Goal: Task Accomplishment & Management: Use online tool/utility

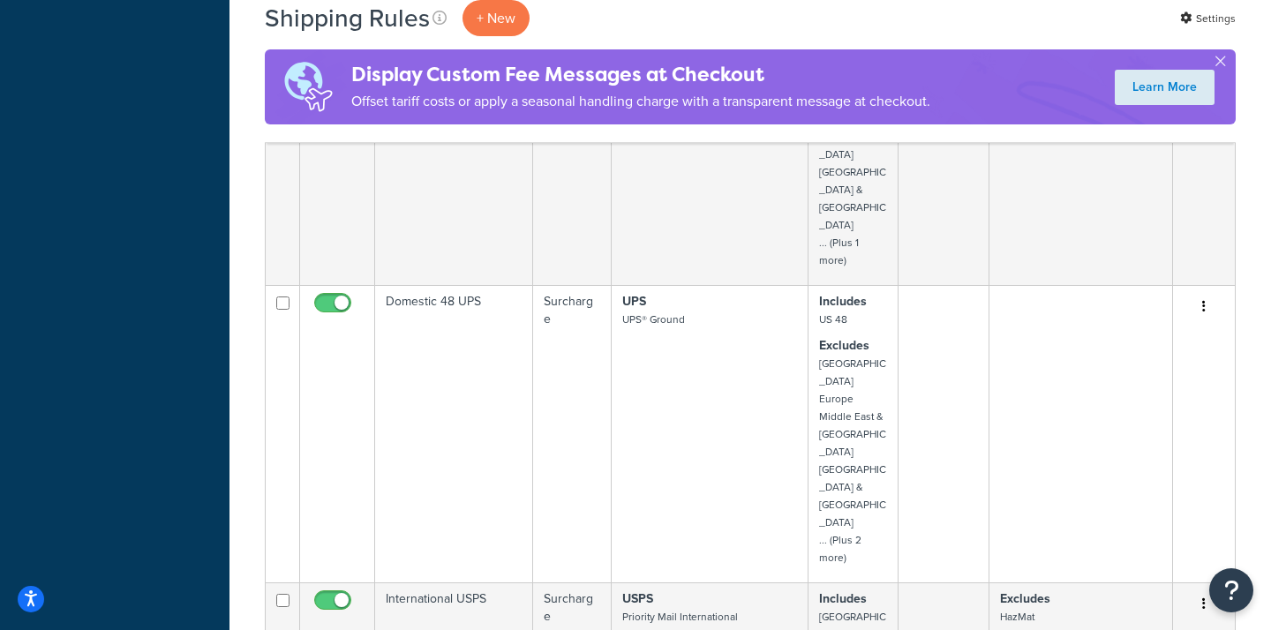
scroll to position [2005, 0]
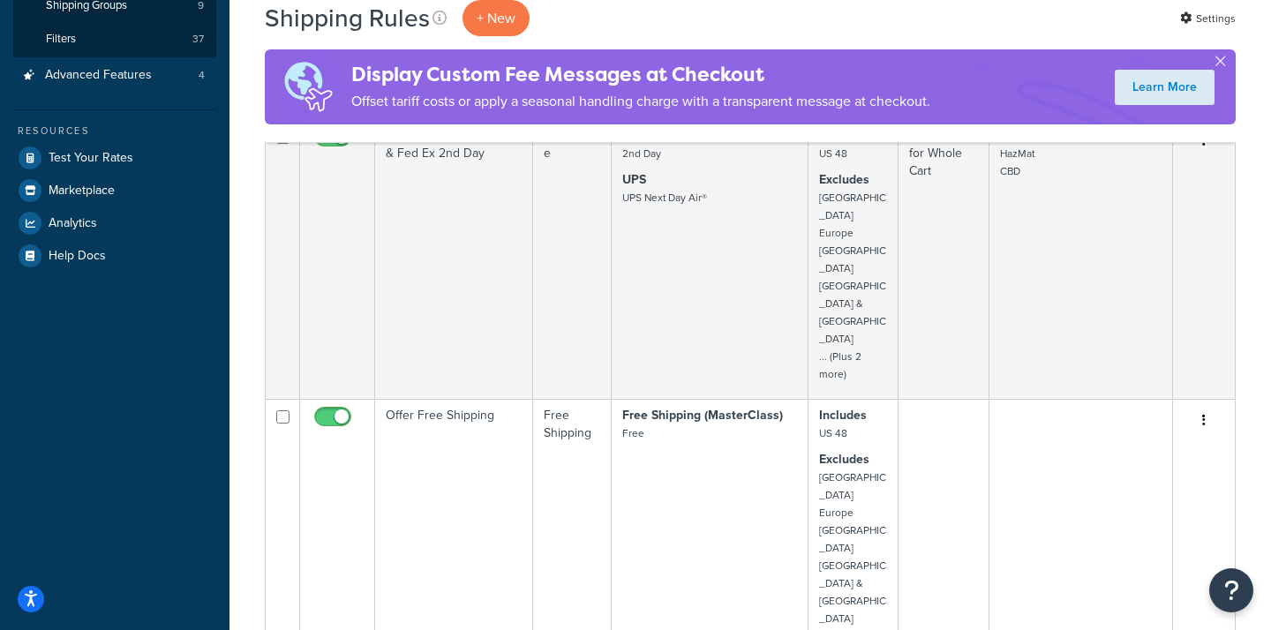
scroll to position [394, 0]
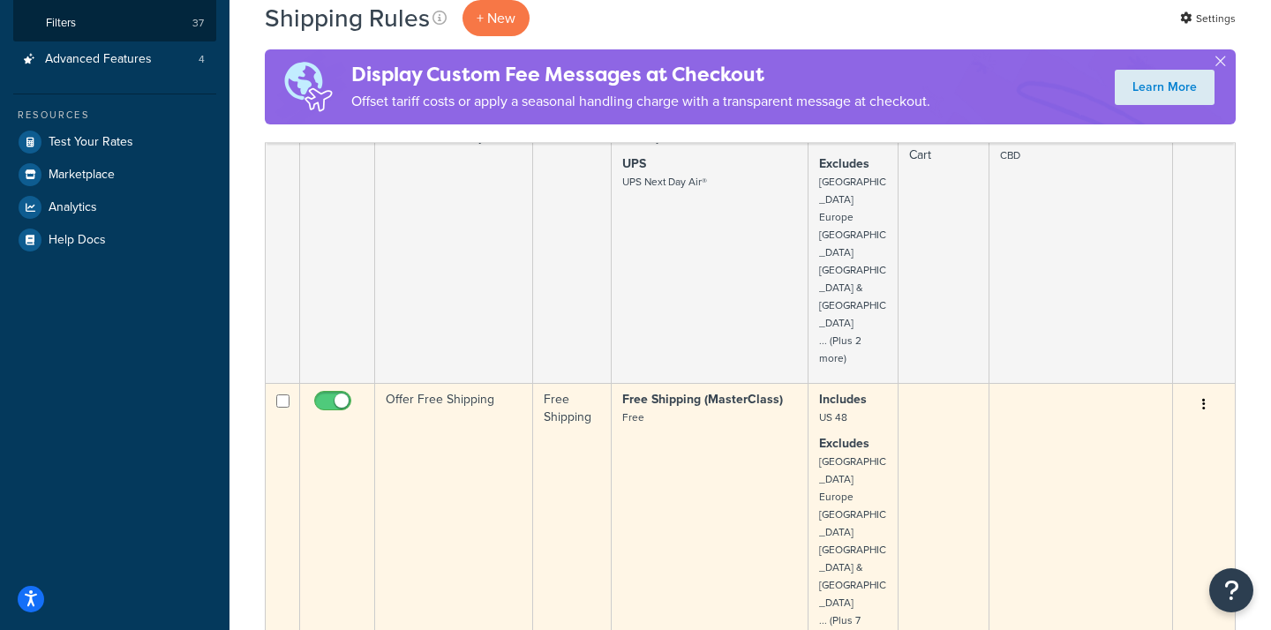
click at [446, 383] on td "Offer Free Shipping" at bounding box center [454, 523] width 158 height 280
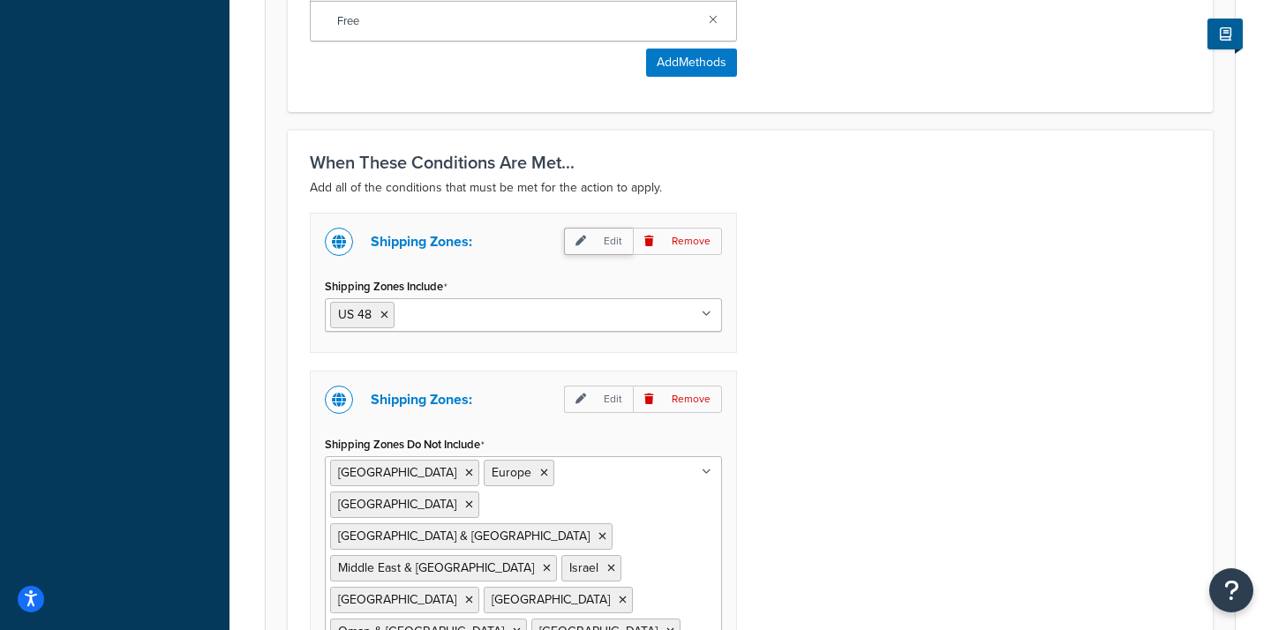
scroll to position [1190, 0]
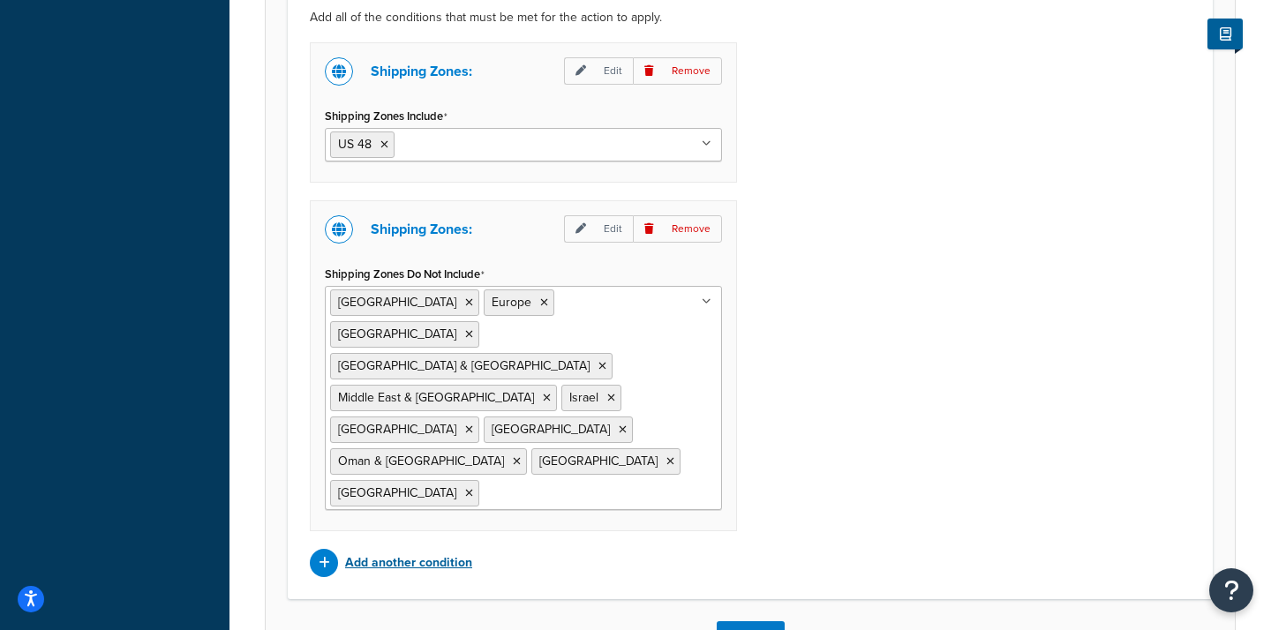
click at [386, 551] on p "Add another condition" at bounding box center [408, 563] width 127 height 25
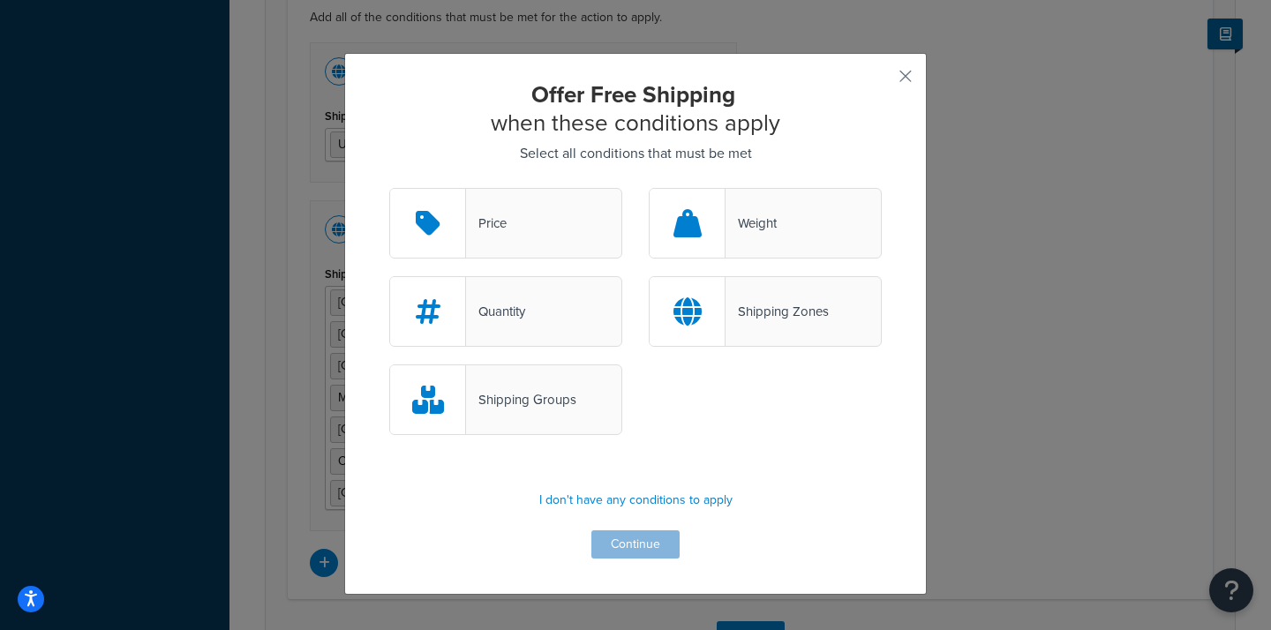
click at [521, 235] on div "Price" at bounding box center [505, 223] width 233 height 71
click at [0, 0] on input "Price" at bounding box center [0, 0] width 0 height 0
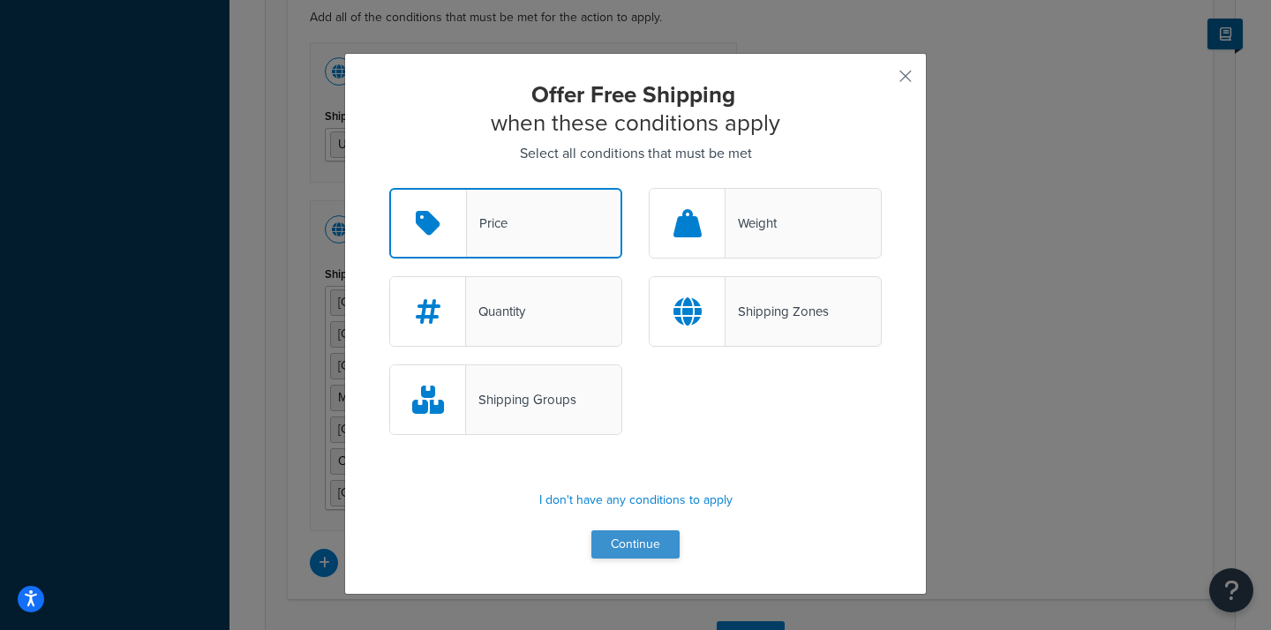
click at [635, 547] on button "Continue" at bounding box center [635, 544] width 88 height 28
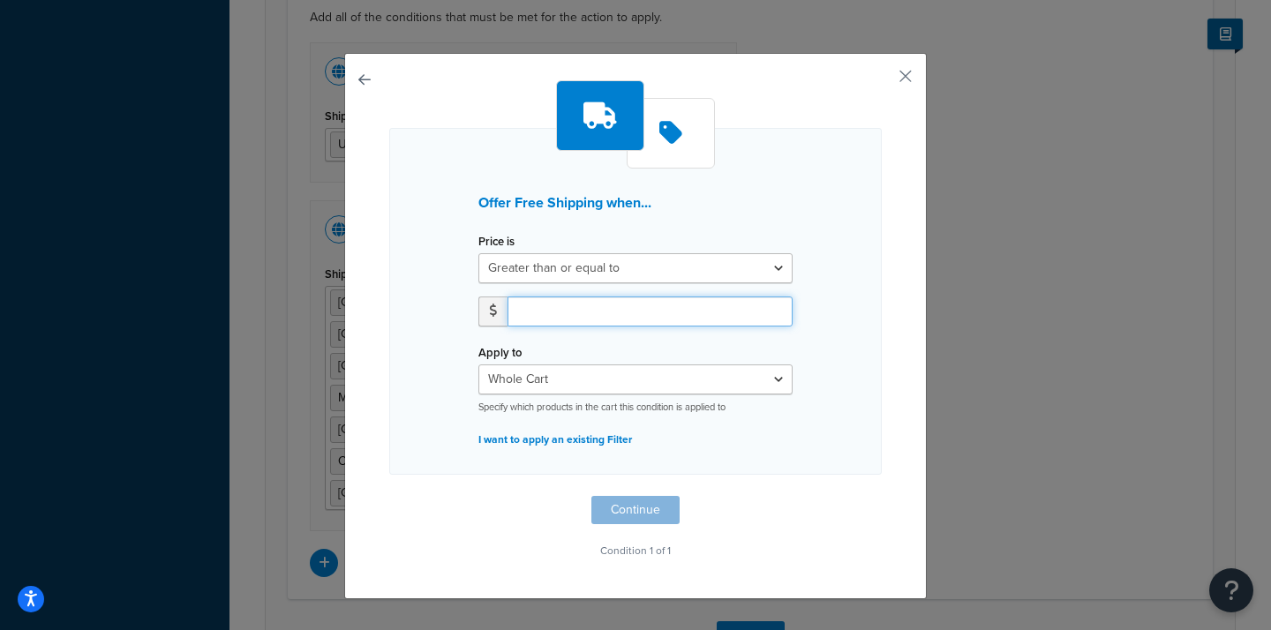
click at [622, 313] on input "number" at bounding box center [649, 312] width 285 height 30
type input "150"
click at [632, 344] on div "Apply to Whole Cart Everything in Shipping Group Everything at Origin Each Item…" at bounding box center [635, 377] width 314 height 74
click at [638, 509] on button "Continue" at bounding box center [635, 510] width 88 height 28
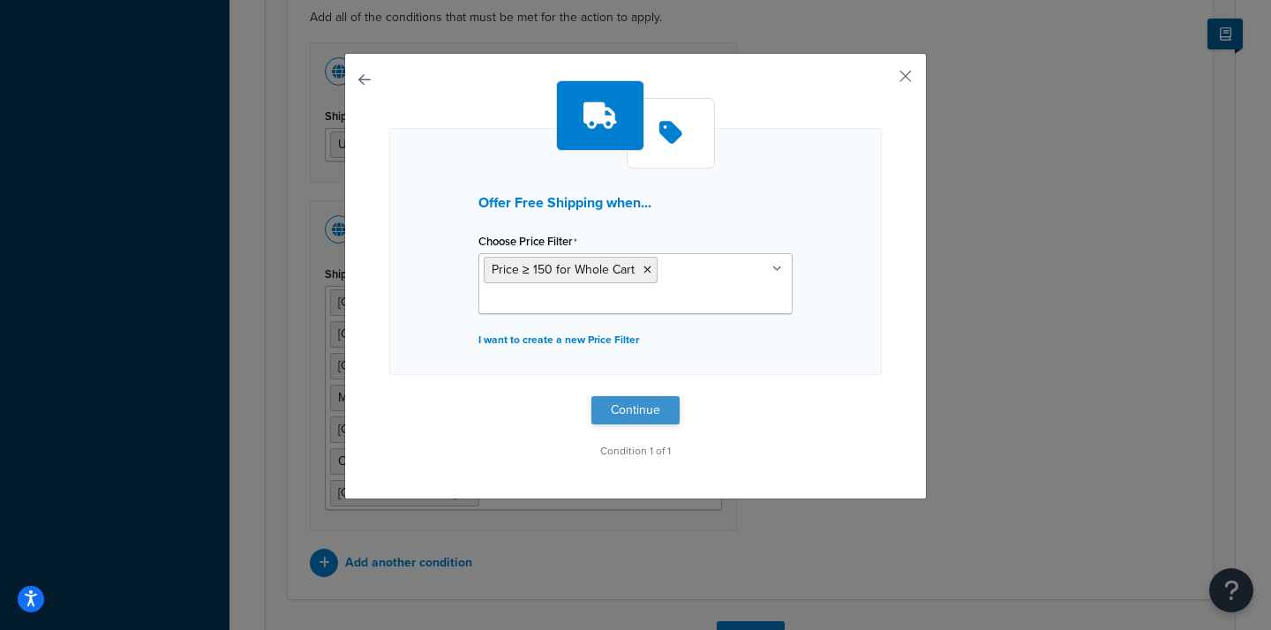
click at [630, 404] on button "Continue" at bounding box center [635, 410] width 88 height 28
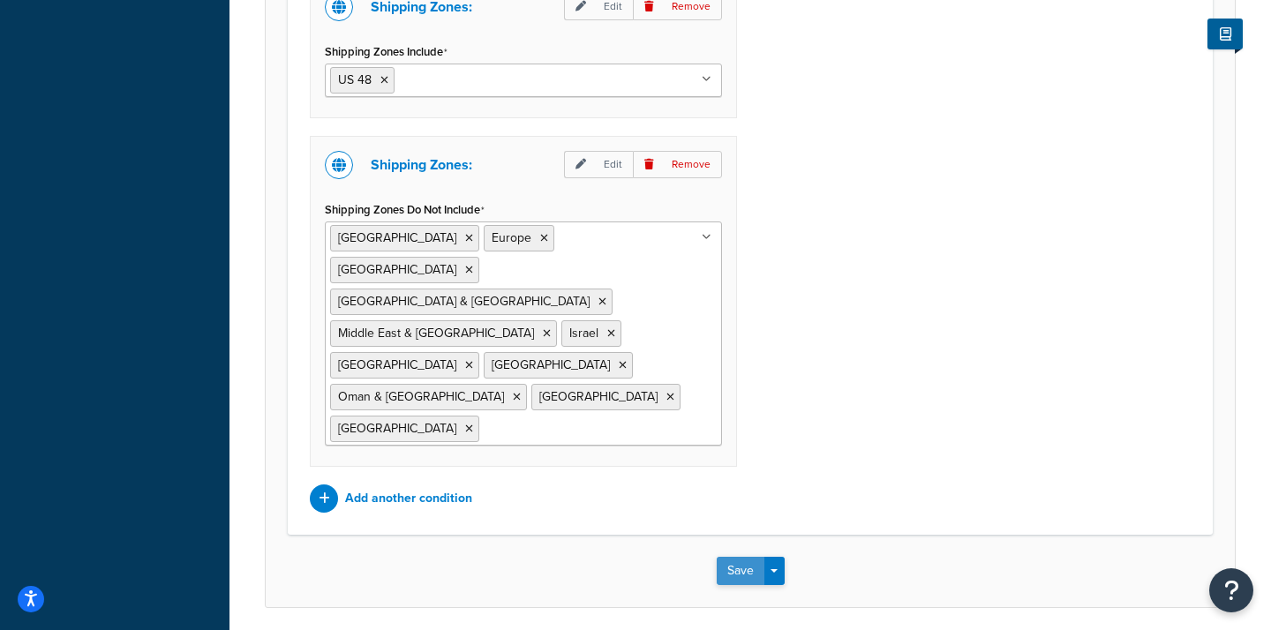
scroll to position [1411, 0]
click at [733, 558] on button "Save" at bounding box center [741, 572] width 48 height 28
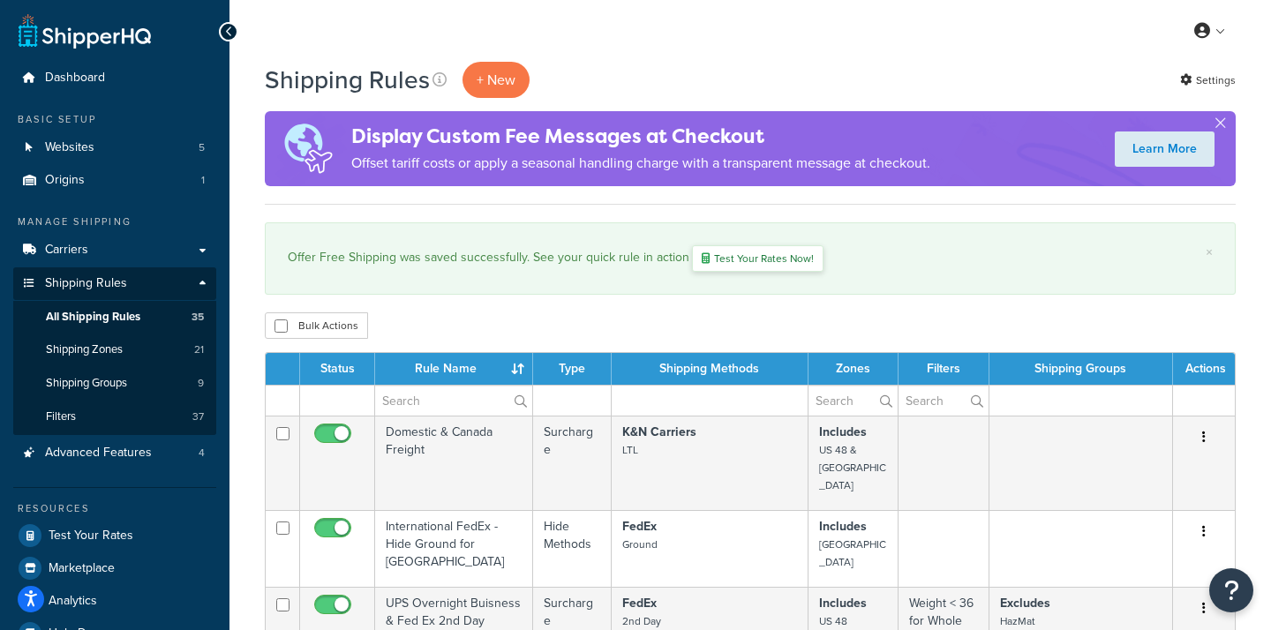
click at [756, 259] on link "Test Your Rates Now!" at bounding box center [758, 258] width 132 height 26
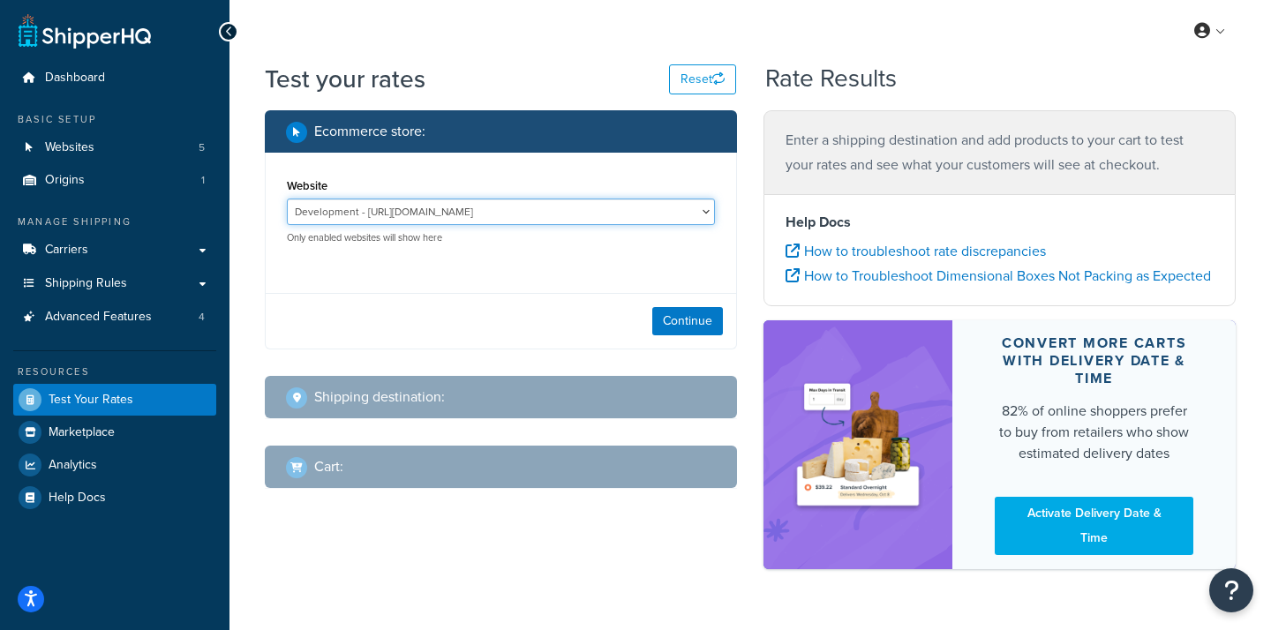
select select "153cf73bff43e4dd63175eaf5b47cffa"
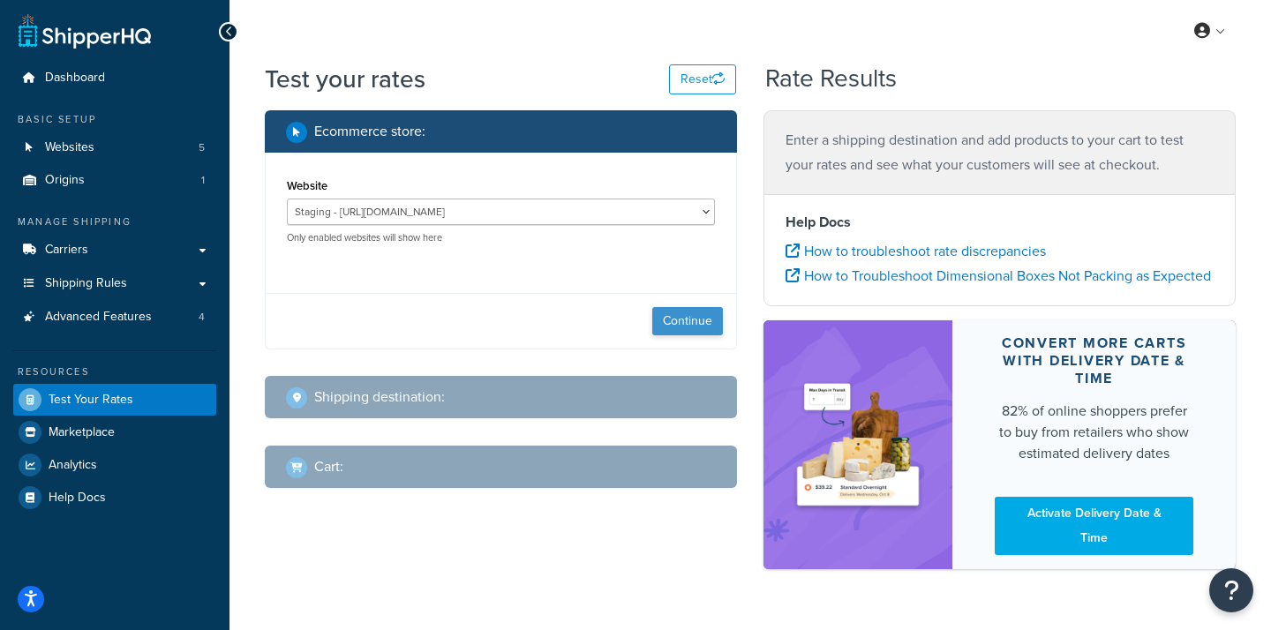
click at [690, 320] on button "Continue" at bounding box center [687, 321] width 71 height 28
select select "[GEOGRAPHIC_DATA]"
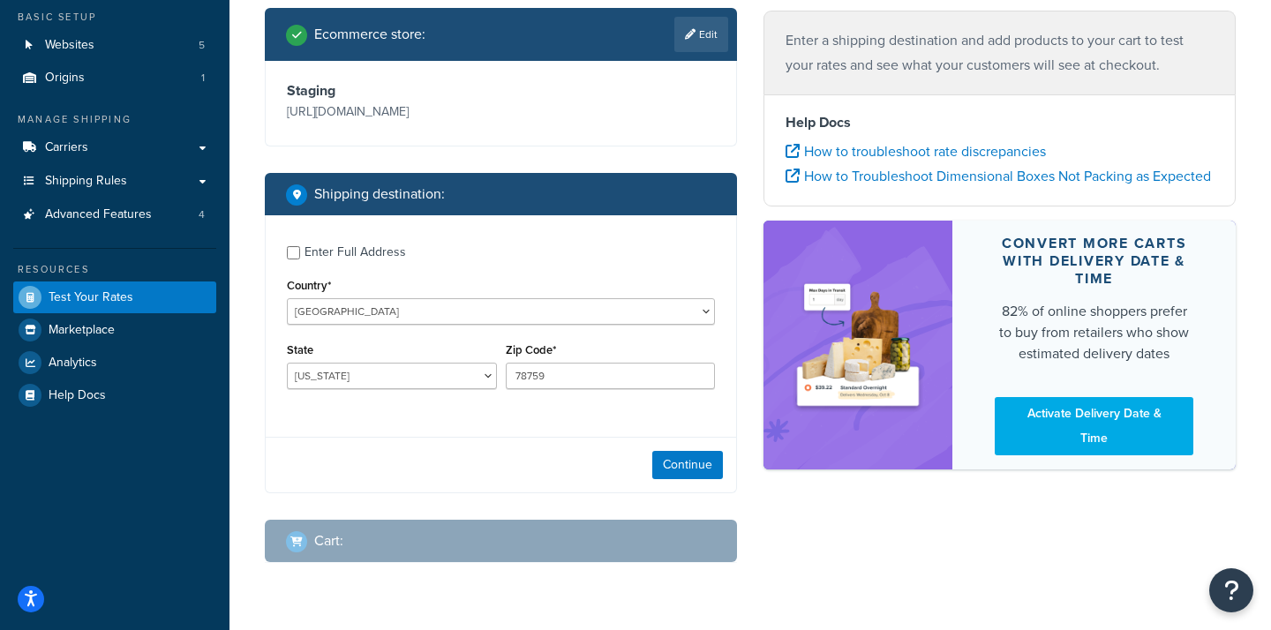
scroll to position [167, 0]
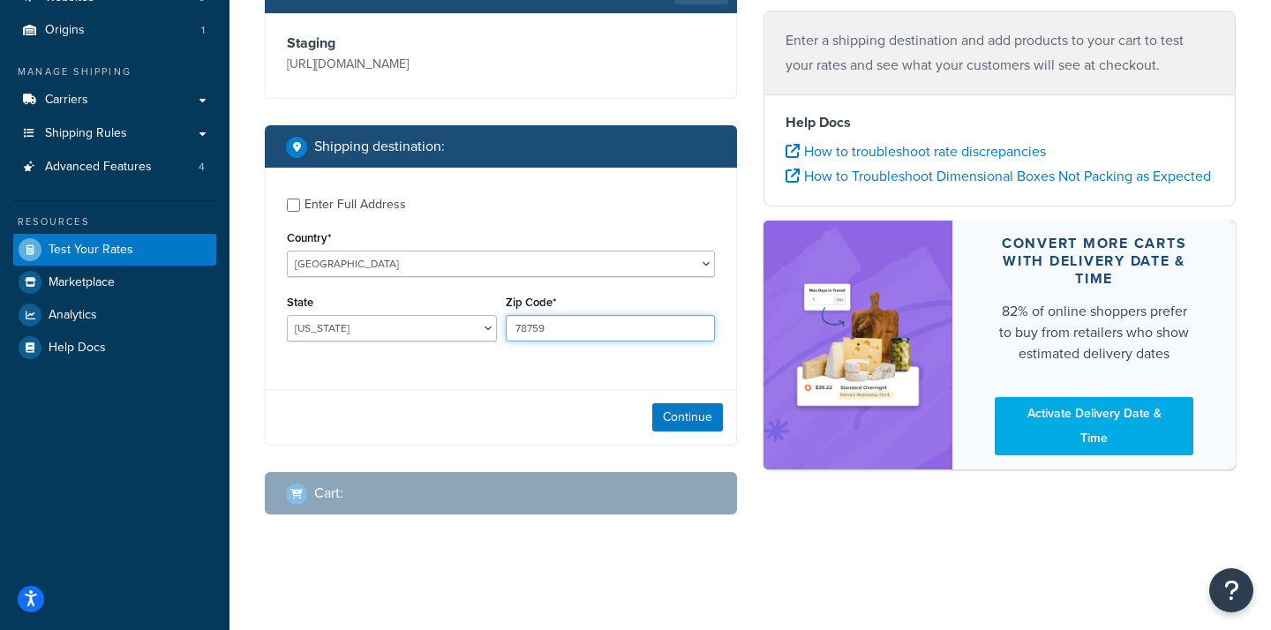
click at [542, 342] on input "78759" at bounding box center [611, 328] width 210 height 26
type input "98059"
select select "WA"
click at [684, 432] on button "Continue" at bounding box center [687, 417] width 71 height 28
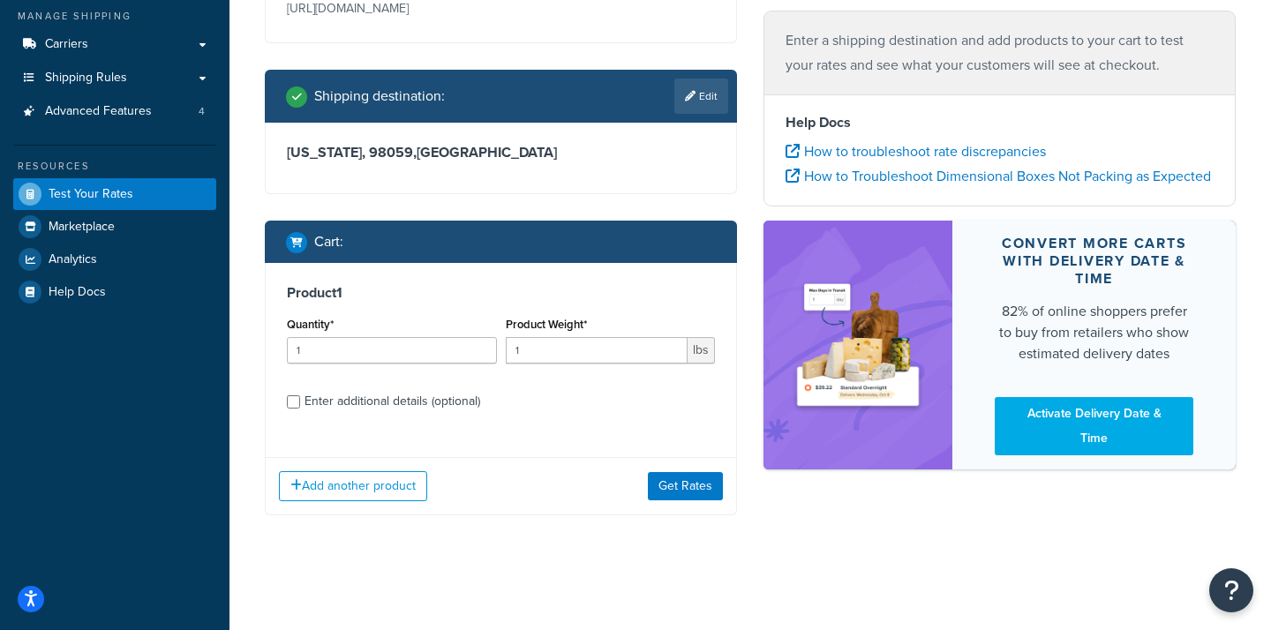
scroll to position [256, 0]
click at [689, 492] on button "Get Rates" at bounding box center [685, 486] width 75 height 28
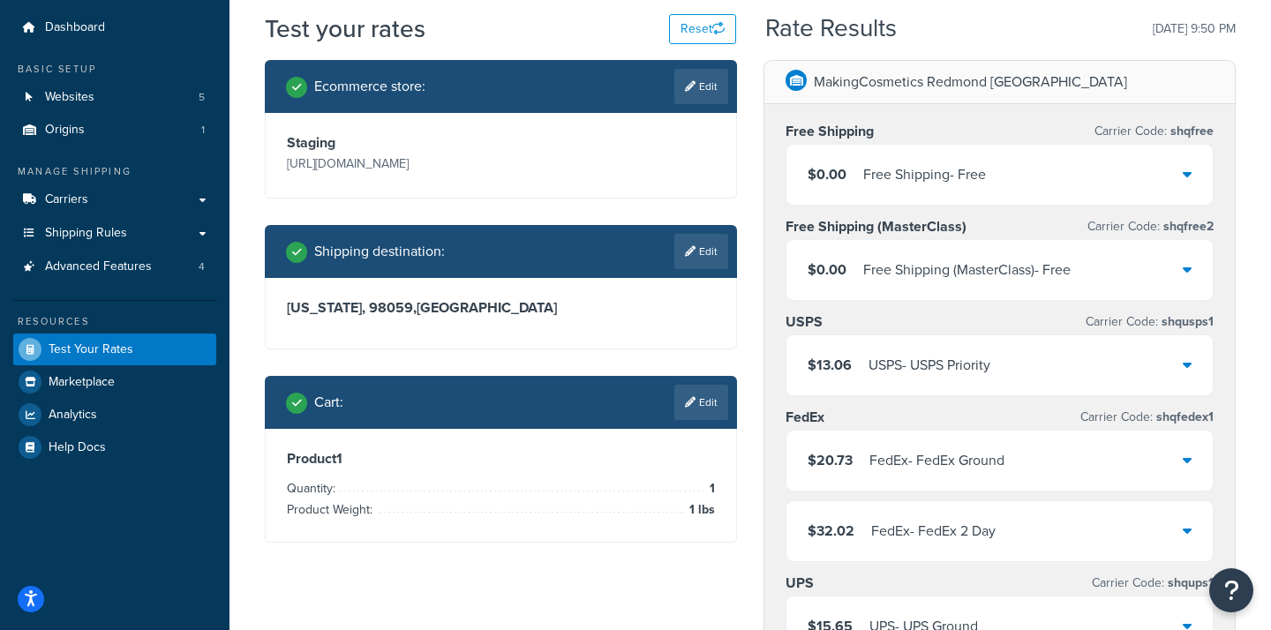
scroll to position [34, 0]
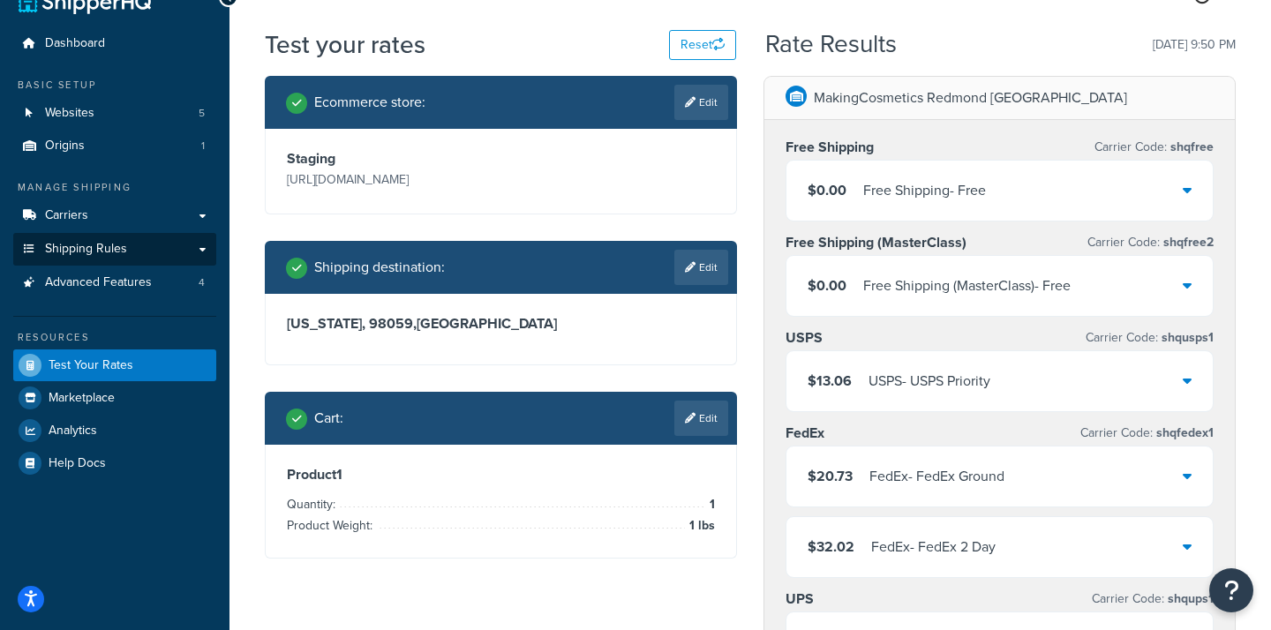
click at [146, 239] on link "Shipping Rules" at bounding box center [114, 249] width 203 height 33
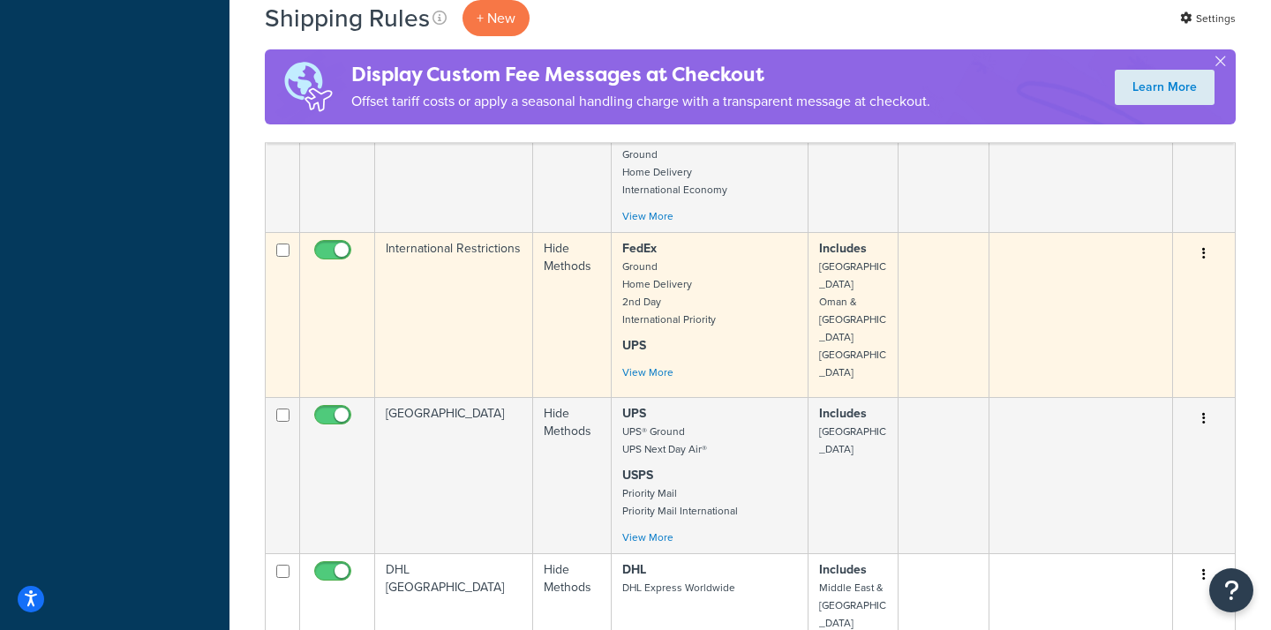
scroll to position [1235, 0]
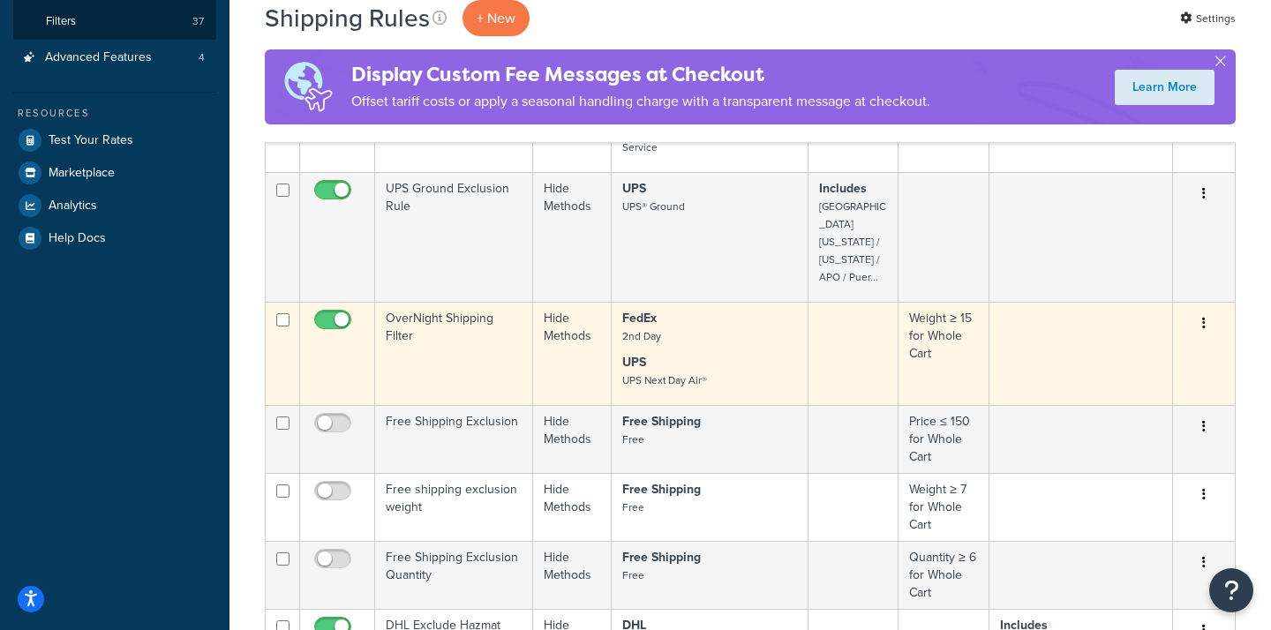
scroll to position [477, 0]
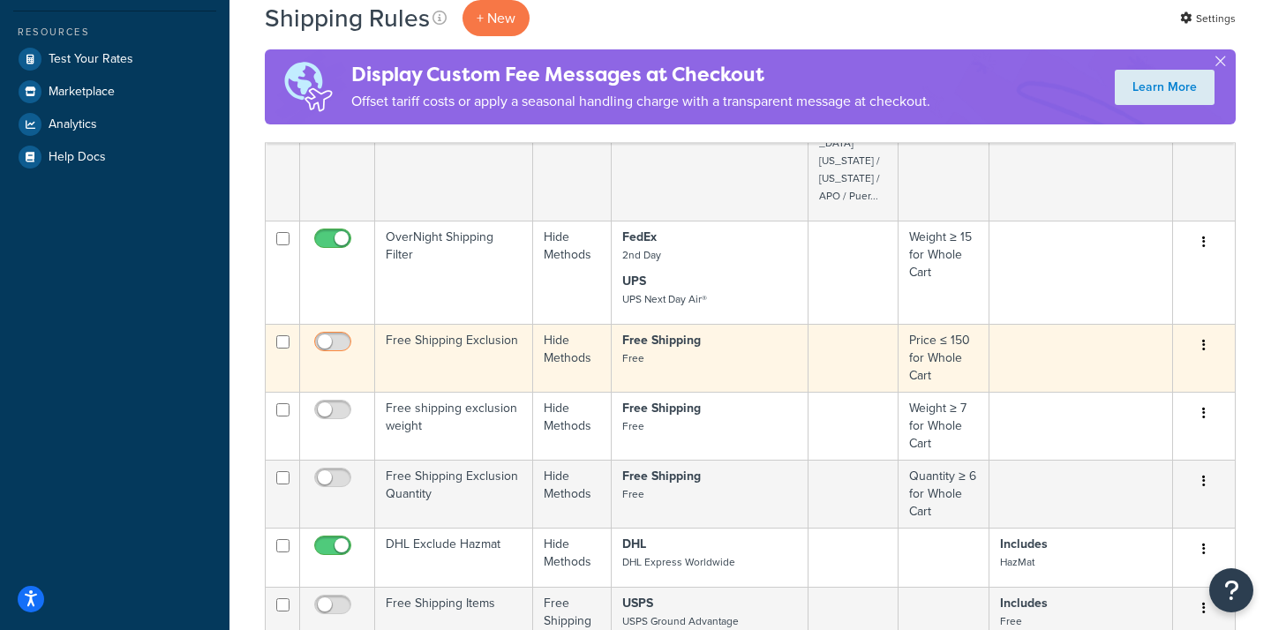
click at [326, 335] on input "checkbox" at bounding box center [335, 346] width 49 height 22
checkbox input "true"
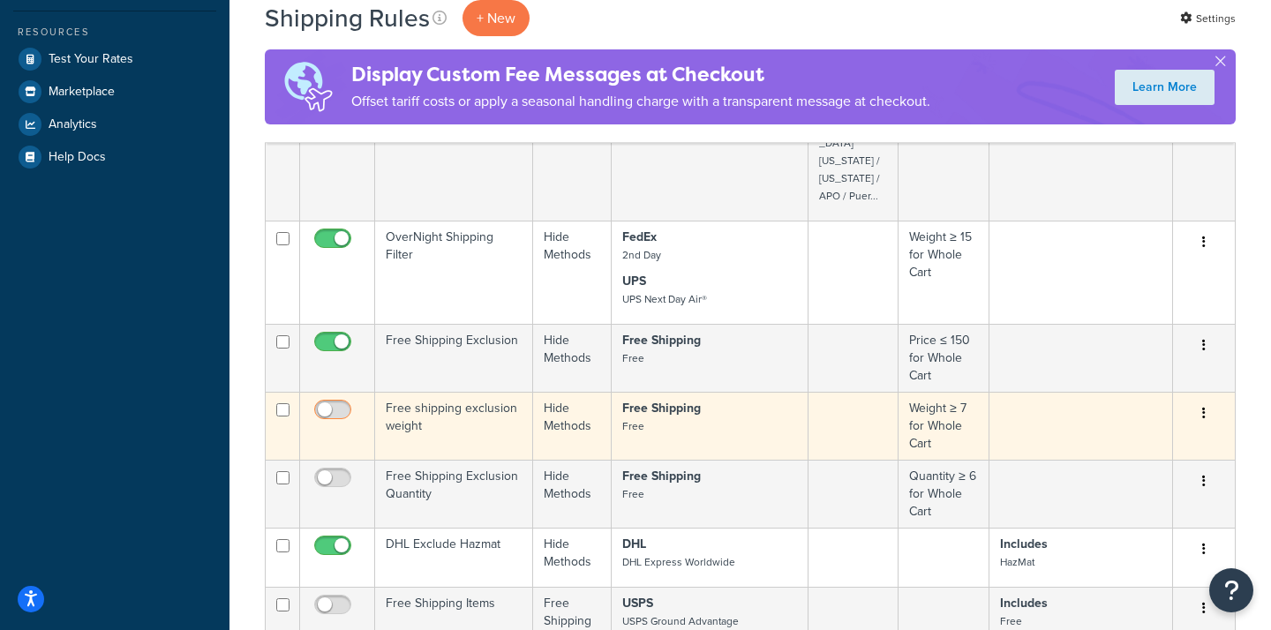
click at [324, 403] on input "checkbox" at bounding box center [335, 414] width 49 height 22
checkbox input "true"
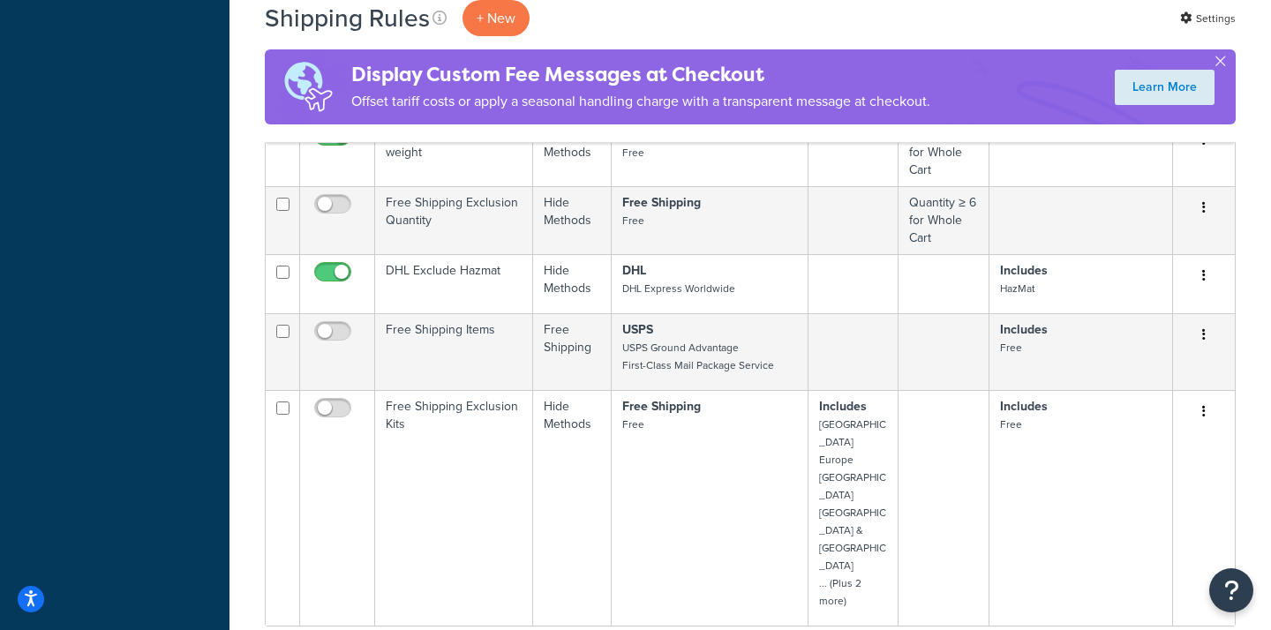
scroll to position [810, 0]
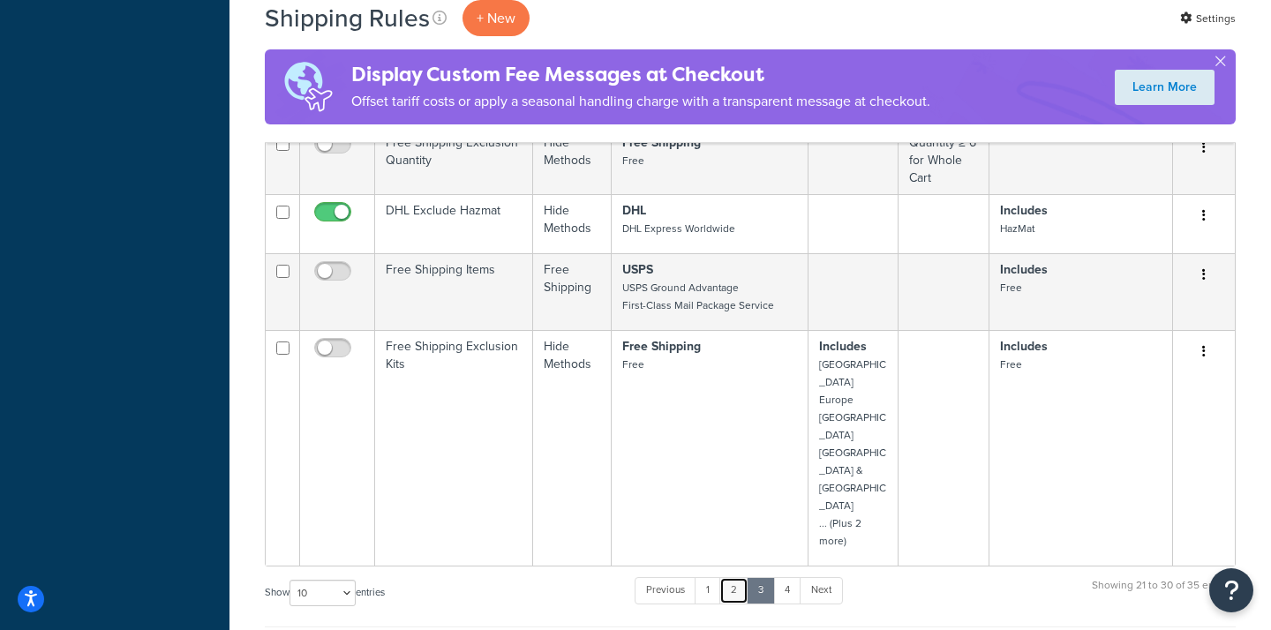
click at [741, 577] on link "2" at bounding box center [733, 590] width 29 height 26
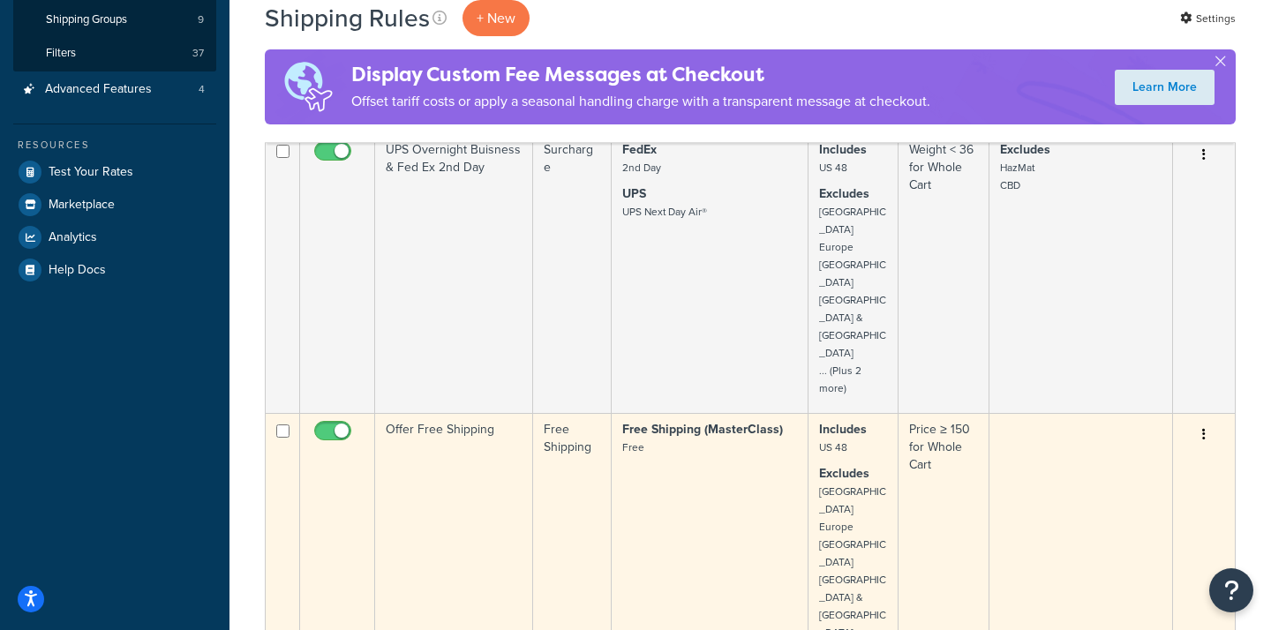
scroll to position [365, 0]
click at [492, 412] on td "Offer Free Shipping" at bounding box center [454, 552] width 158 height 280
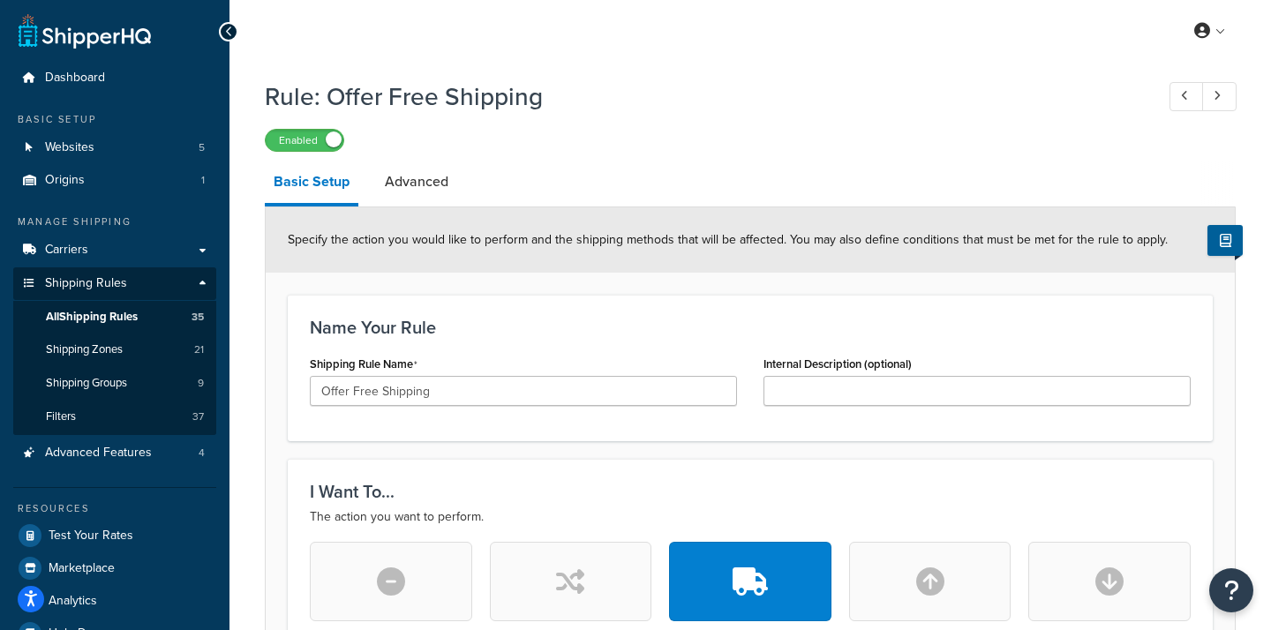
click at [97, 313] on span "All Shipping Rules" at bounding box center [92, 317] width 92 height 15
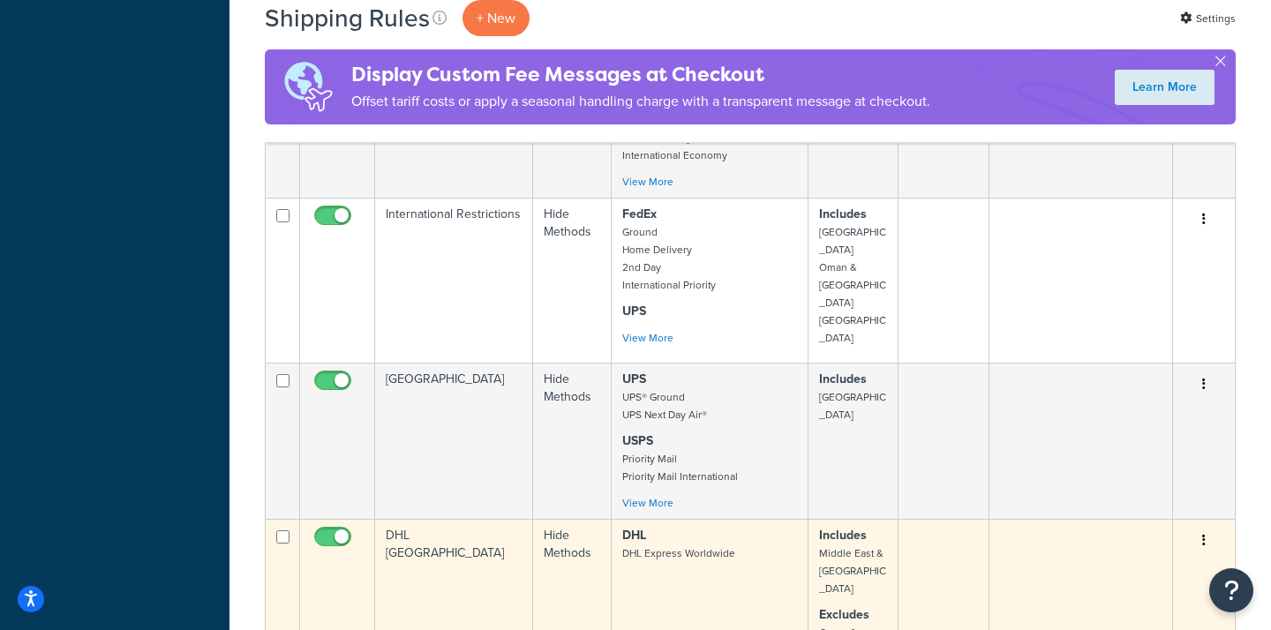
scroll to position [1252, 0]
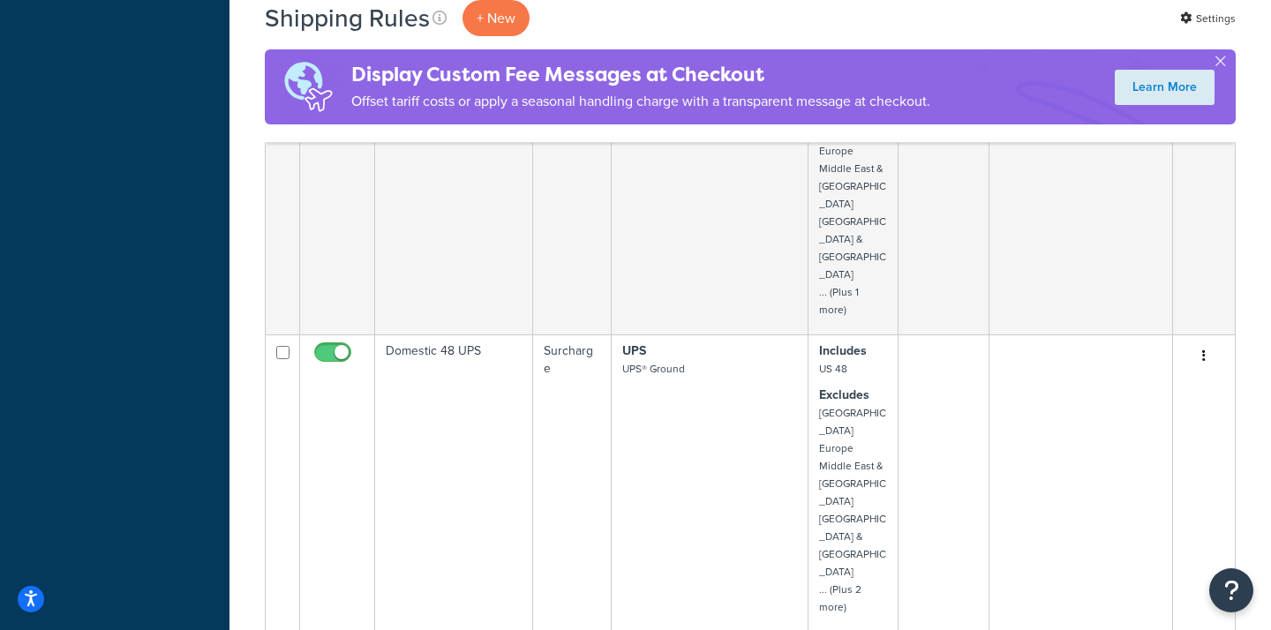
scroll to position [1924, 0]
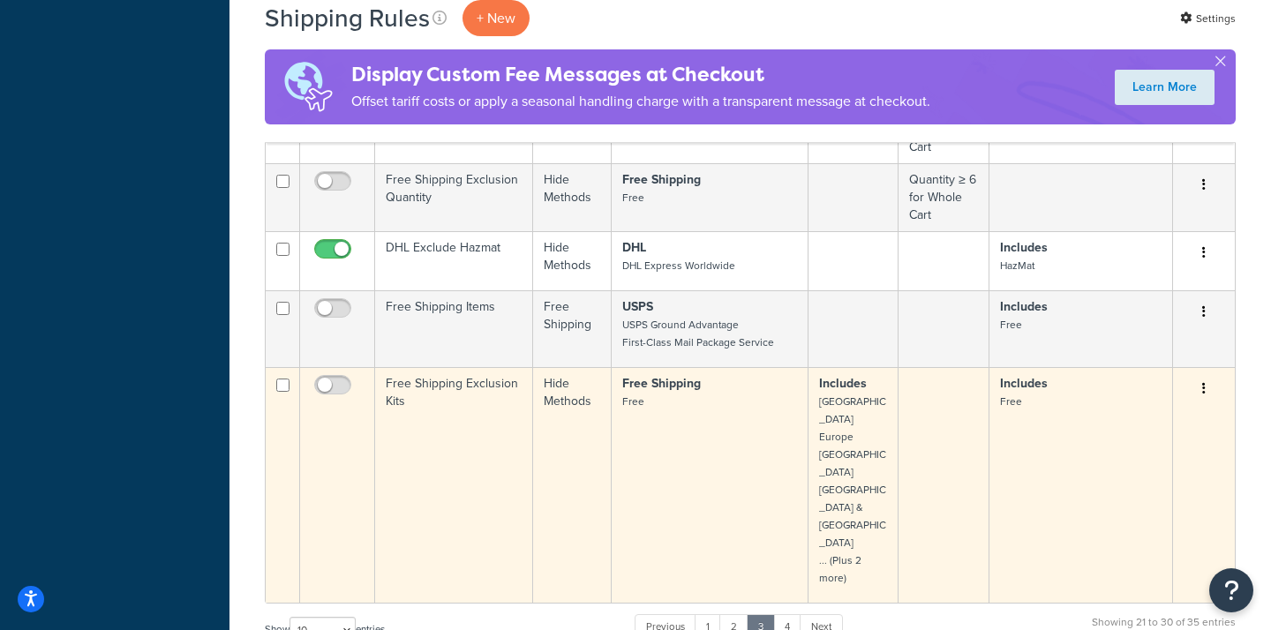
scroll to position [781, 0]
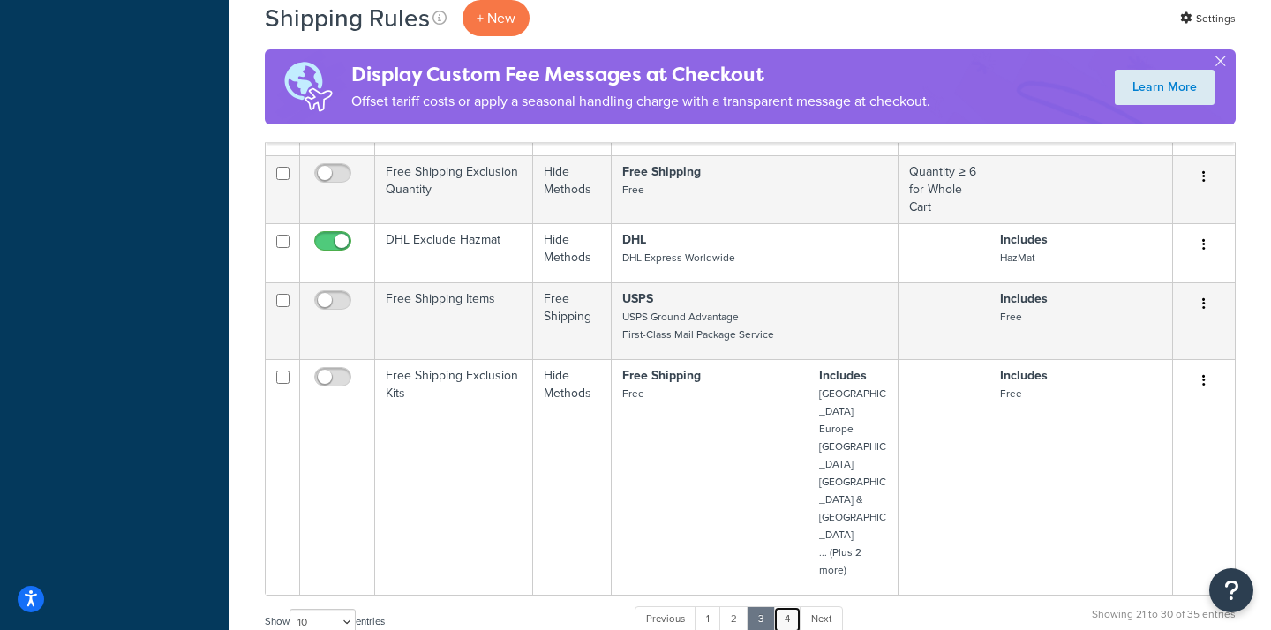
click at [787, 606] on link "4" at bounding box center [787, 619] width 28 height 26
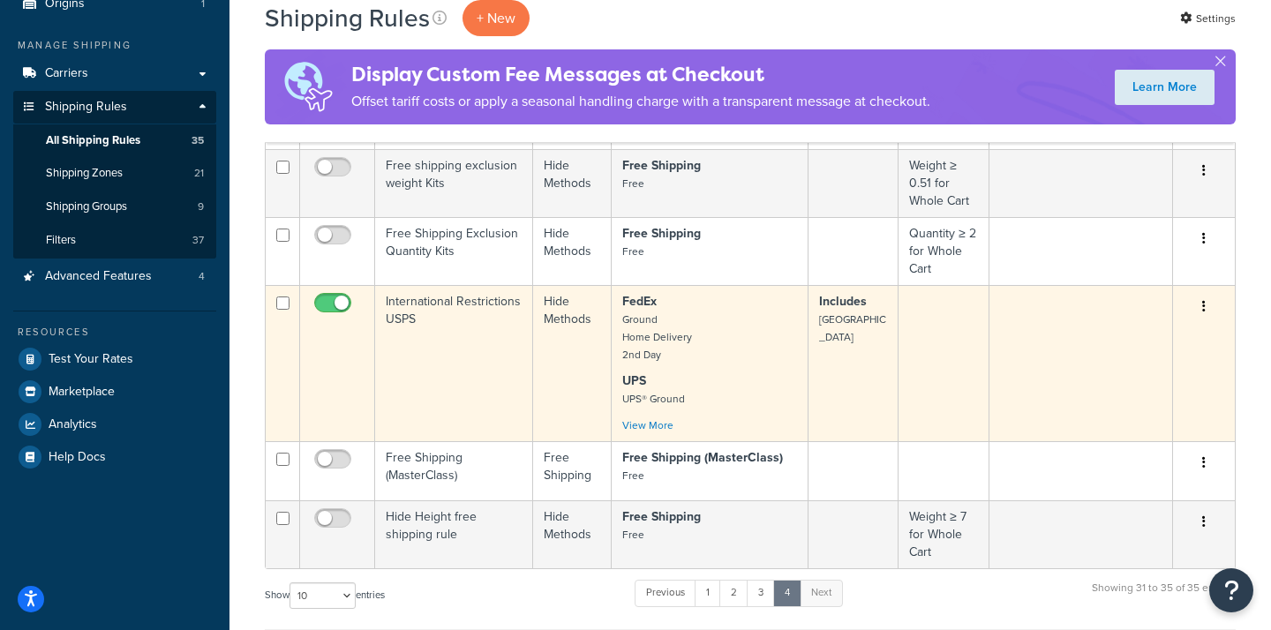
scroll to position [181, 0]
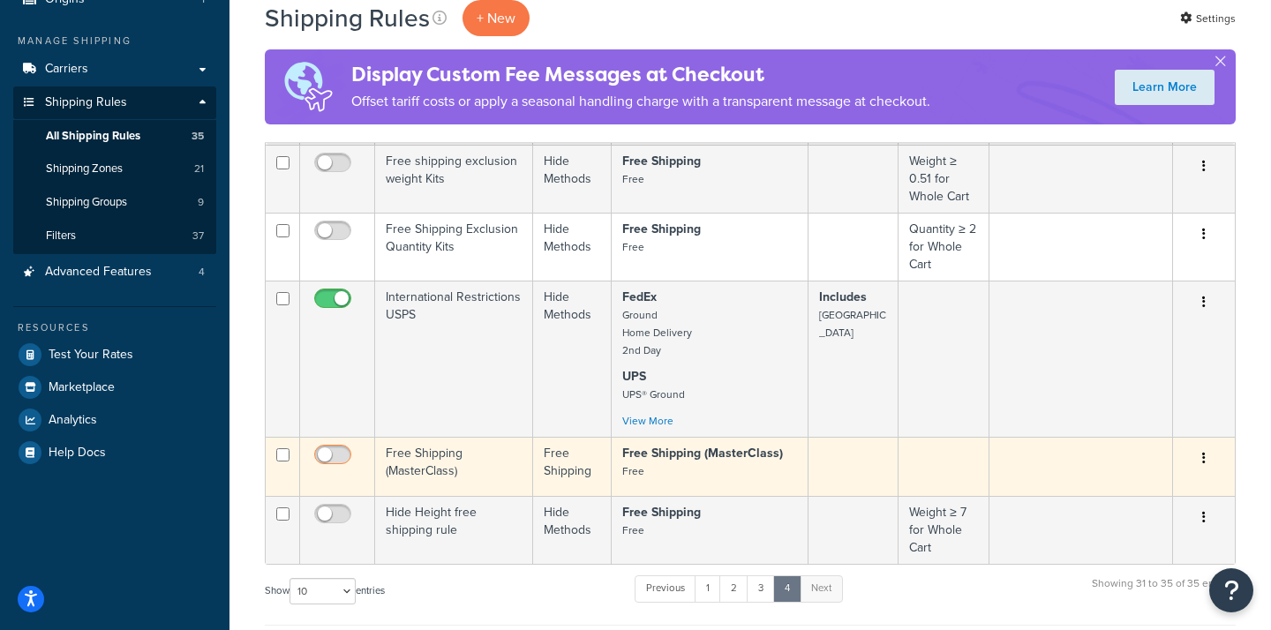
click at [327, 451] on input "checkbox" at bounding box center [335, 459] width 49 height 22
checkbox input "true"
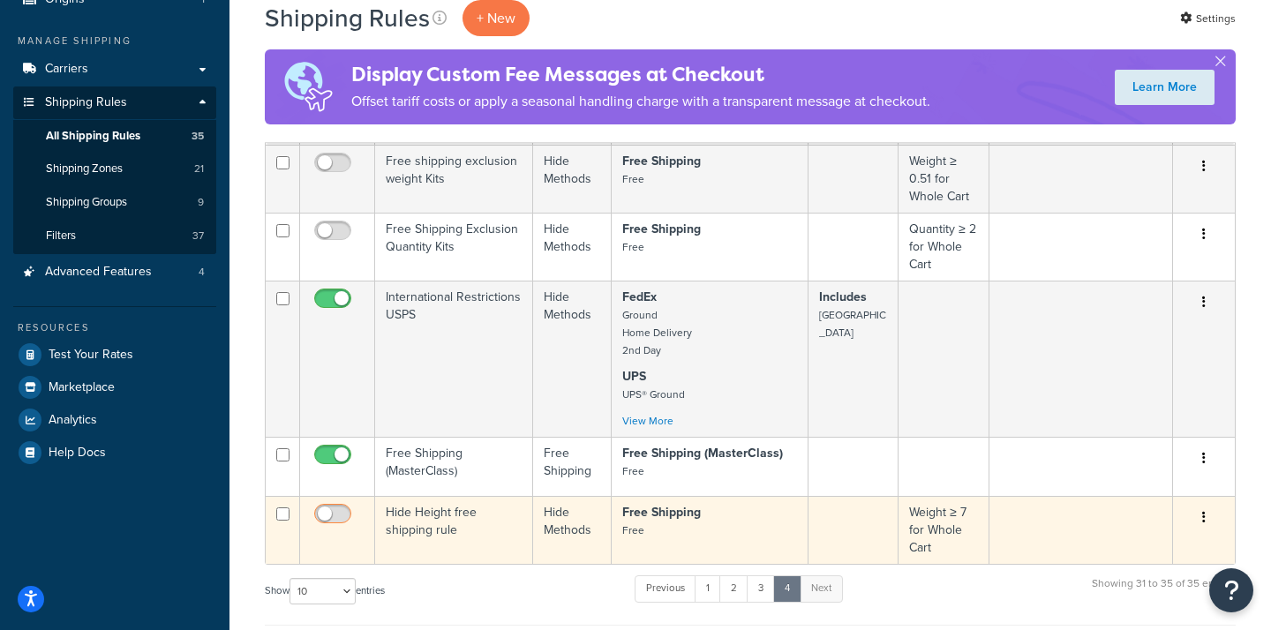
click at [325, 515] on input "checkbox" at bounding box center [335, 518] width 49 height 22
checkbox input "true"
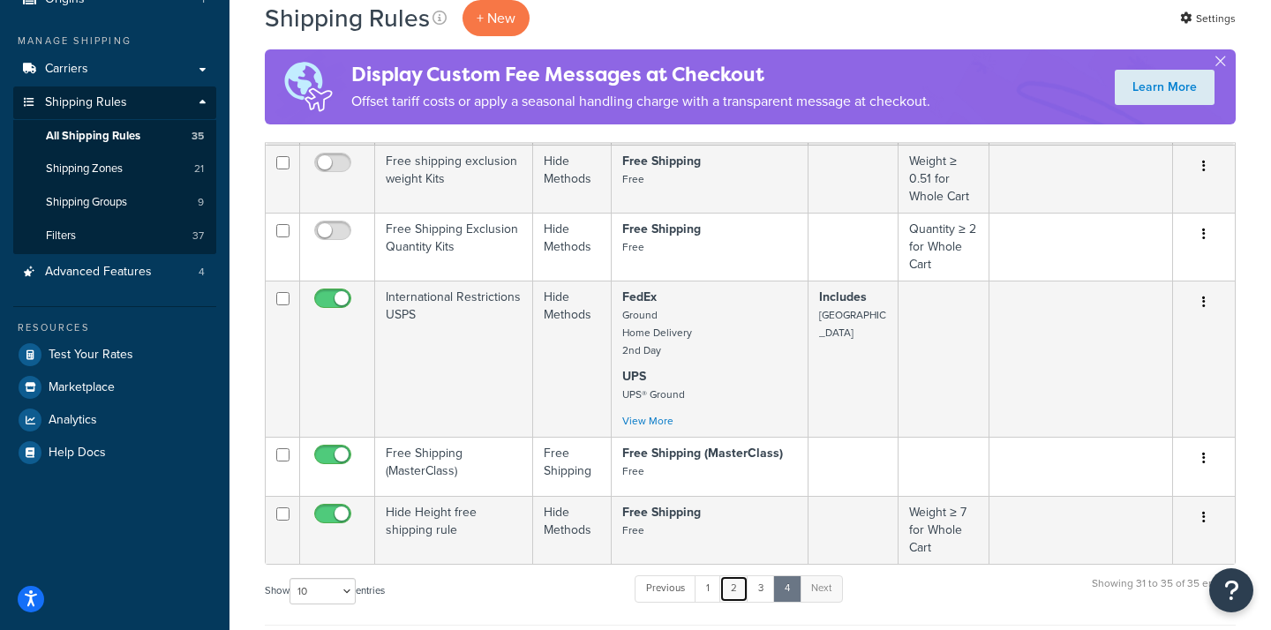
click at [734, 590] on link "2" at bounding box center [733, 588] width 29 height 26
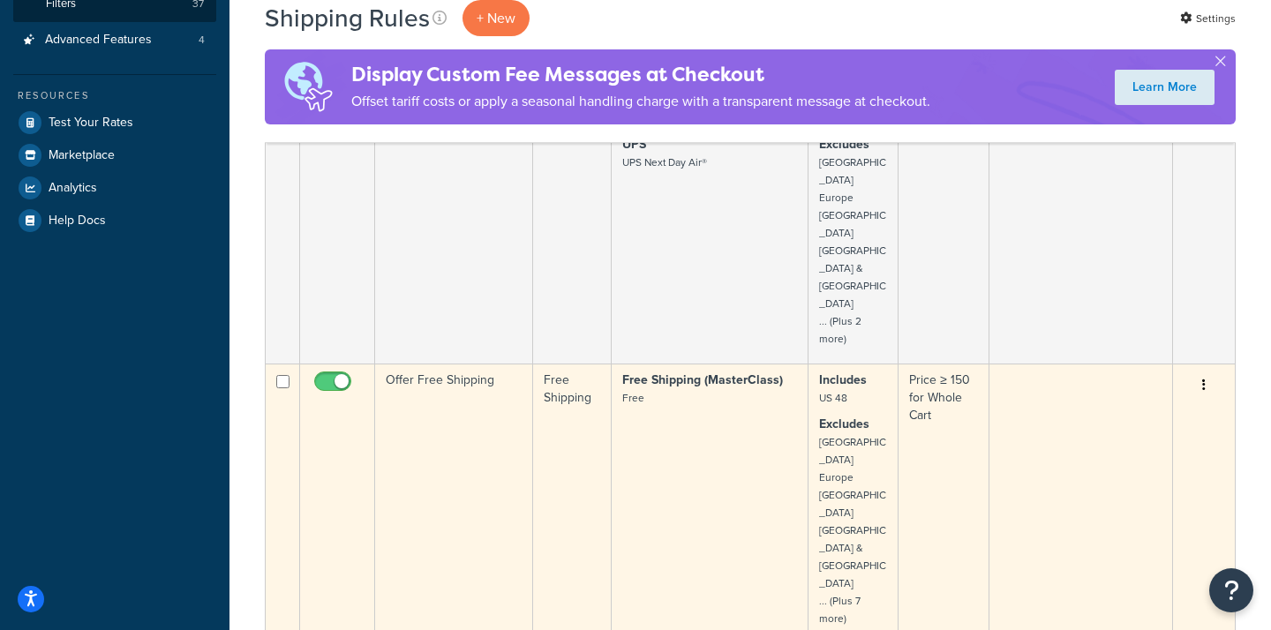
click at [342, 375] on input "checkbox" at bounding box center [335, 386] width 49 height 22
checkbox input "false"
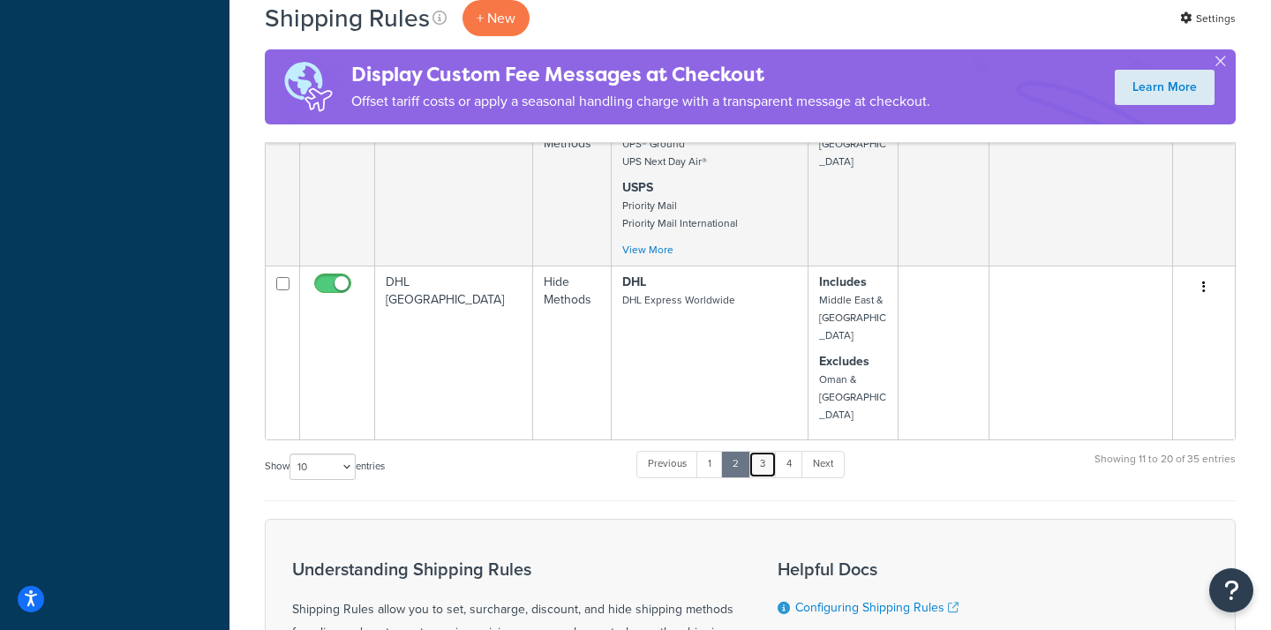
click at [764, 451] on link "3" at bounding box center [762, 464] width 28 height 26
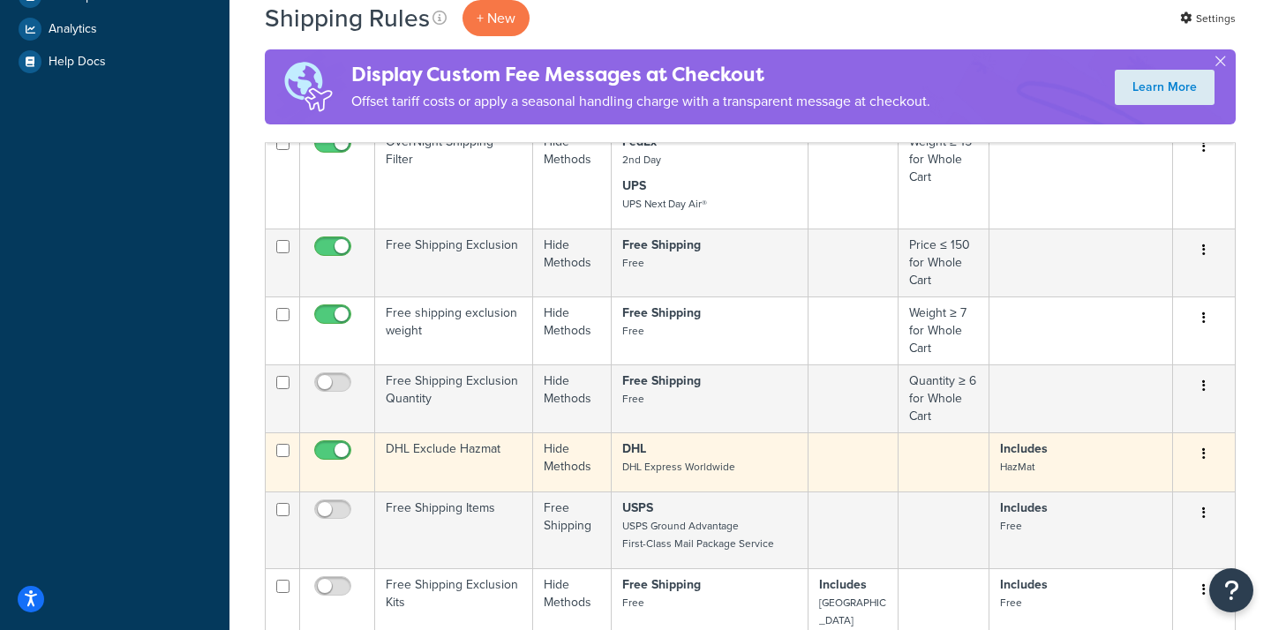
scroll to position [571, 0]
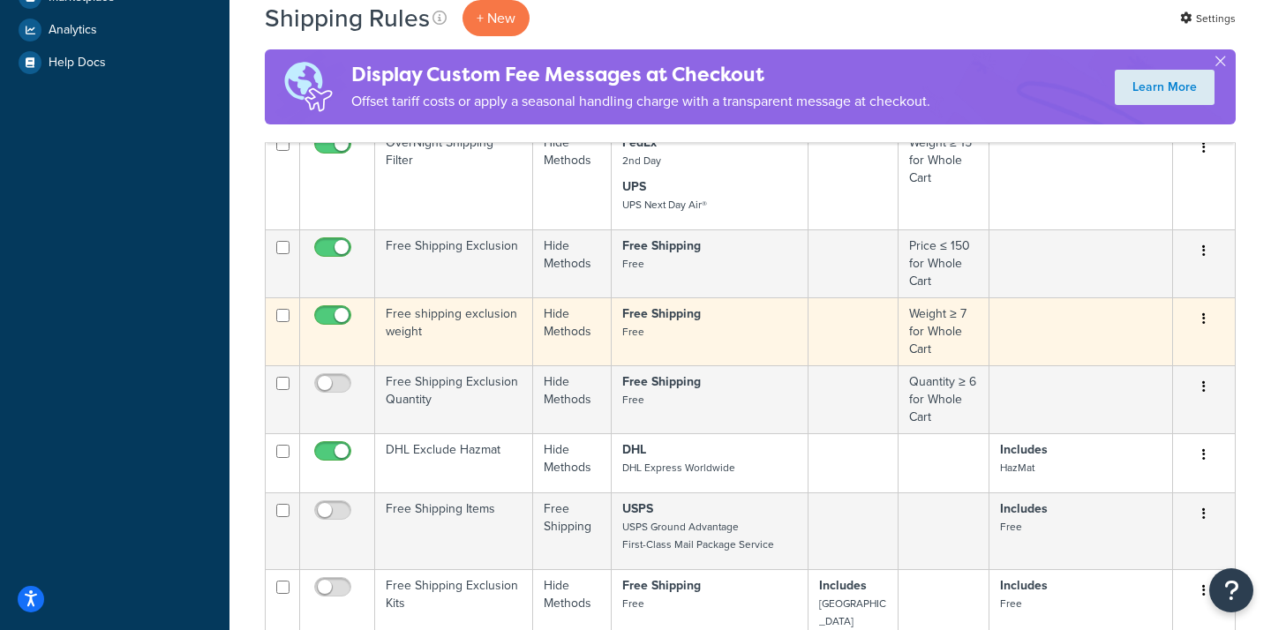
click at [344, 309] on input "checkbox" at bounding box center [335, 320] width 49 height 22
checkbox input "false"
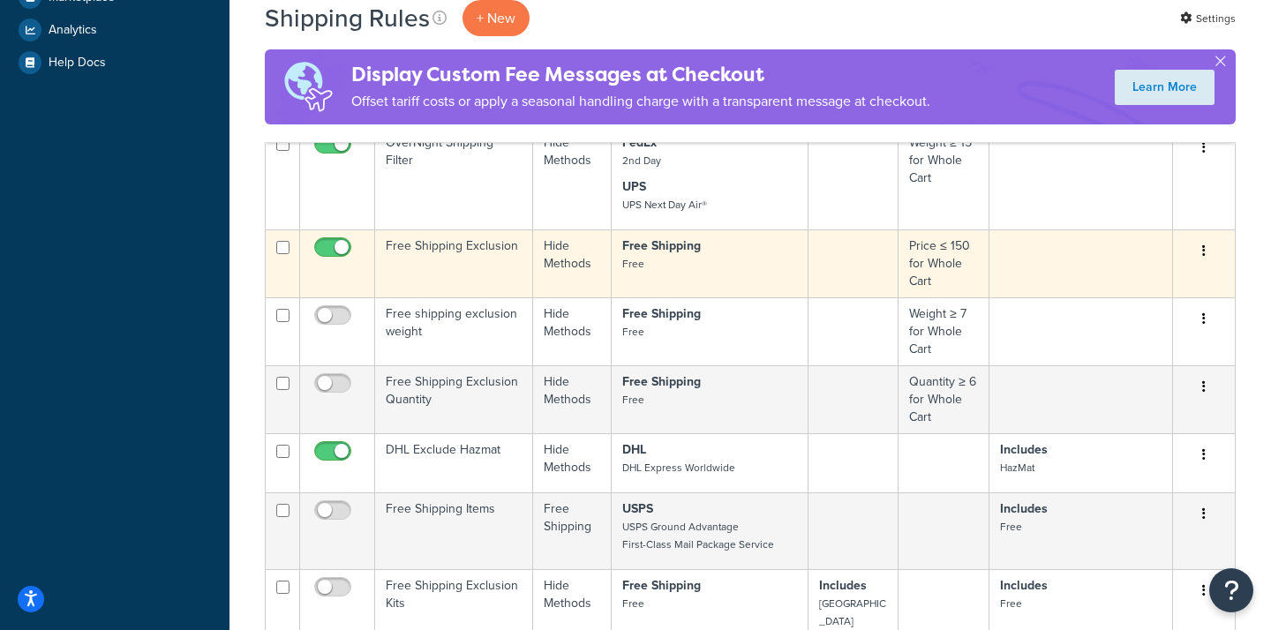
click at [343, 237] on span at bounding box center [332, 247] width 37 height 21
click at [343, 241] on input "checkbox" at bounding box center [335, 252] width 49 height 22
checkbox input "false"
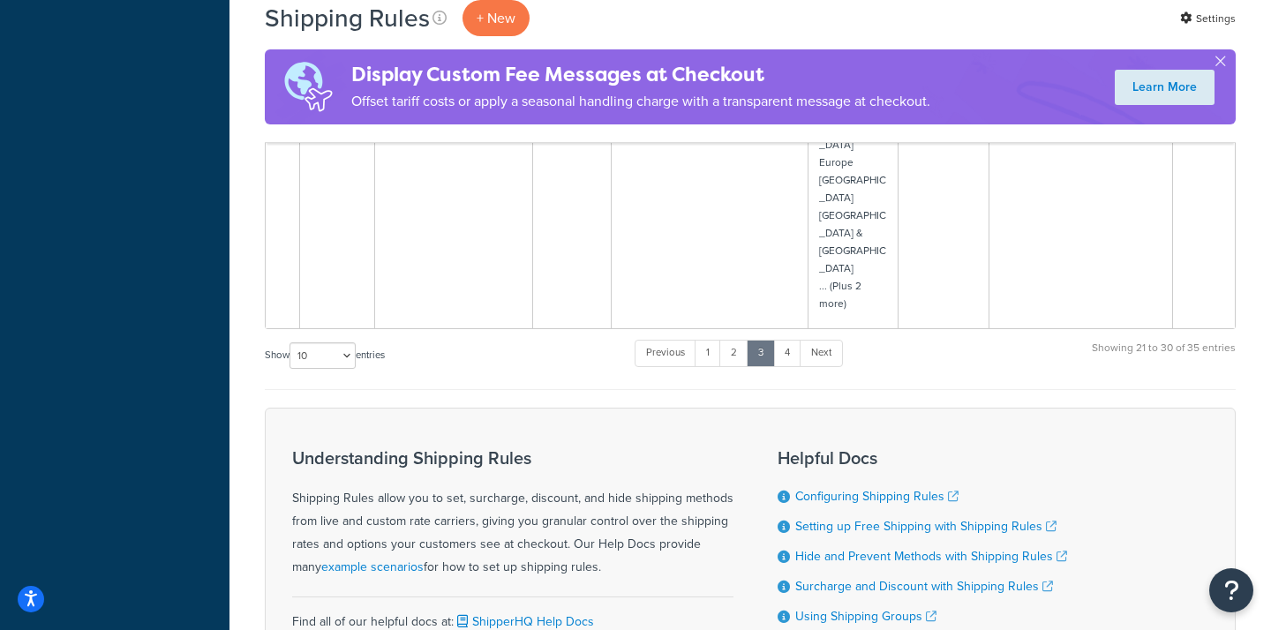
scroll to position [1069, 0]
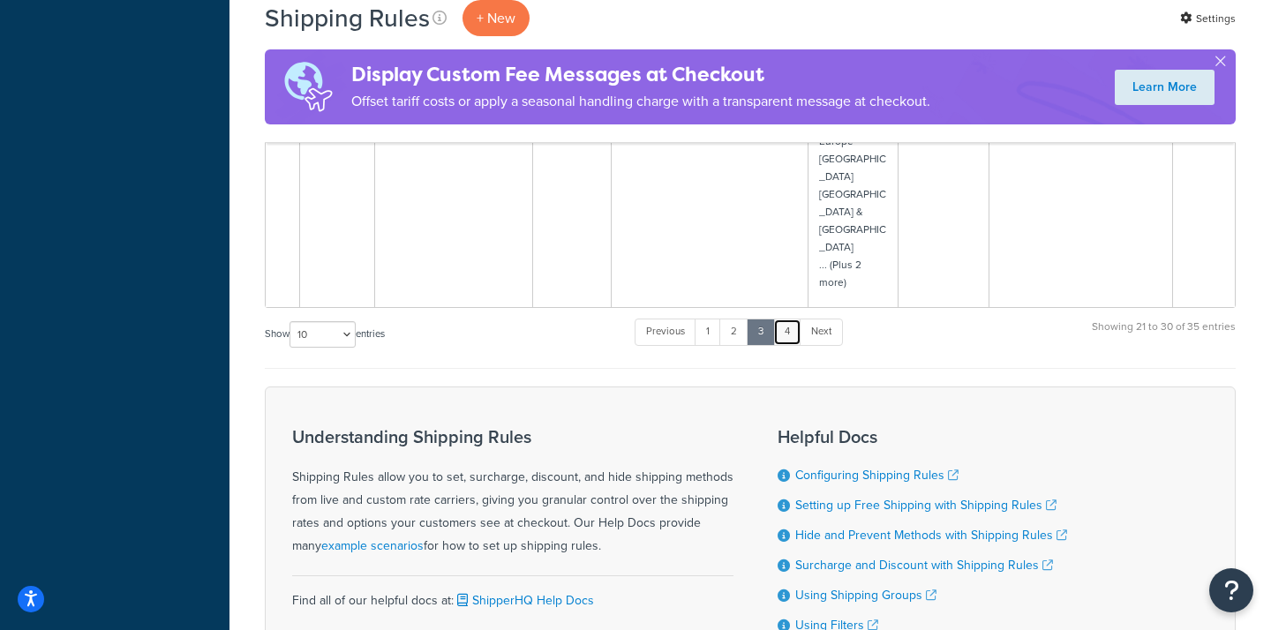
click at [793, 319] on link "4" at bounding box center [787, 332] width 28 height 26
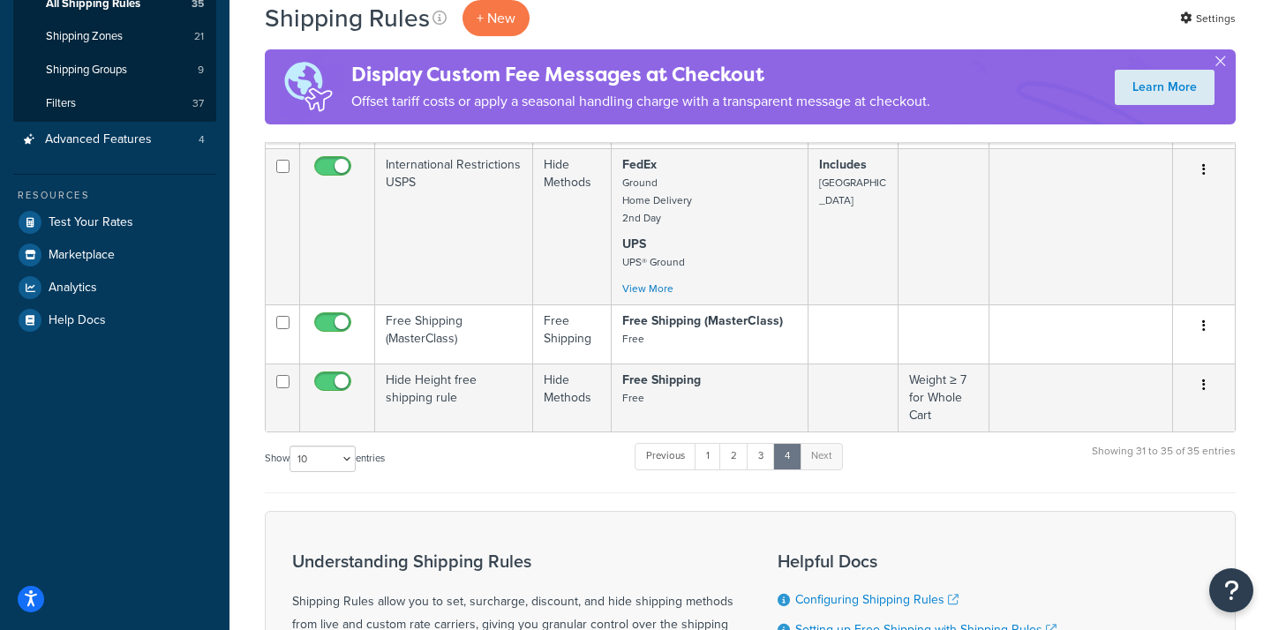
scroll to position [220, 0]
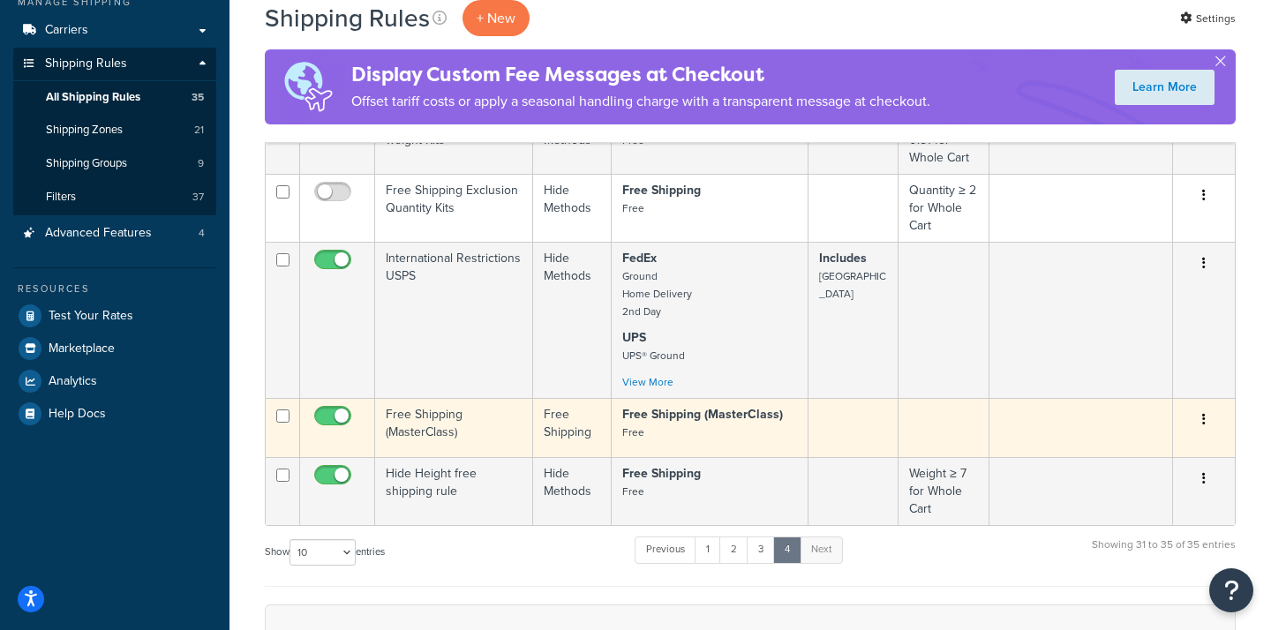
click at [491, 430] on td "Free Shipping (MasterClass)" at bounding box center [454, 427] width 158 height 59
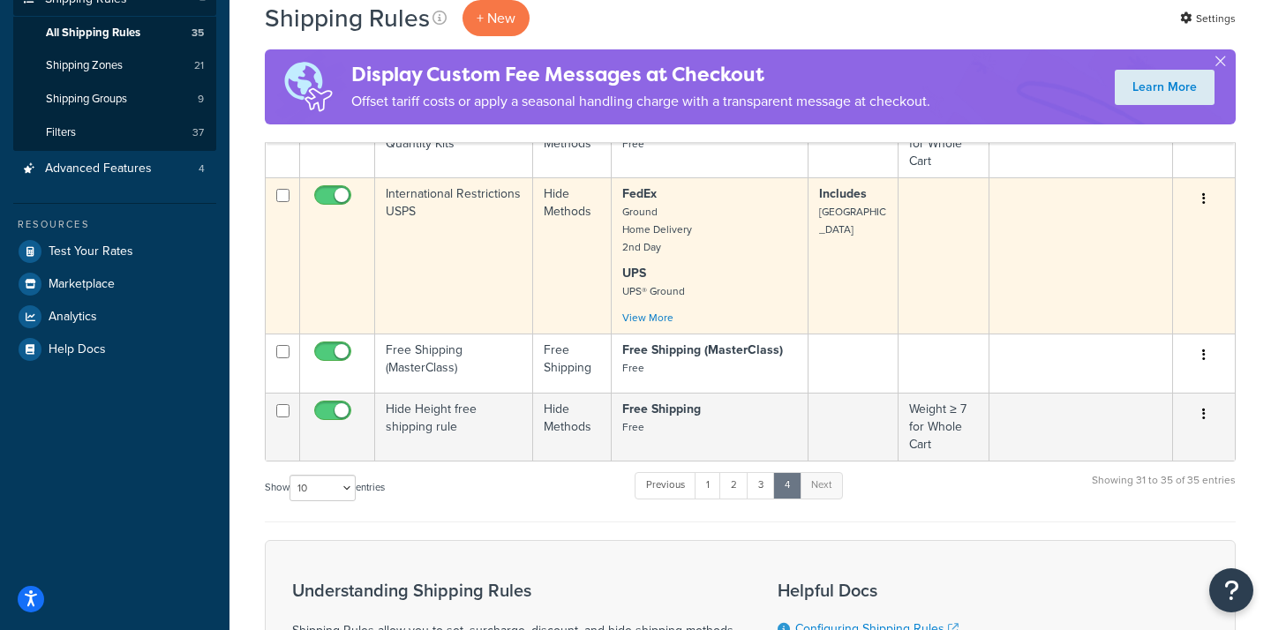
scroll to position [477, 0]
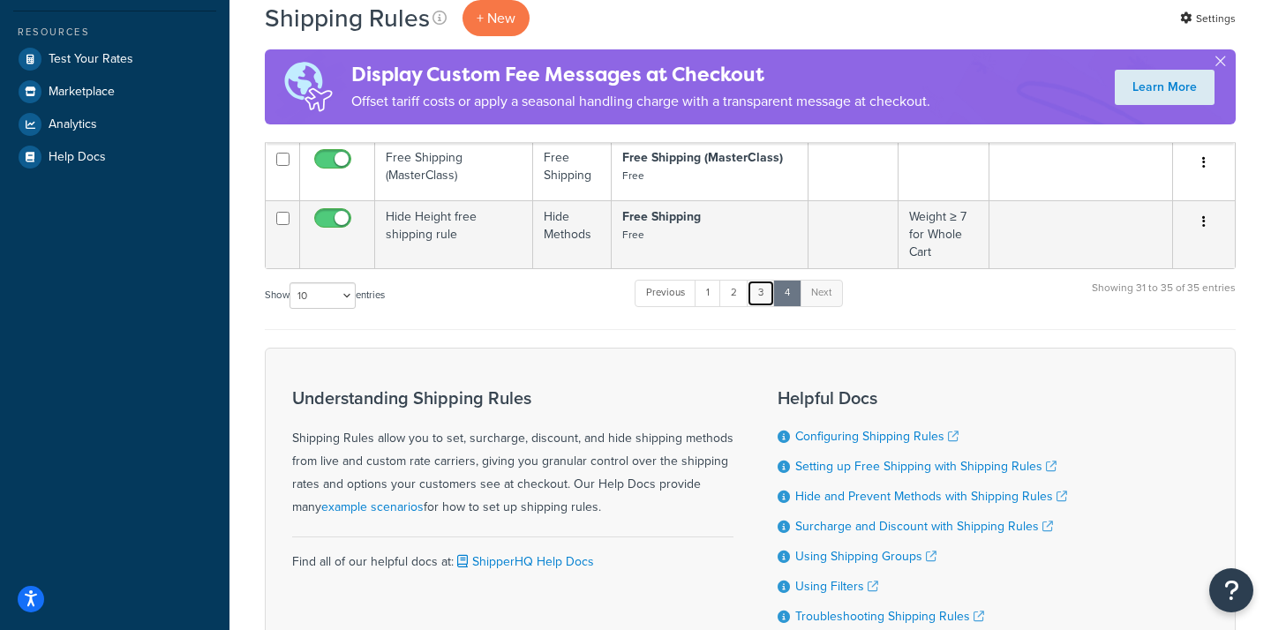
click at [762, 300] on link "3" at bounding box center [761, 293] width 28 height 26
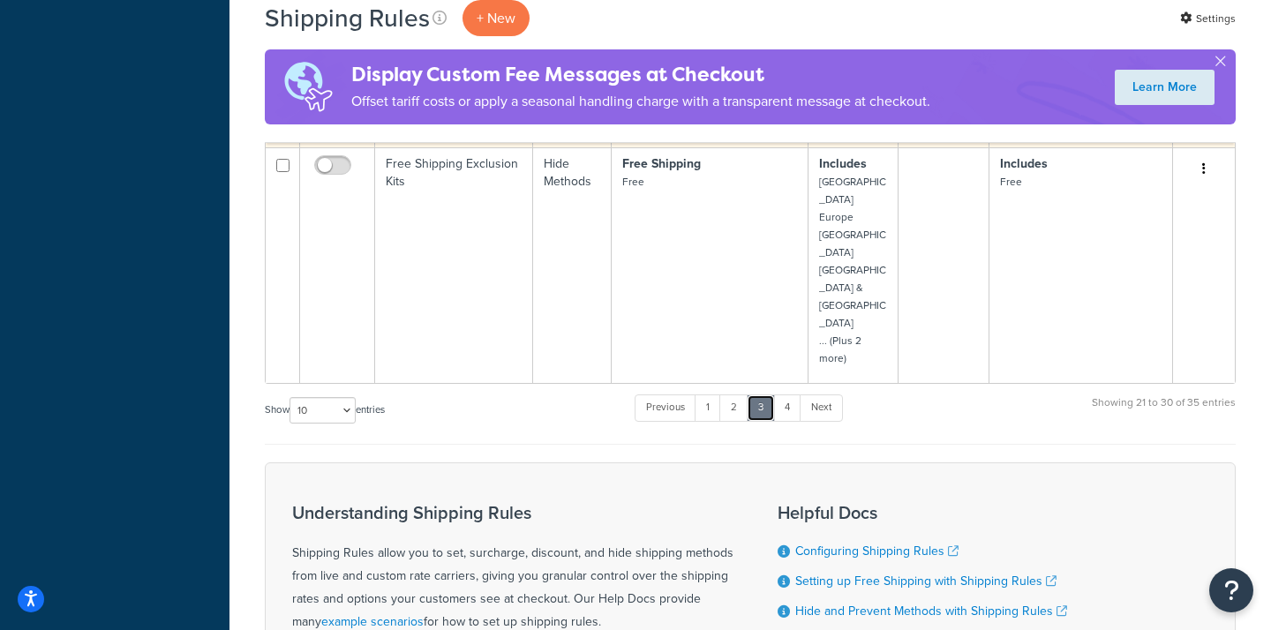
scroll to position [849, 0]
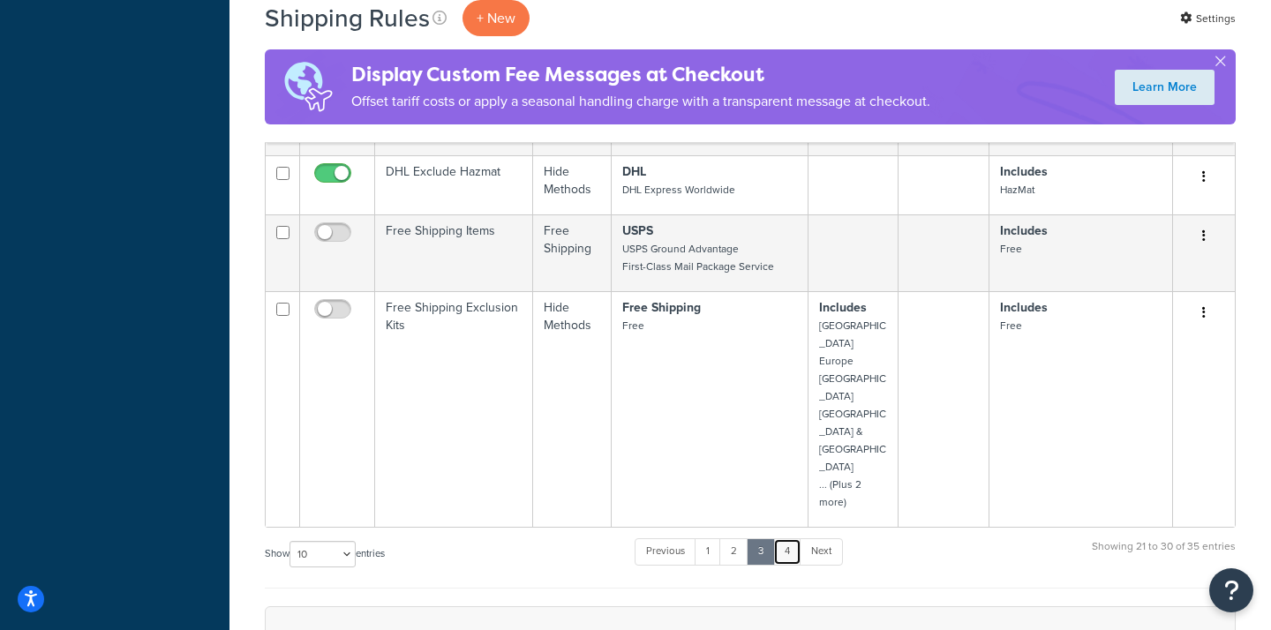
click at [794, 538] on link "4" at bounding box center [787, 551] width 28 height 26
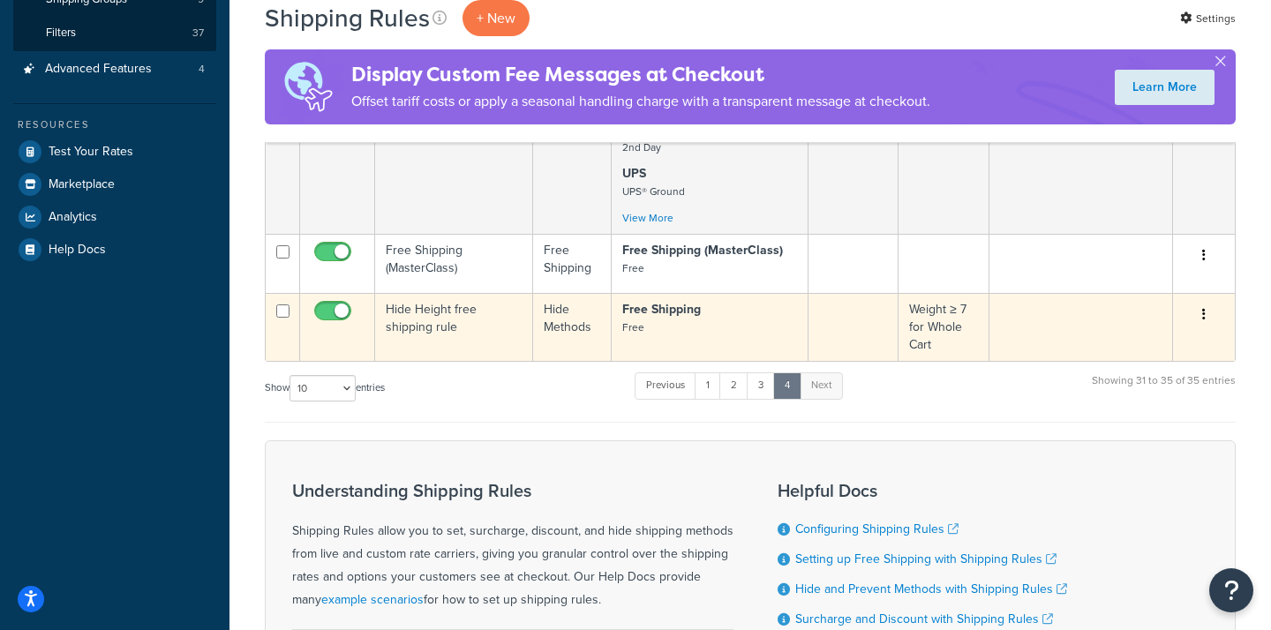
scroll to position [364, 0]
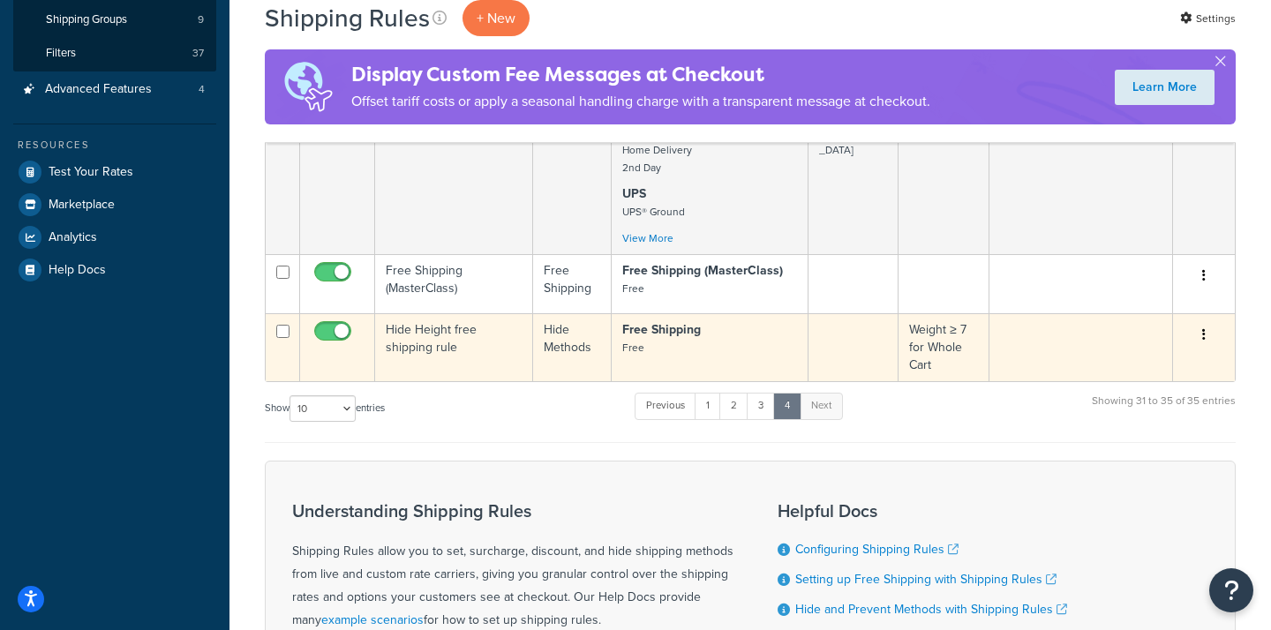
click at [495, 342] on td "Hide Height free shipping rule" at bounding box center [454, 347] width 158 height 68
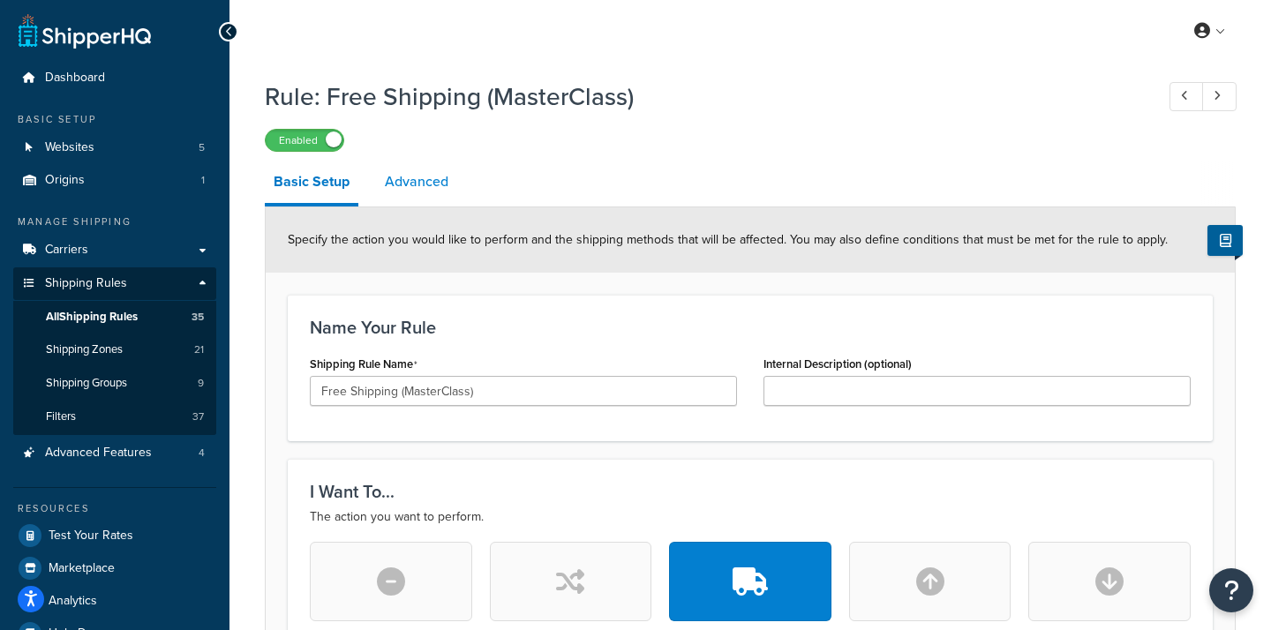
click at [423, 194] on link "Advanced" at bounding box center [416, 182] width 81 height 42
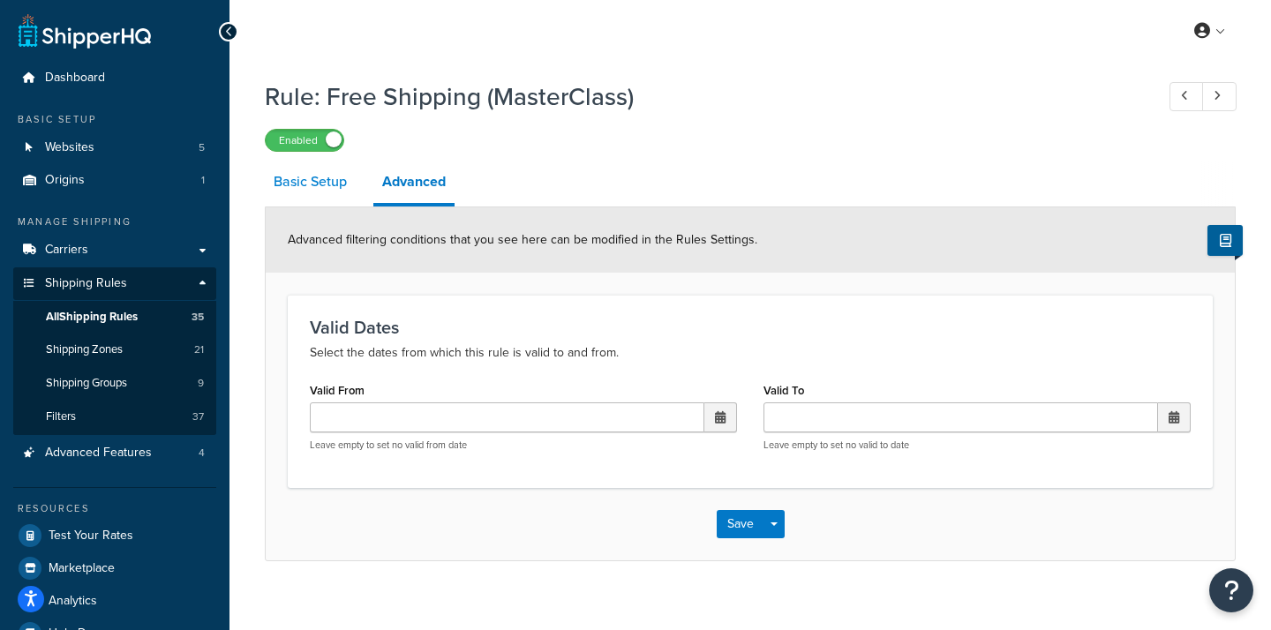
click at [325, 193] on link "Basic Setup" at bounding box center [310, 182] width 91 height 42
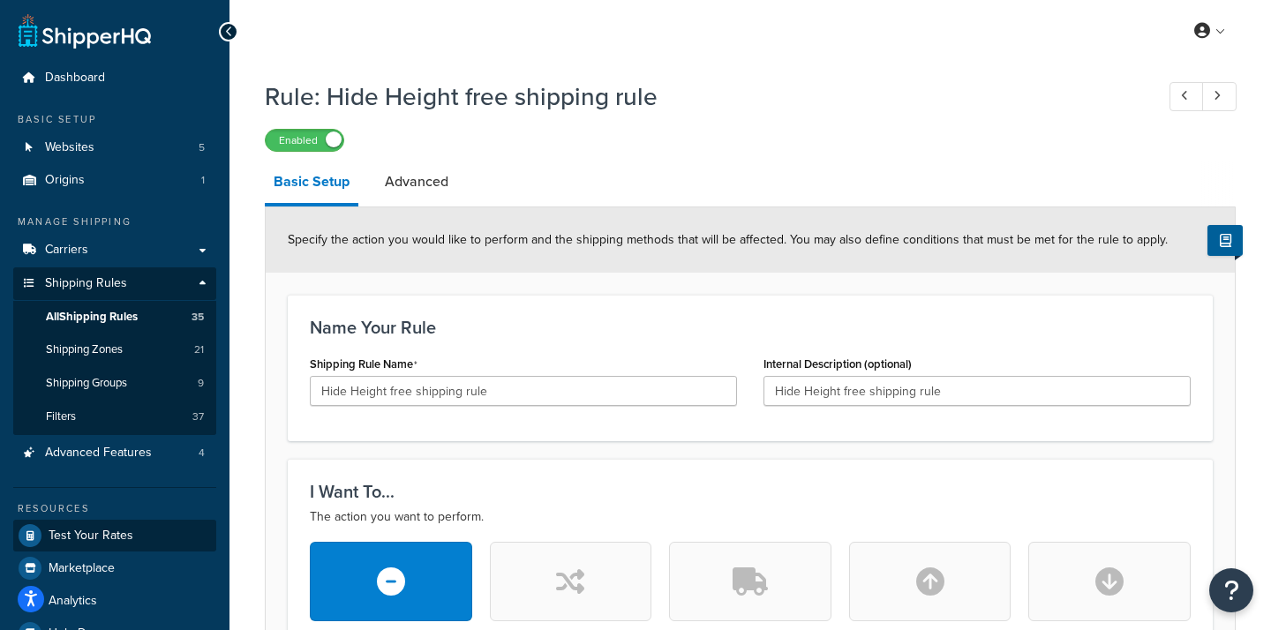
click at [95, 529] on span "Test Your Rates" at bounding box center [91, 536] width 85 height 15
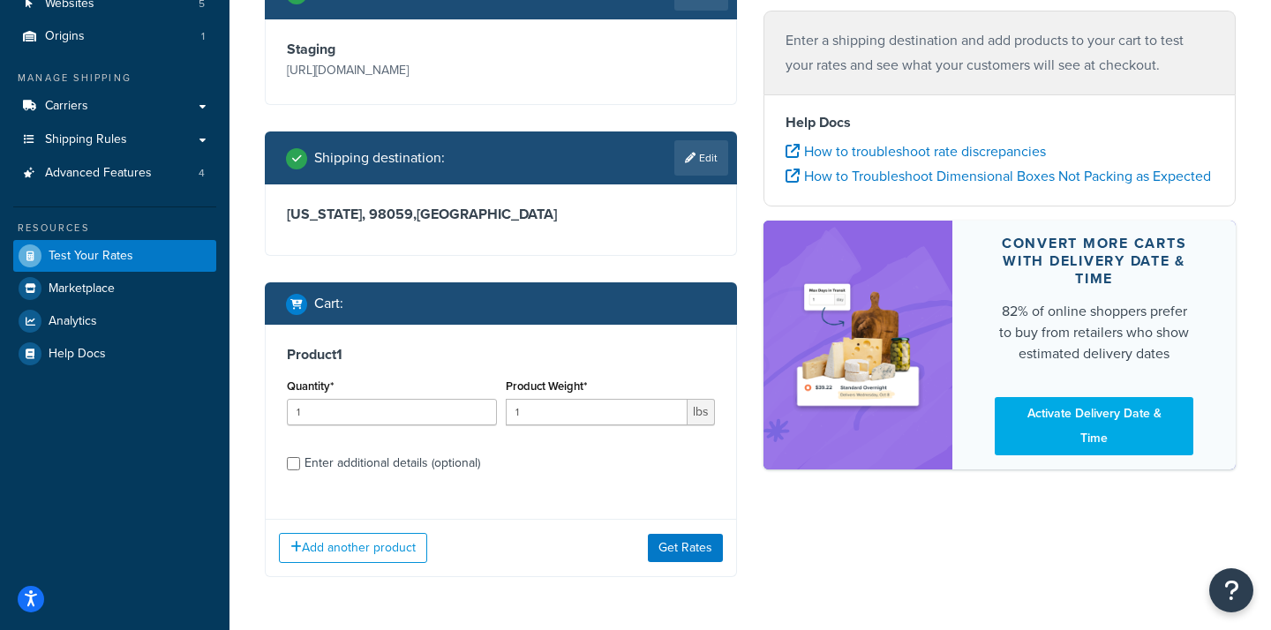
scroll to position [176, 0]
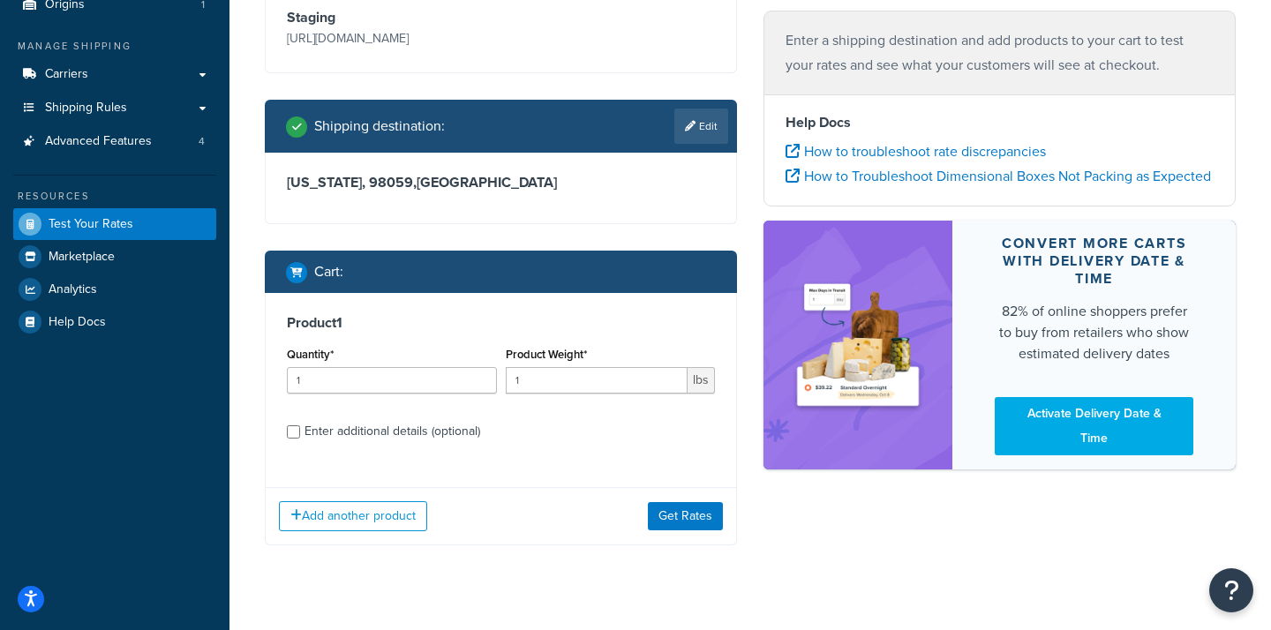
click at [290, 439] on input "Enter additional details (optional)" at bounding box center [293, 431] width 13 height 13
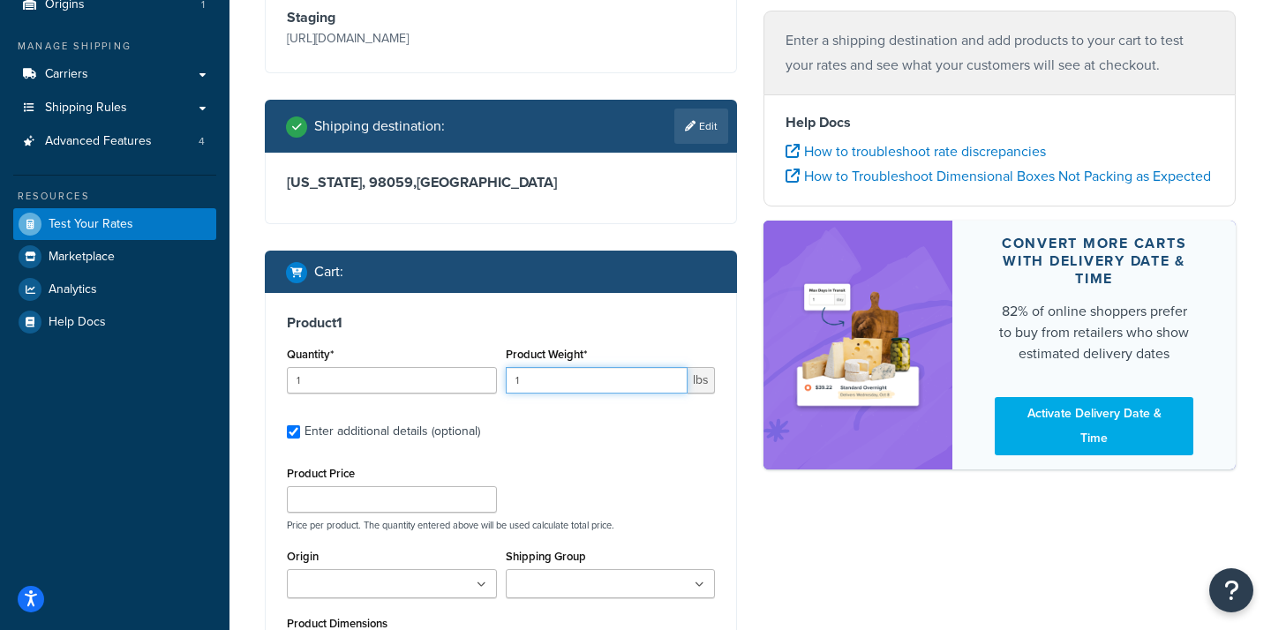
click at [571, 394] on input "1" at bounding box center [597, 380] width 183 height 26
click at [560, 444] on label "Enter additional details (optional)" at bounding box center [509, 430] width 410 height 28
click at [300, 439] on input "Enter additional details (optional)" at bounding box center [293, 431] width 13 height 13
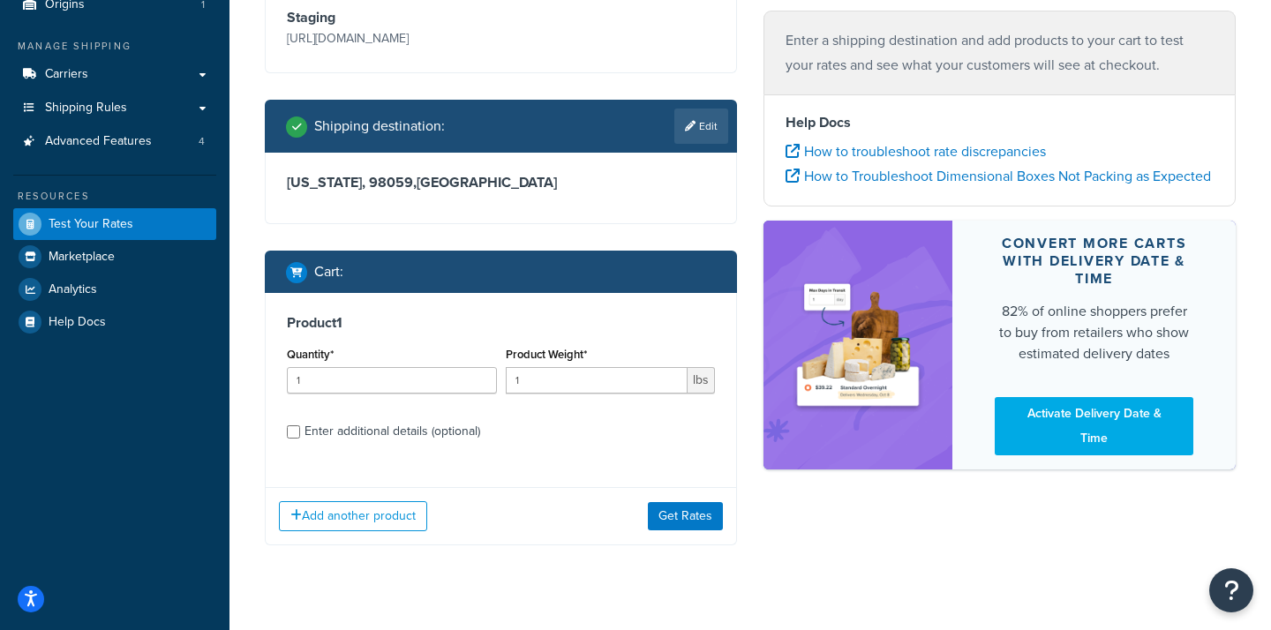
click at [297, 439] on input "Enter additional details (optional)" at bounding box center [293, 431] width 13 height 13
checkbox input "true"
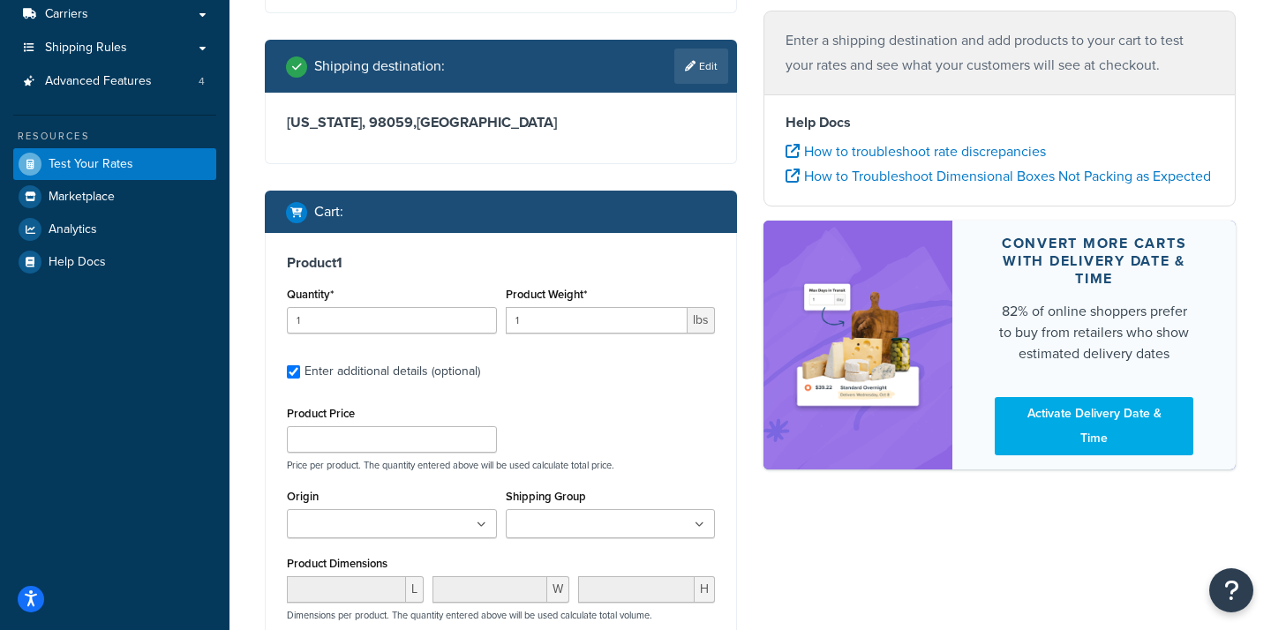
scroll to position [285, 0]
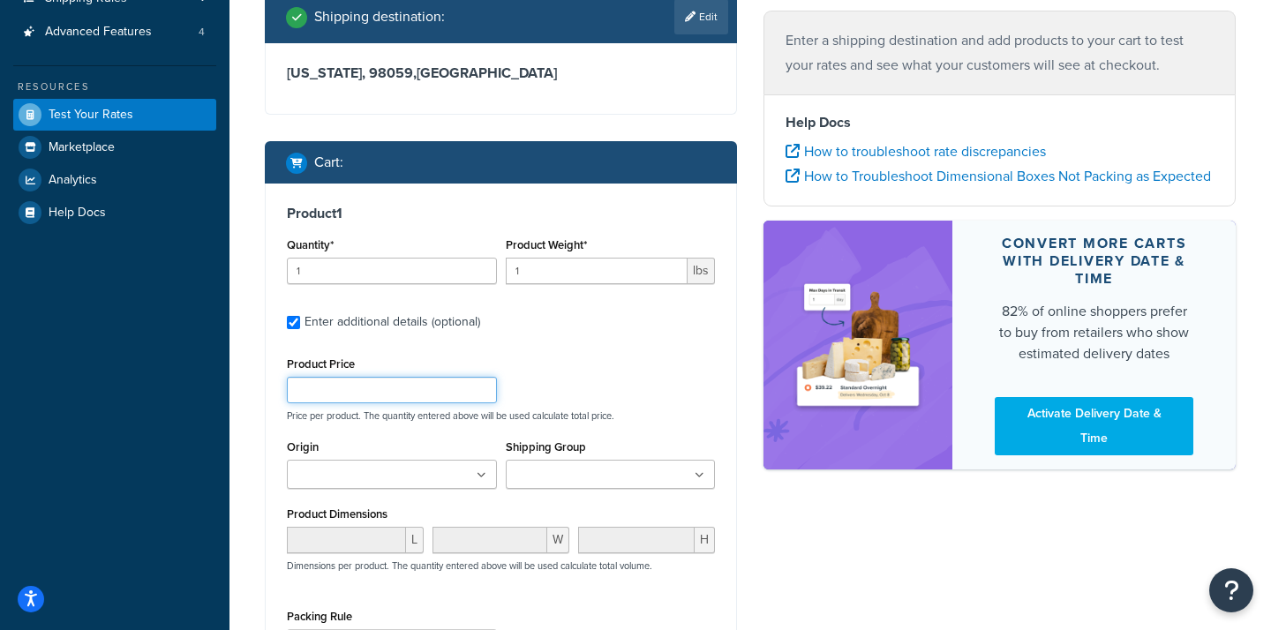
click at [390, 403] on input "Product Price" at bounding box center [392, 390] width 210 height 26
type input "150"
click at [558, 403] on div "Product Price 150 Price per product. The quantity entered above will be used ca…" at bounding box center [500, 387] width 437 height 70
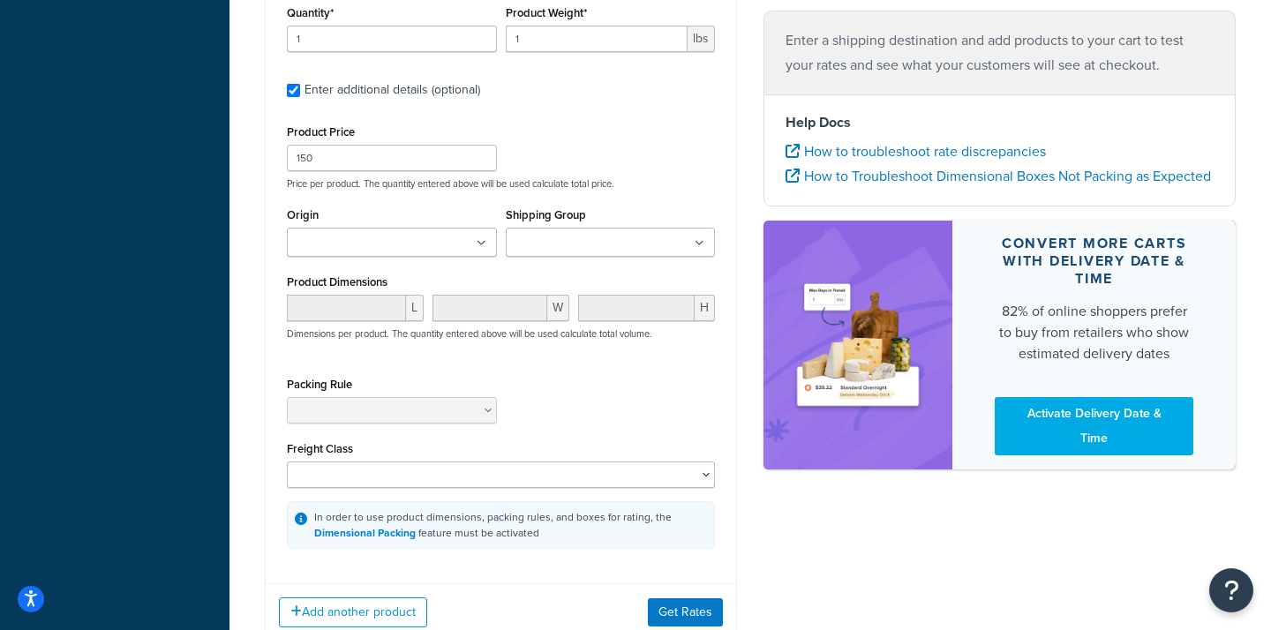
scroll to position [624, 0]
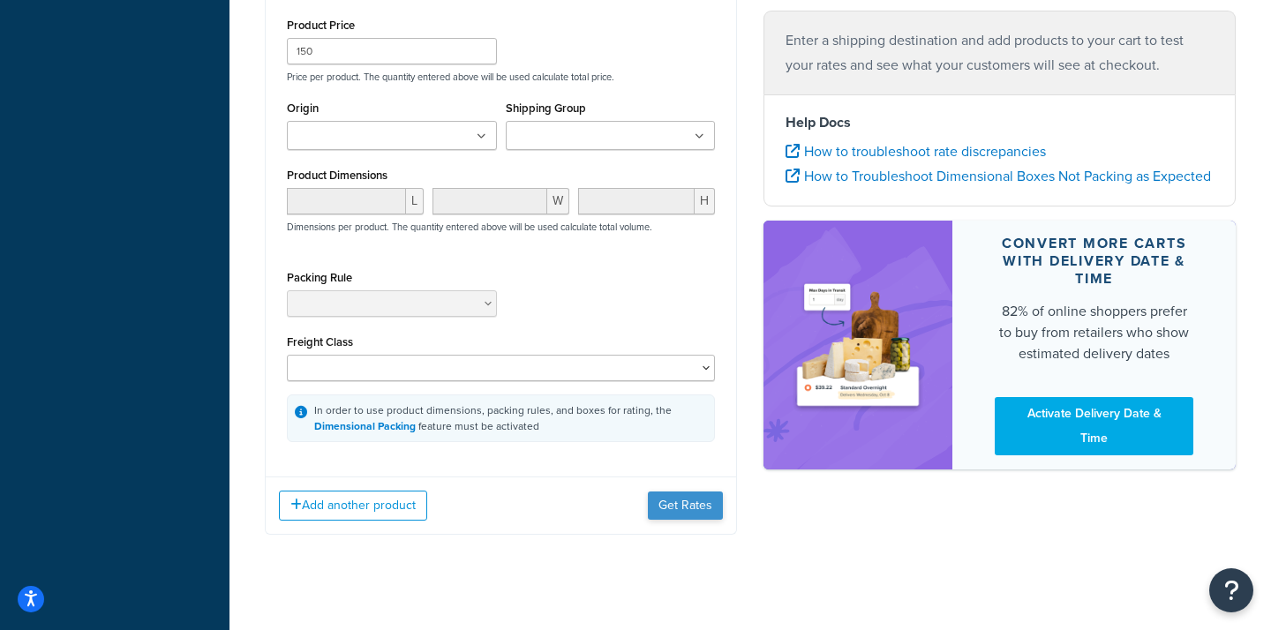
click at [688, 520] on button "Get Rates" at bounding box center [685, 506] width 75 height 28
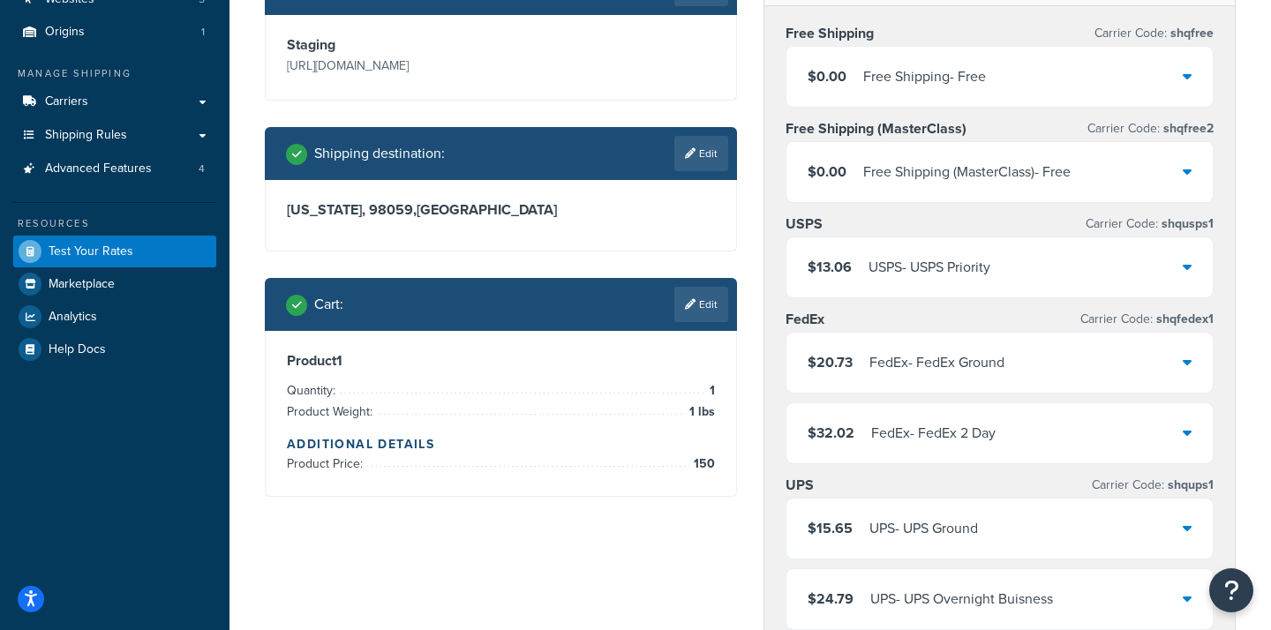
scroll to position [153, 0]
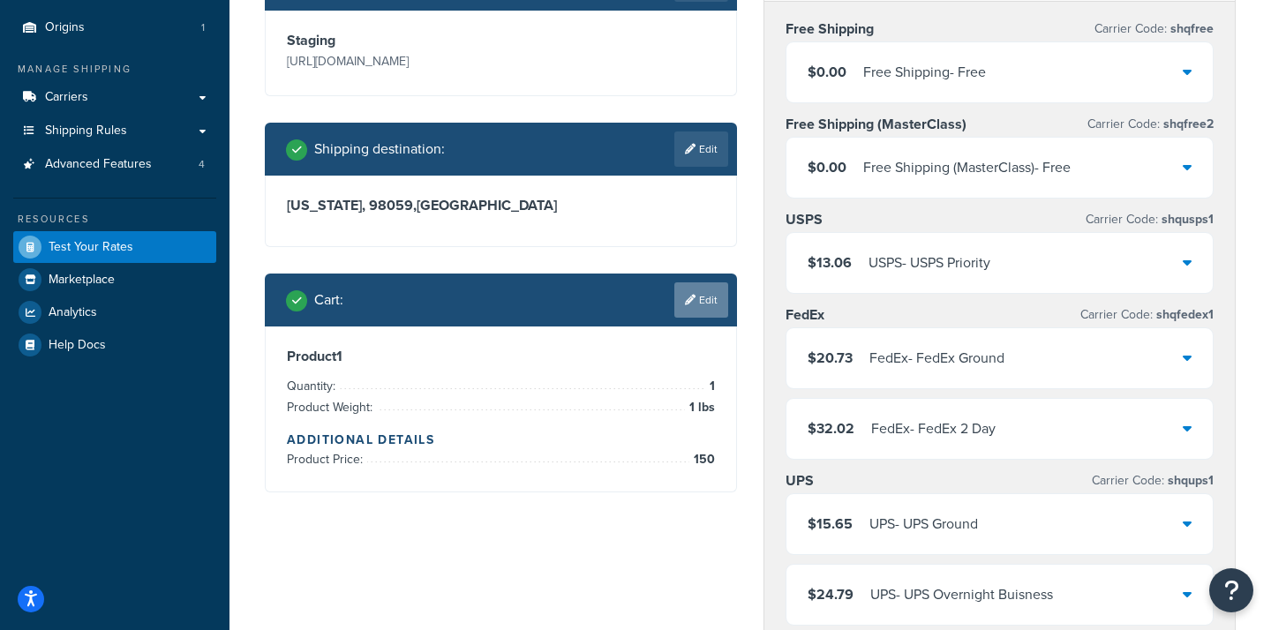
click at [695, 318] on link "Edit" at bounding box center [701, 299] width 54 height 35
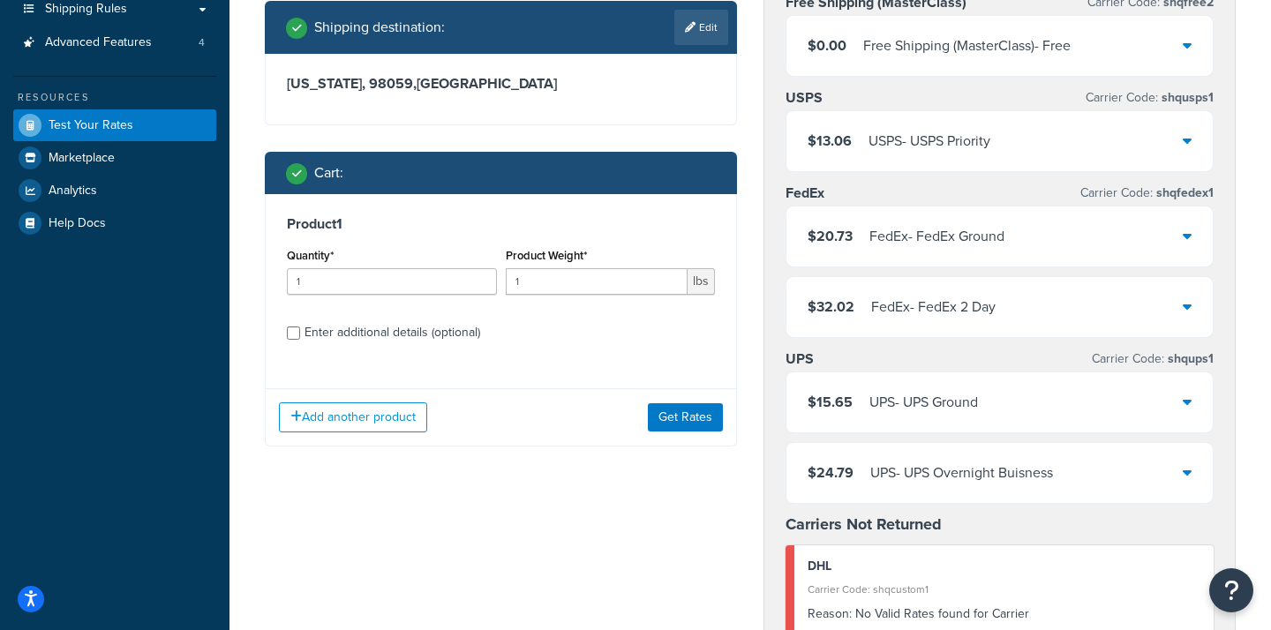
scroll to position [291, 0]
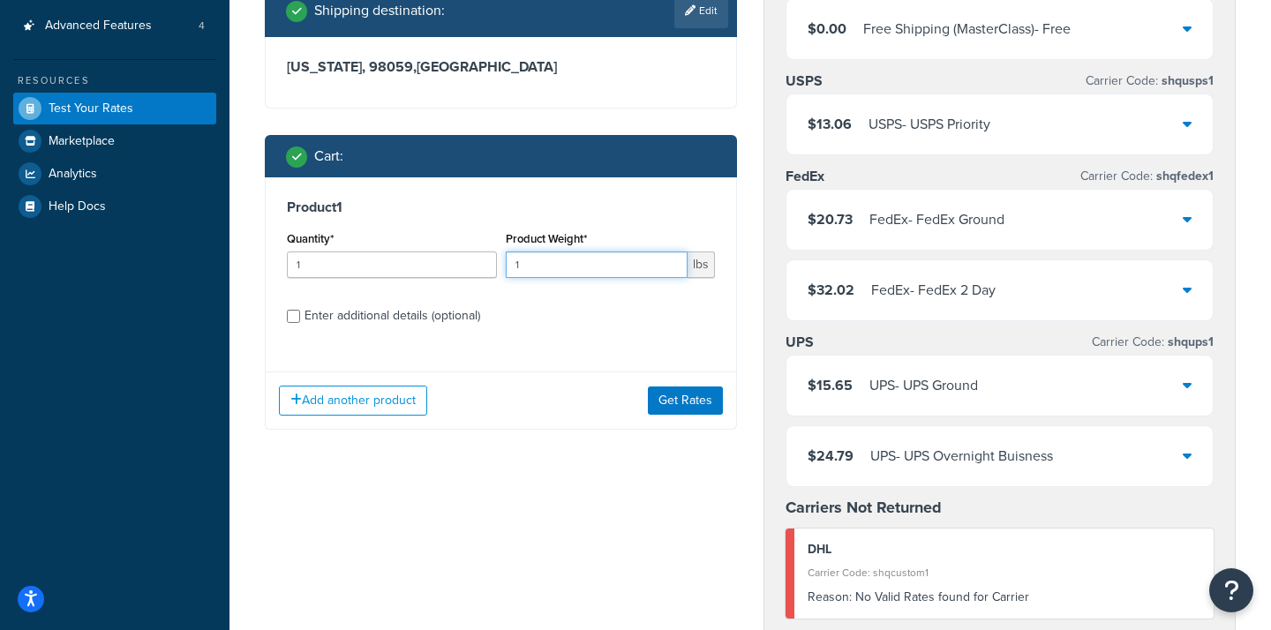
click at [538, 278] on input "1" at bounding box center [597, 265] width 183 height 26
type input "3"
click at [294, 323] on input "Enter additional details (optional)" at bounding box center [293, 316] width 13 height 13
checkbox input "true"
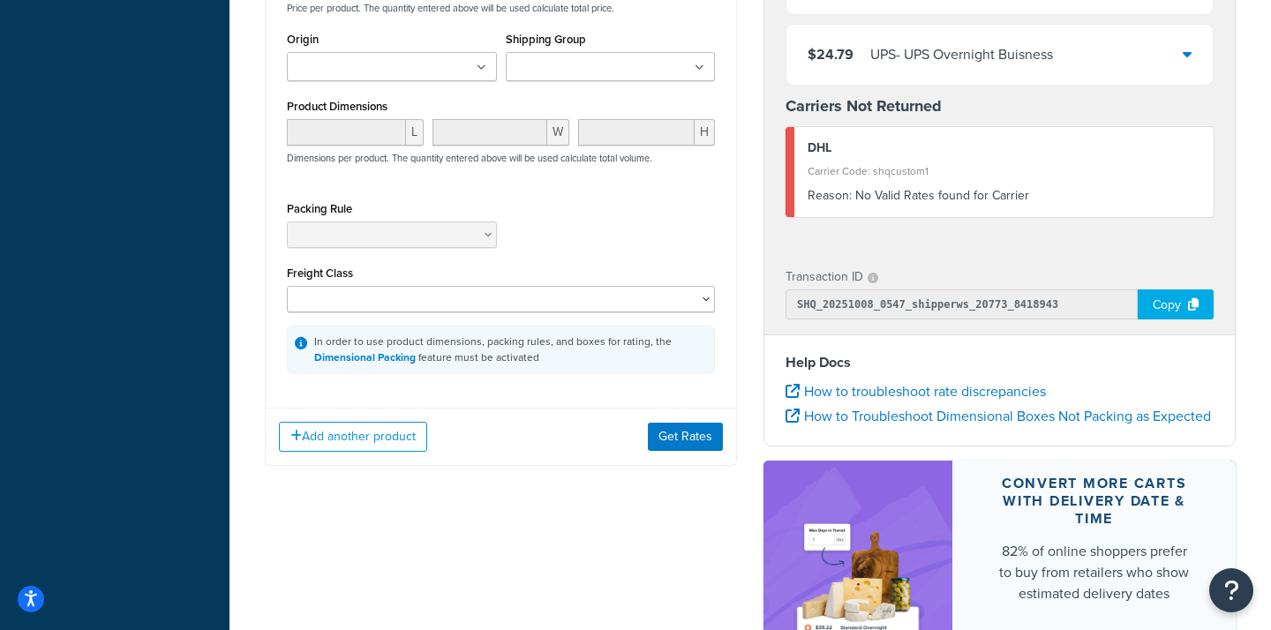
scroll to position [781, 0]
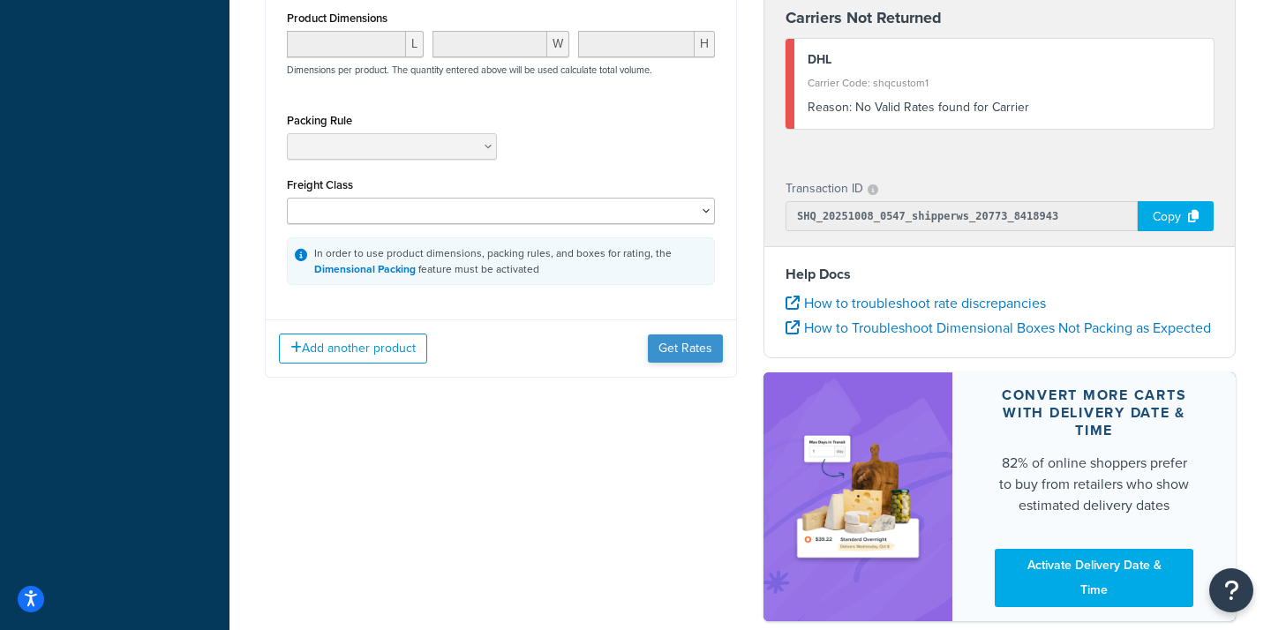
click at [680, 363] on button "Get Rates" at bounding box center [685, 349] width 75 height 28
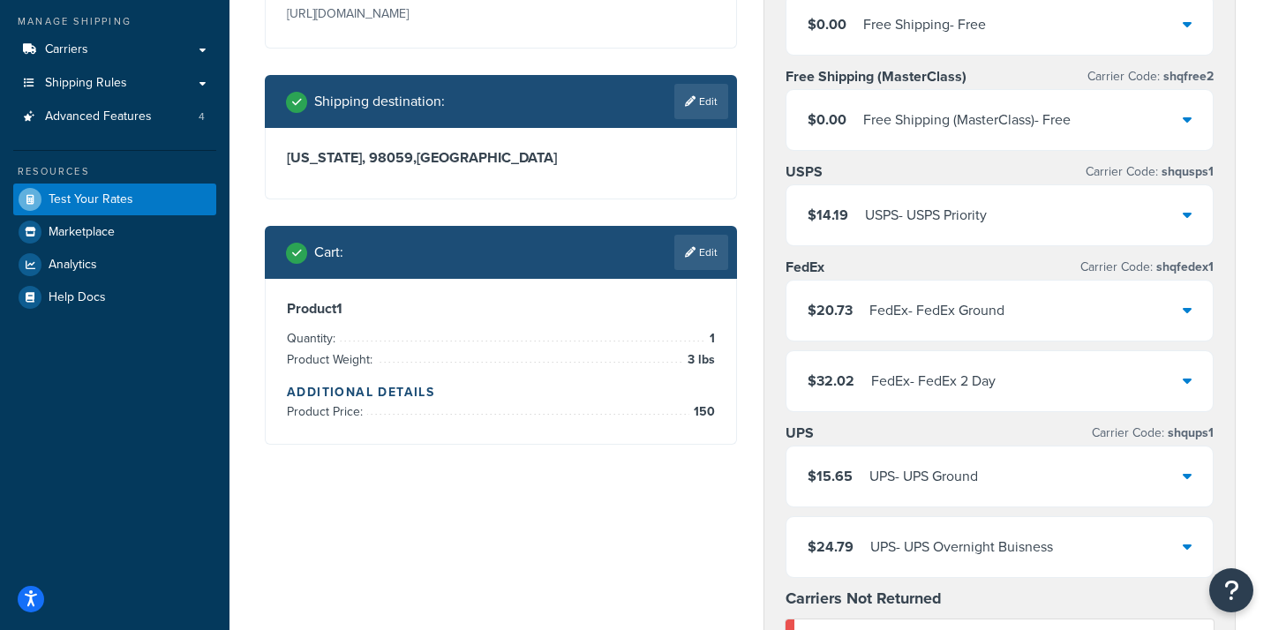
scroll to position [410, 0]
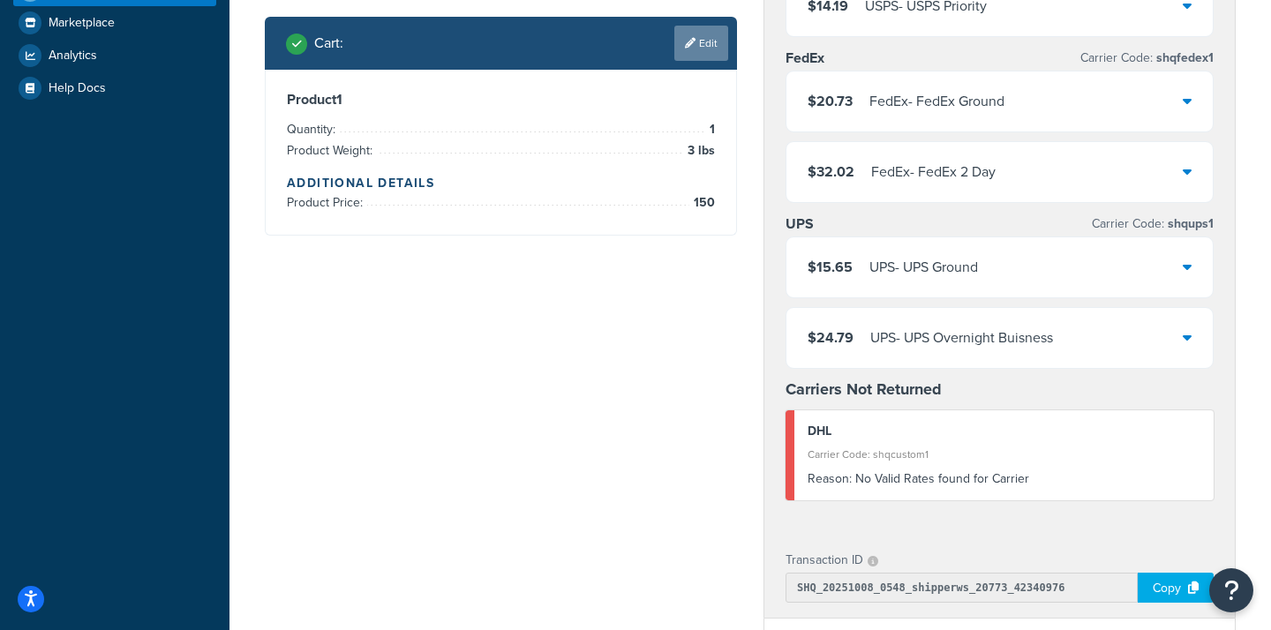
click at [694, 61] on link "Edit" at bounding box center [701, 43] width 54 height 35
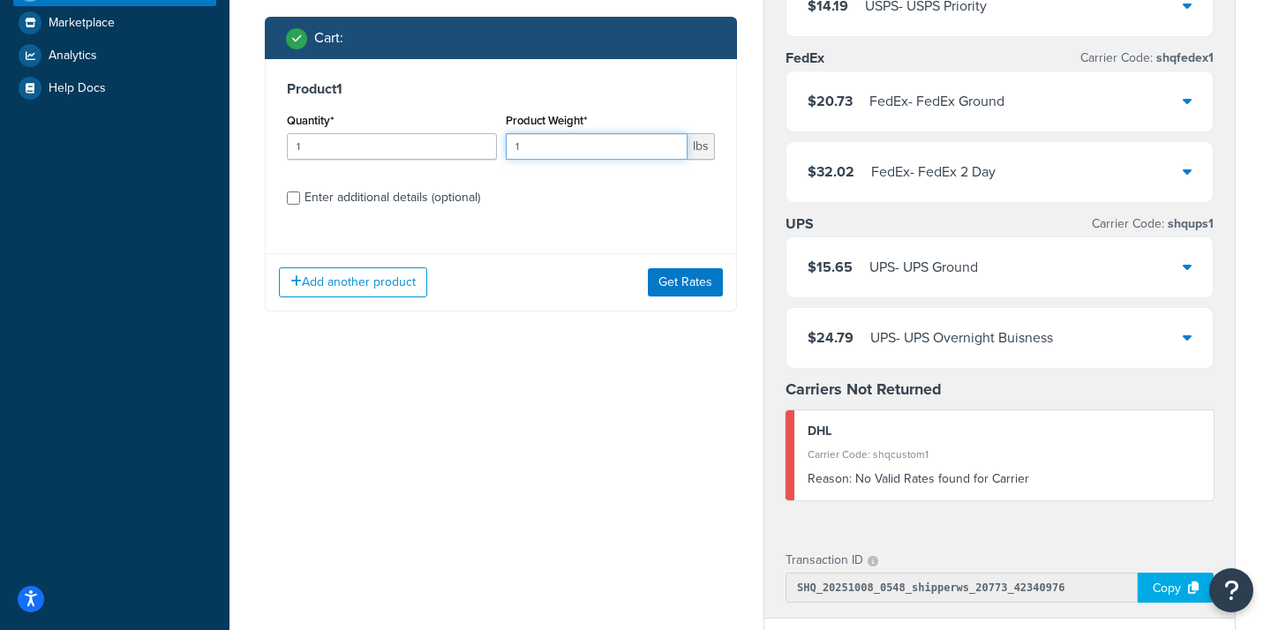
click at [564, 160] on input "1" at bounding box center [597, 146] width 183 height 26
type input "5"
click at [545, 210] on label "Enter additional details (optional)" at bounding box center [509, 196] width 410 height 28
click at [300, 205] on input "Enter additional details (optional)" at bounding box center [293, 198] width 13 height 13
checkbox input "true"
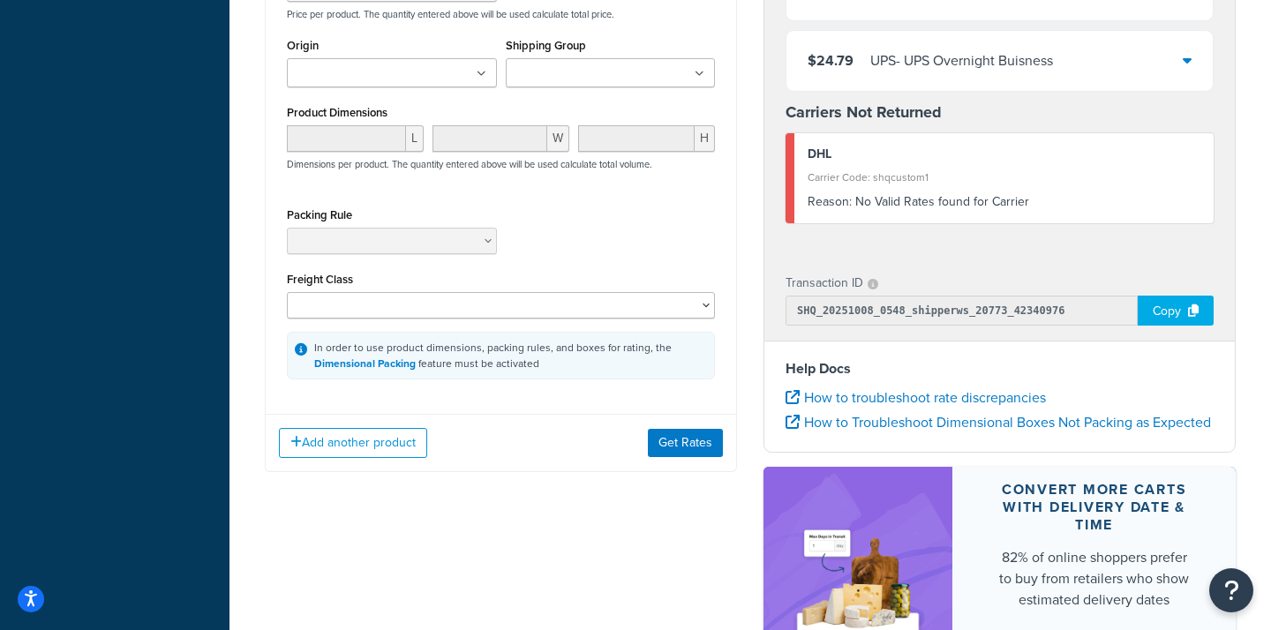
scroll to position [755, 0]
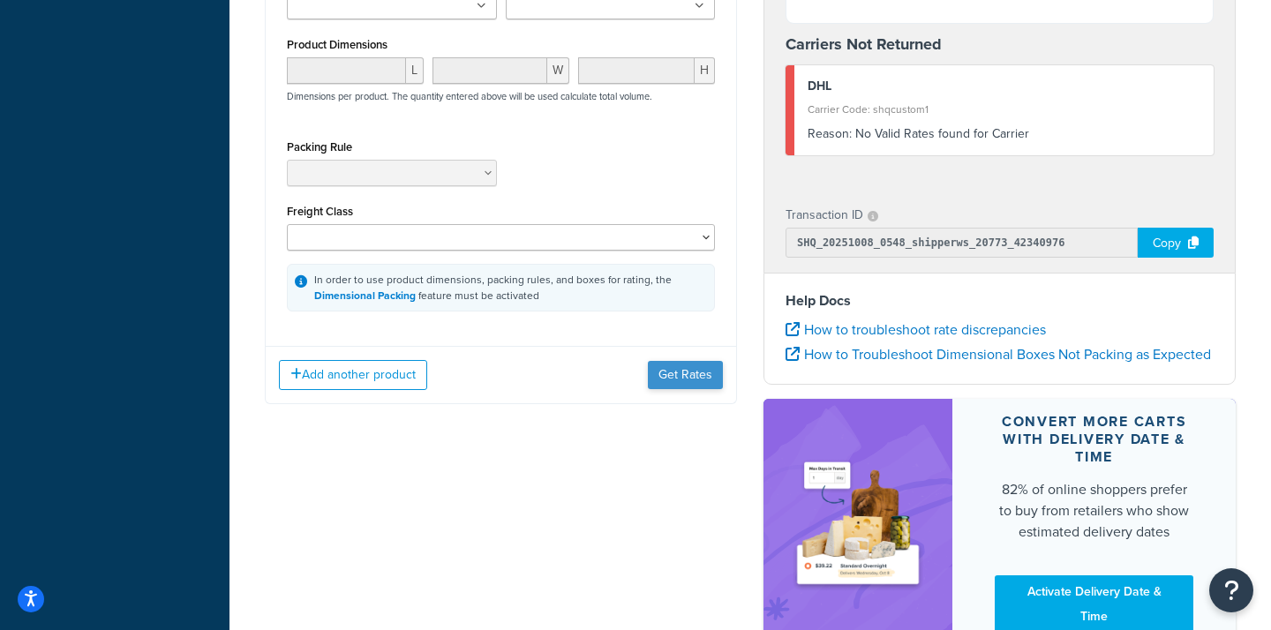
click at [675, 389] on button "Get Rates" at bounding box center [685, 375] width 75 height 28
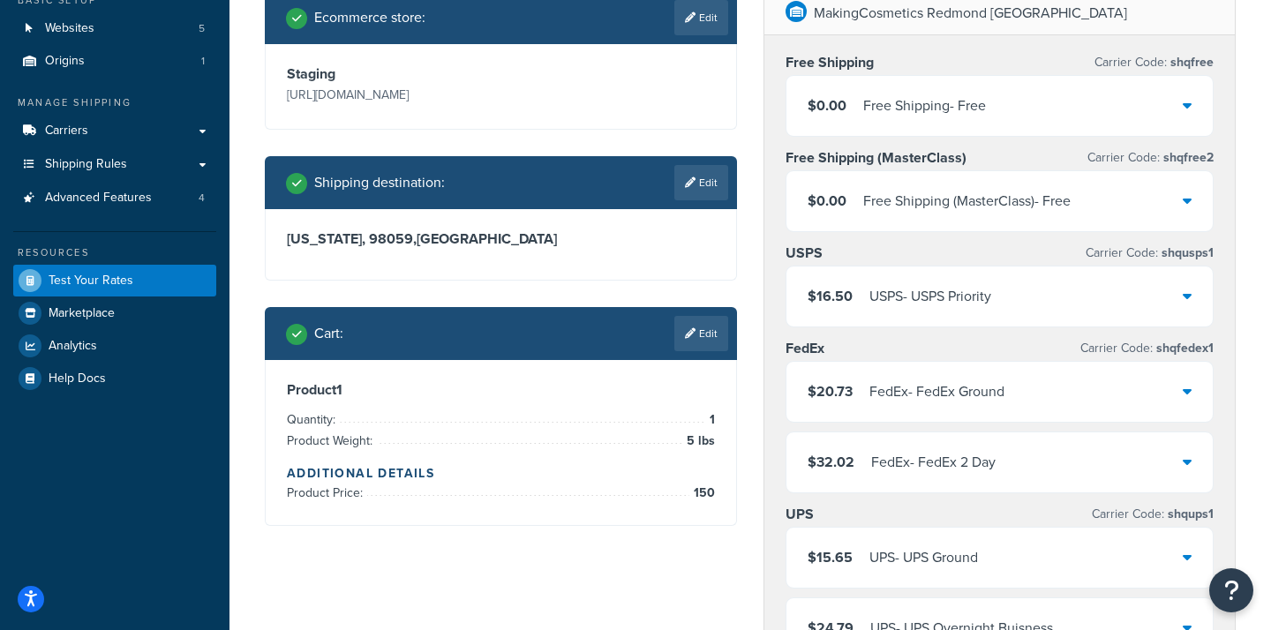
scroll to position [112, 0]
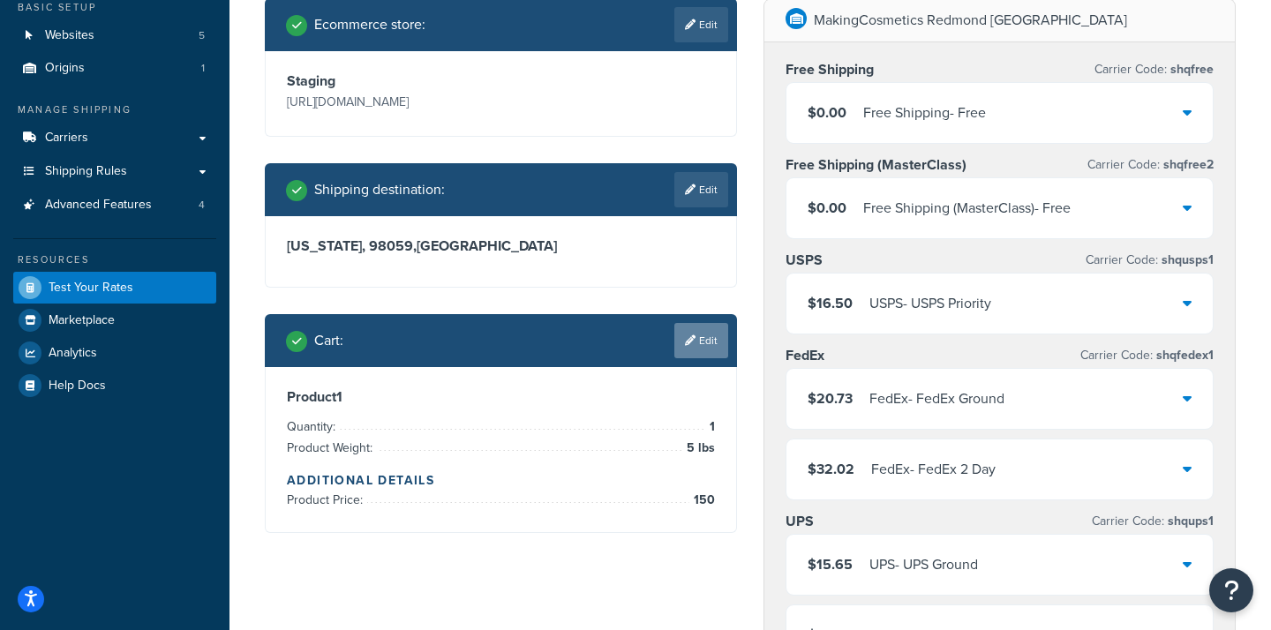
click at [704, 358] on link "Edit" at bounding box center [701, 340] width 54 height 35
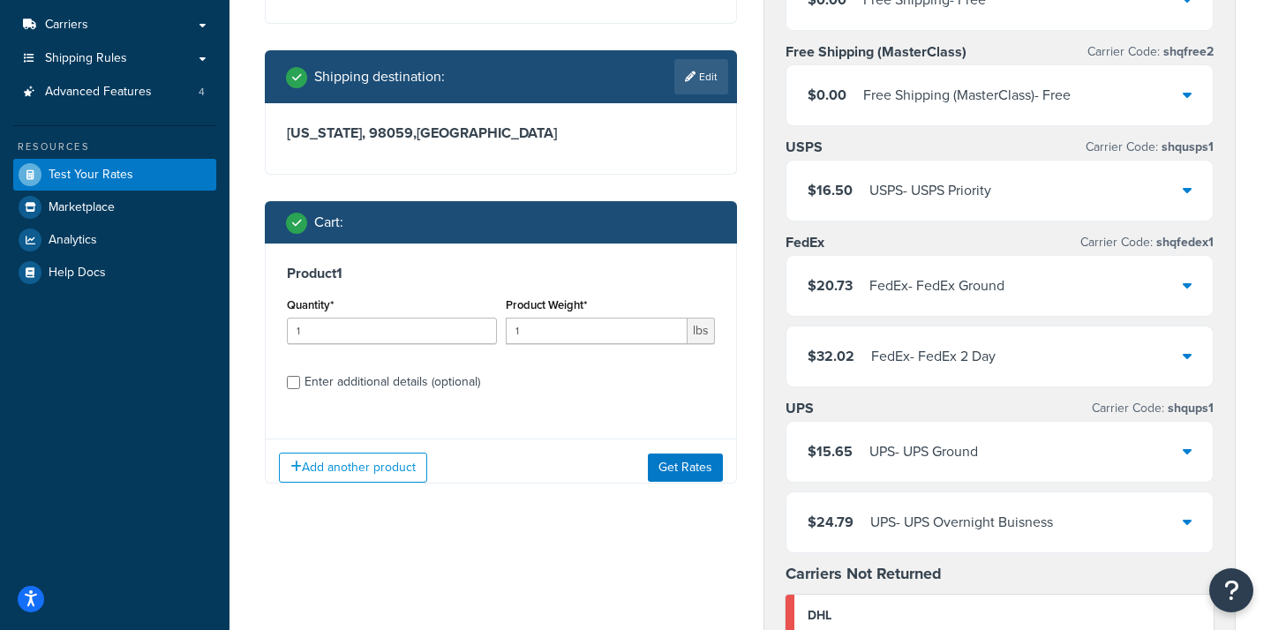
scroll to position [407, 0]
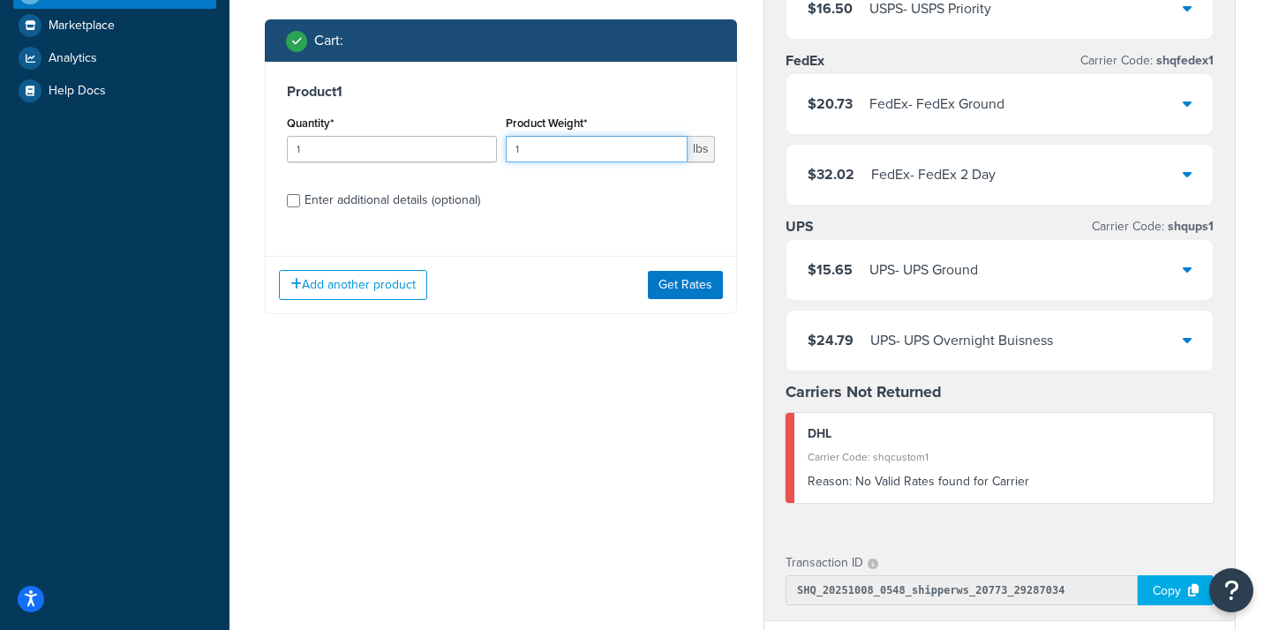
click at [563, 162] on input "1" at bounding box center [597, 149] width 183 height 26
type input "5"
click at [547, 213] on label "Enter additional details (optional)" at bounding box center [509, 198] width 410 height 28
click at [300, 207] on input "Enter additional details (optional)" at bounding box center [293, 200] width 13 height 13
checkbox input "true"
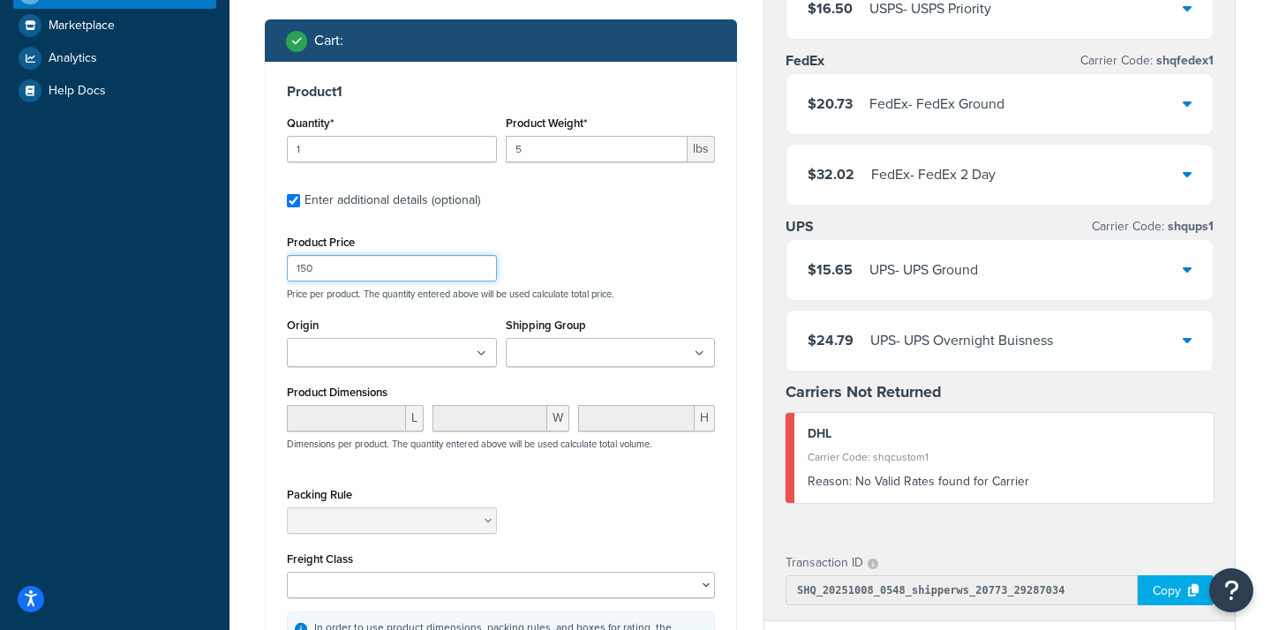
click at [406, 282] on input "150" at bounding box center [392, 268] width 210 height 26
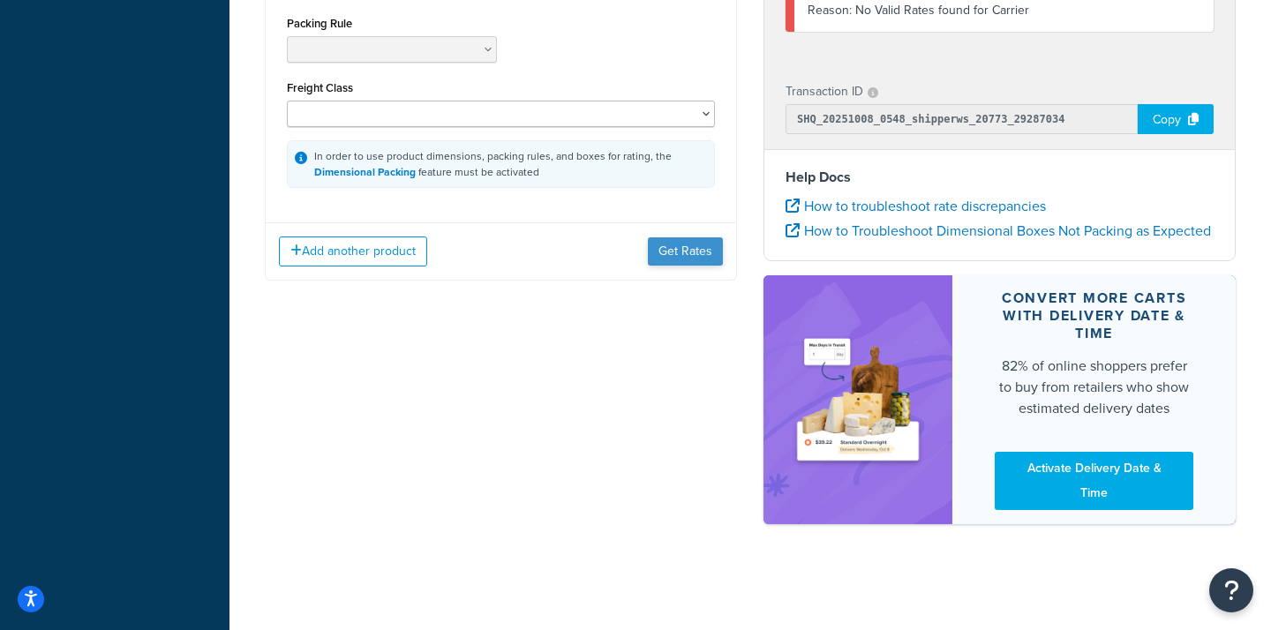
type input "100"
click at [680, 266] on button "Get Rates" at bounding box center [685, 251] width 75 height 28
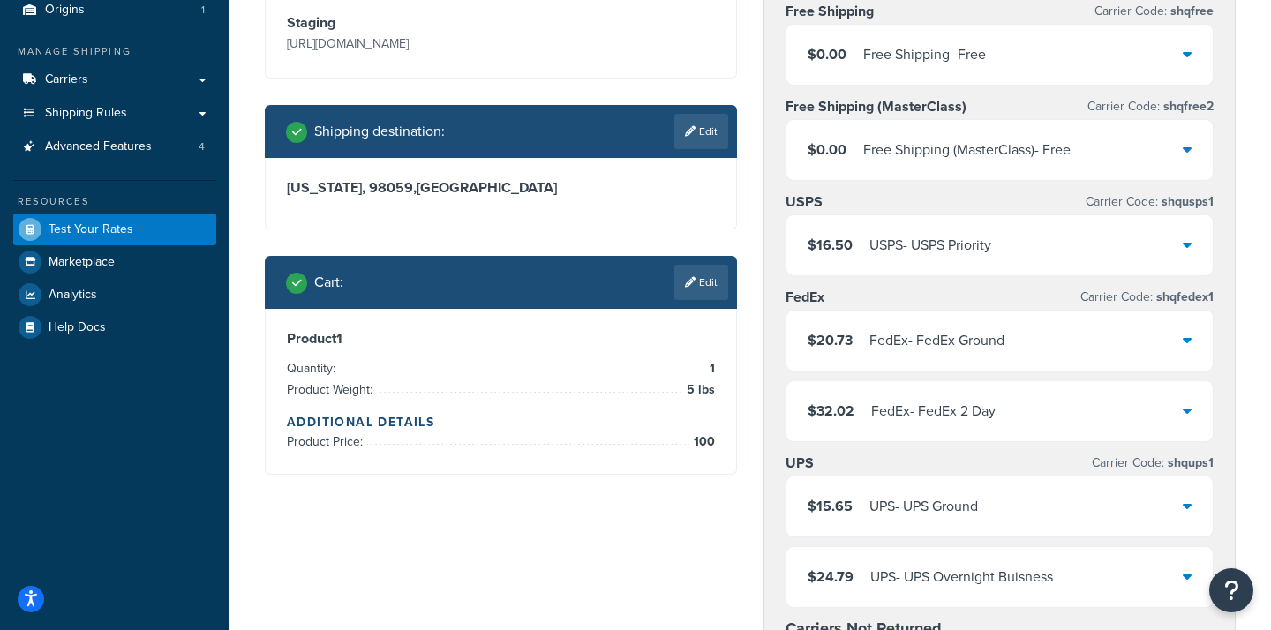
scroll to position [195, 0]
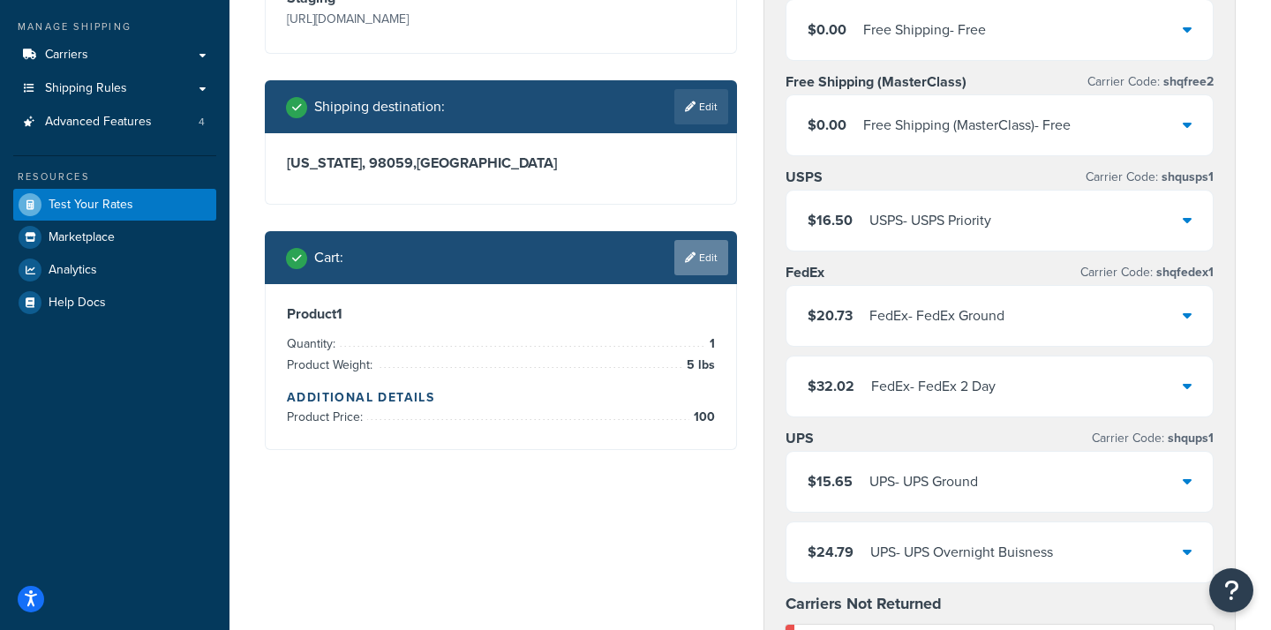
click at [705, 275] on link "Edit" at bounding box center [701, 257] width 54 height 35
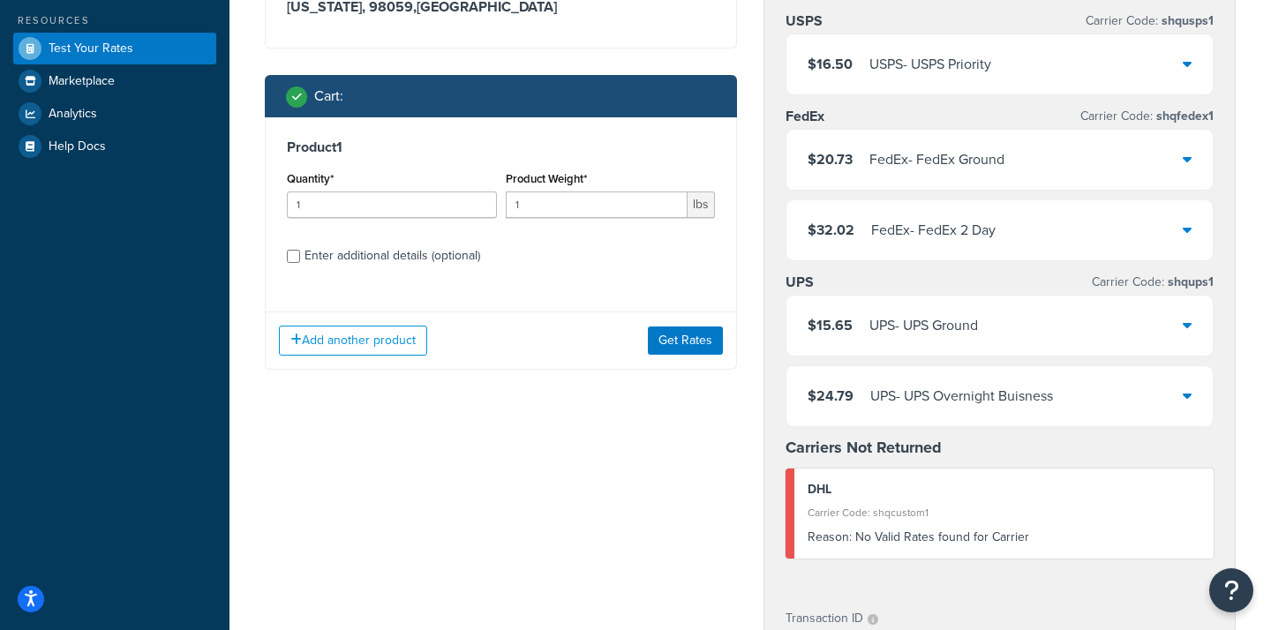
scroll to position [376, 0]
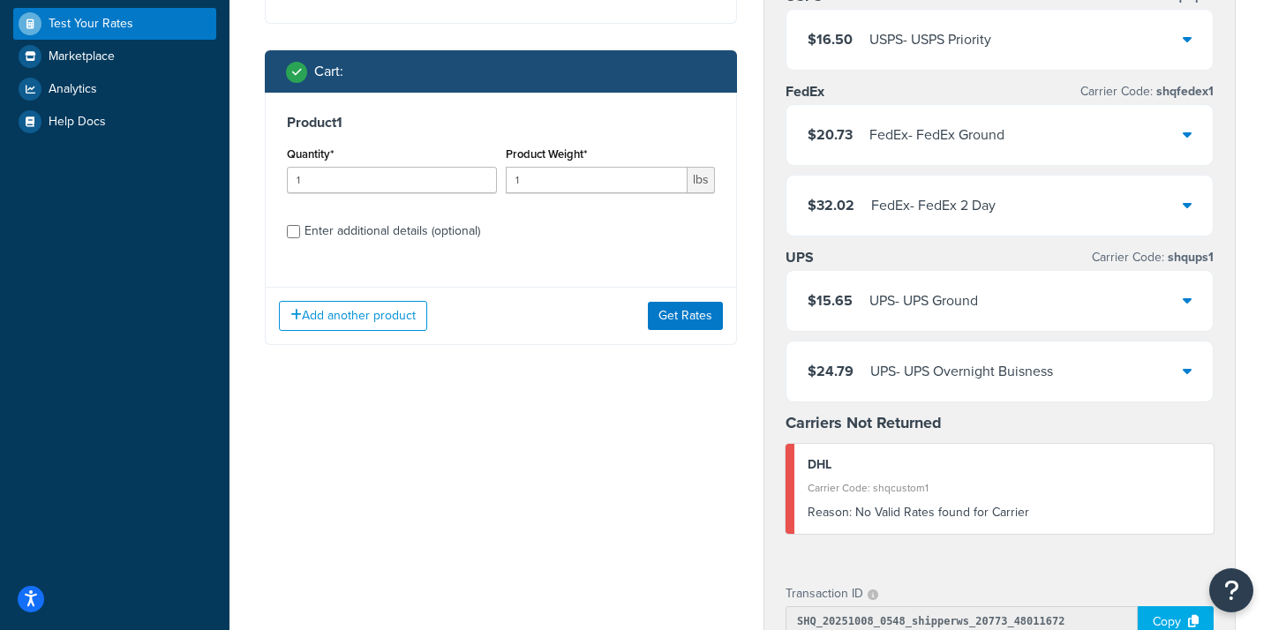
click at [297, 238] on input "Enter additional details (optional)" at bounding box center [293, 231] width 13 height 13
checkbox input "true"
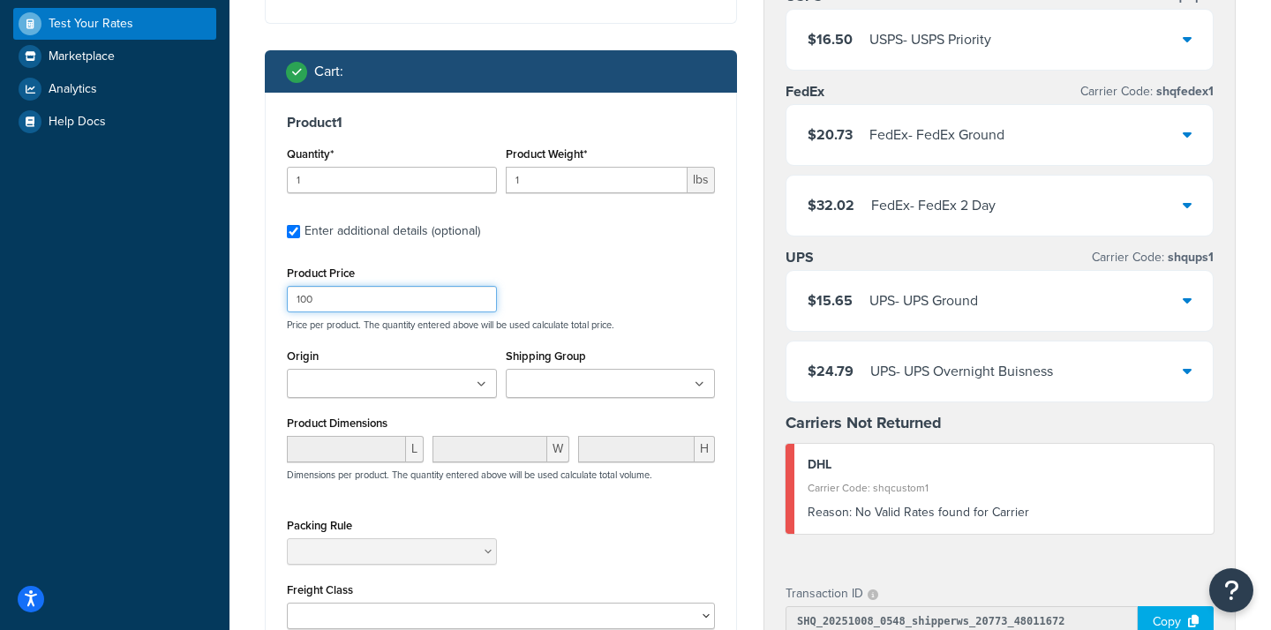
click at [462, 312] on input "100" at bounding box center [392, 299] width 210 height 26
click at [588, 317] on div "Product Price Price per product. The quantity entered above will be used calcul…" at bounding box center [500, 296] width 437 height 70
click at [547, 193] on input "1" at bounding box center [597, 180] width 183 height 26
type input "0"
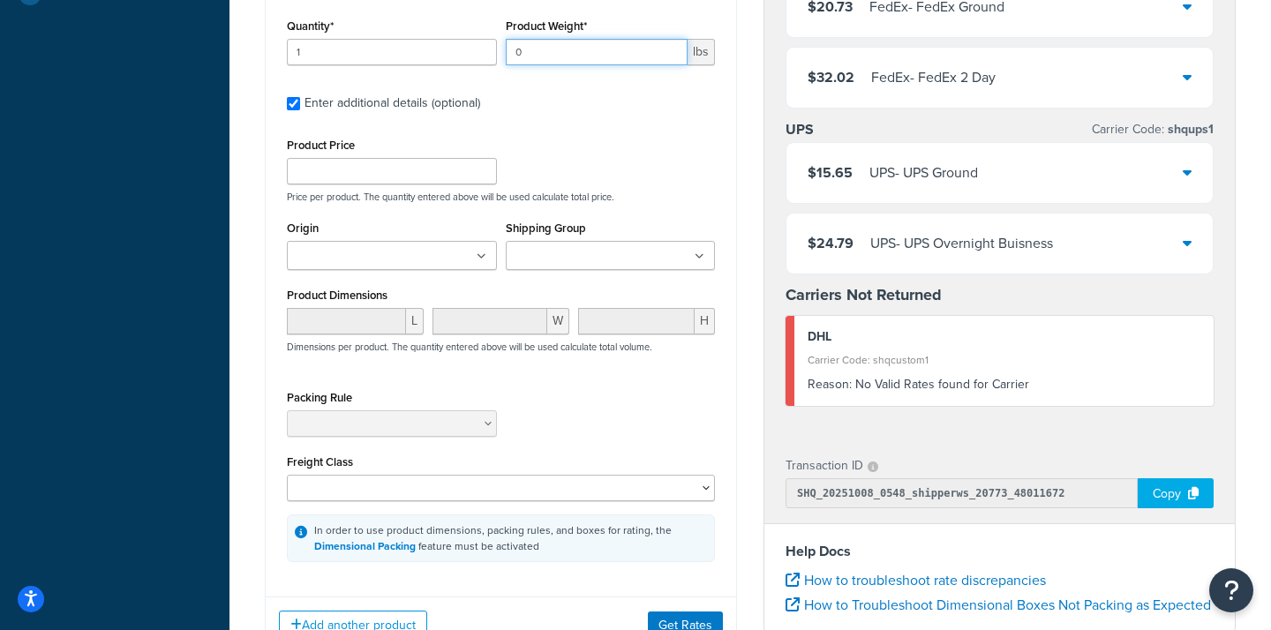
scroll to position [571, 0]
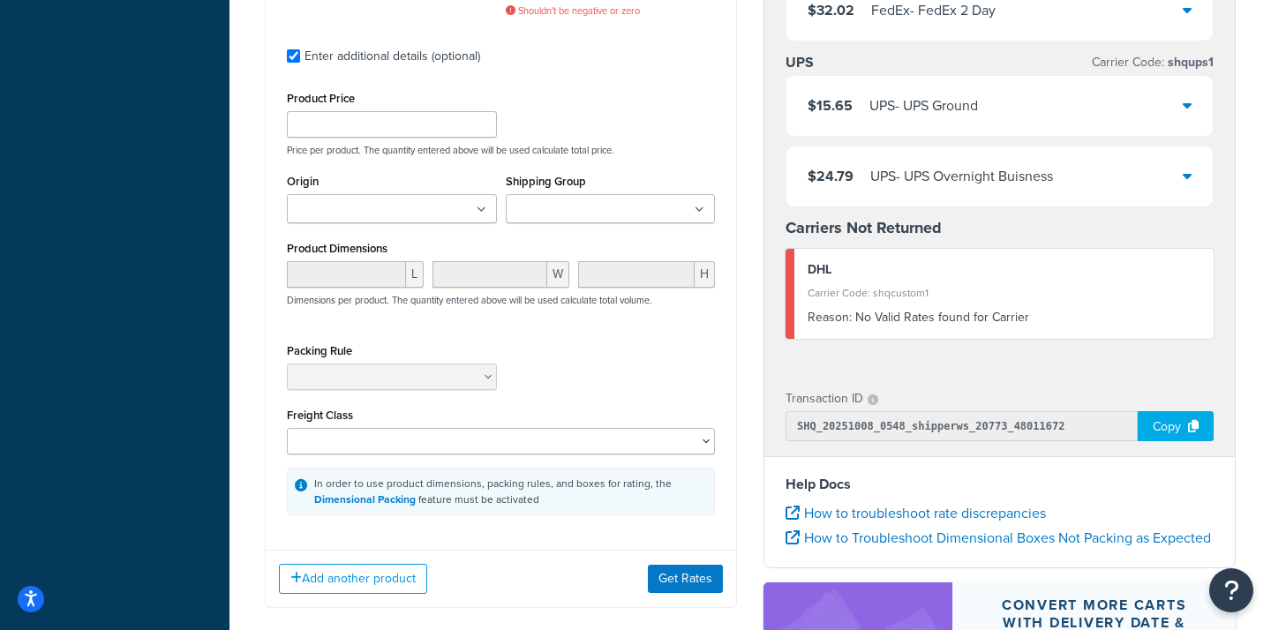
click at [667, 601] on div "Add another product Get Rates" at bounding box center [501, 578] width 470 height 57
click at [672, 593] on button "Get Rates" at bounding box center [685, 579] width 75 height 28
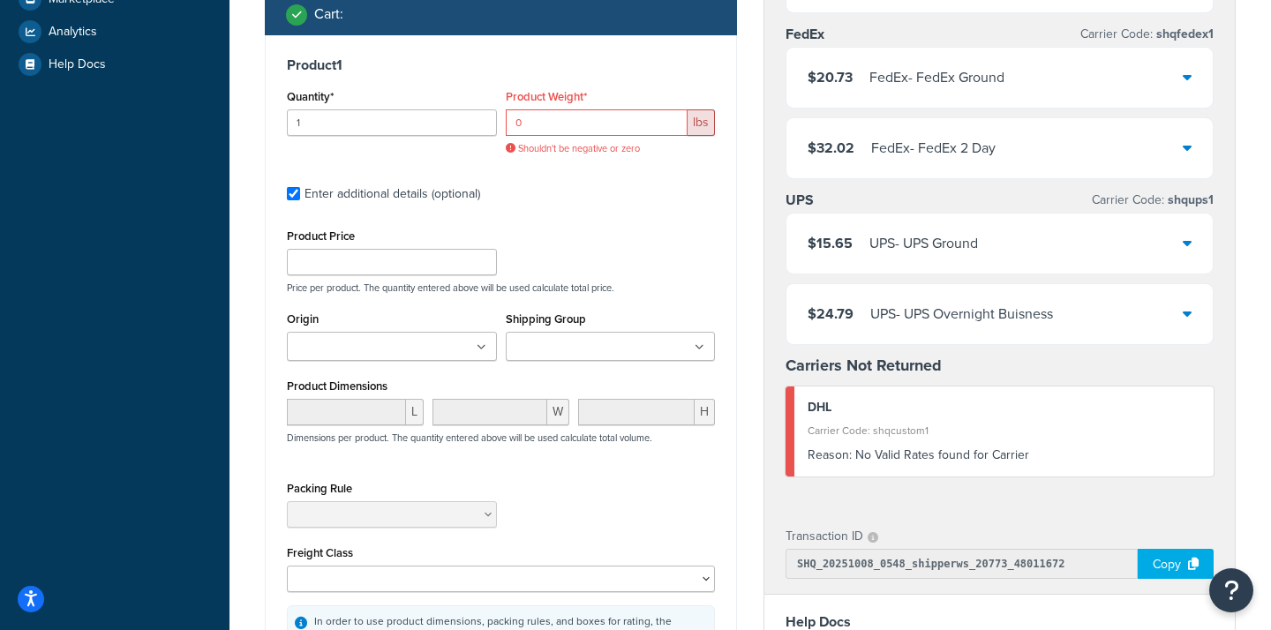
scroll to position [421, 0]
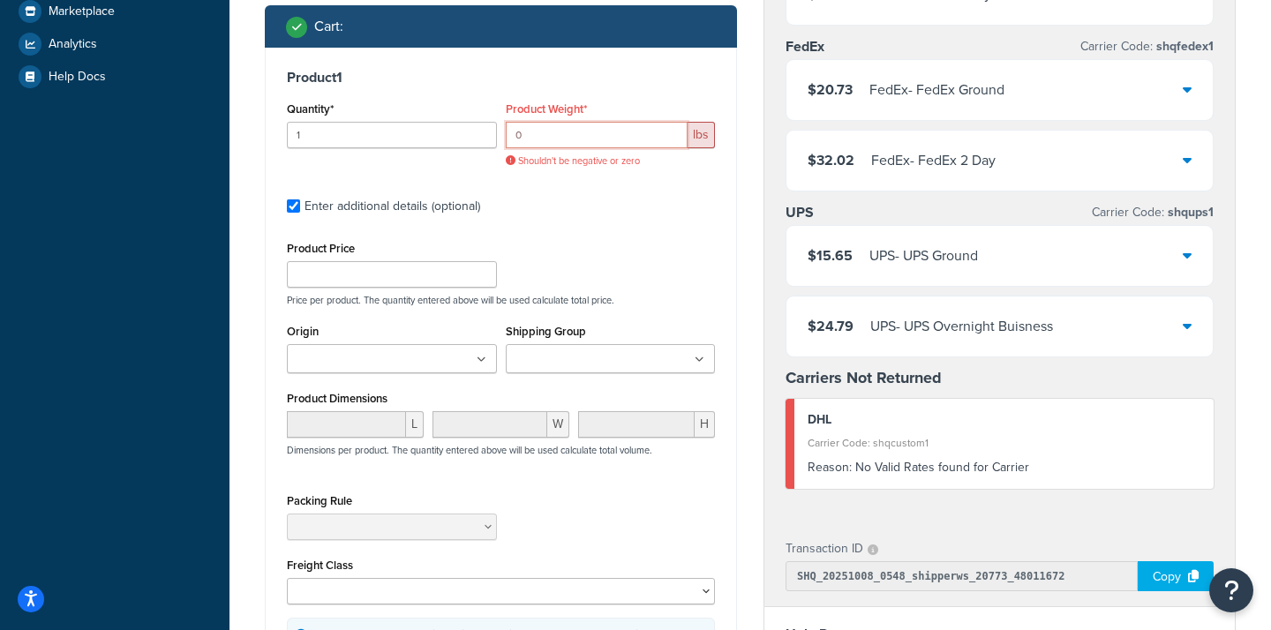
click at [576, 148] on input "0" at bounding box center [597, 135] width 183 height 26
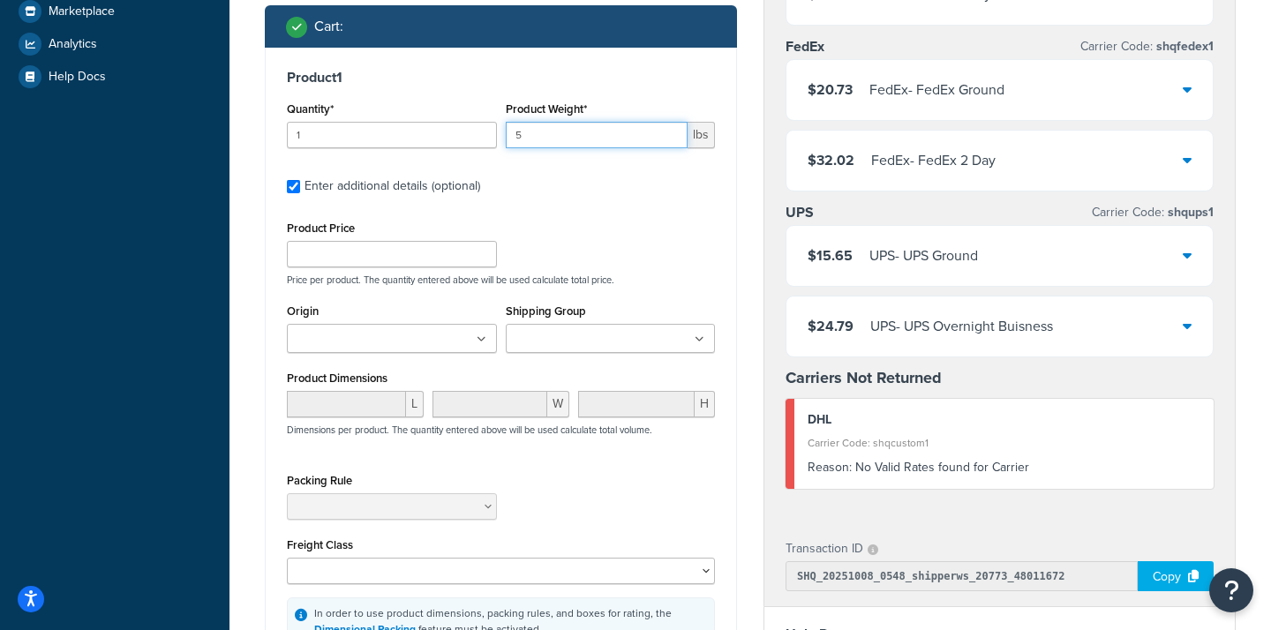
type input "5"
click at [607, 199] on label "Enter additional details (optional)" at bounding box center [509, 184] width 410 height 28
click at [300, 193] on input "Enter additional details (optional)" at bounding box center [293, 186] width 13 height 13
checkbox input "false"
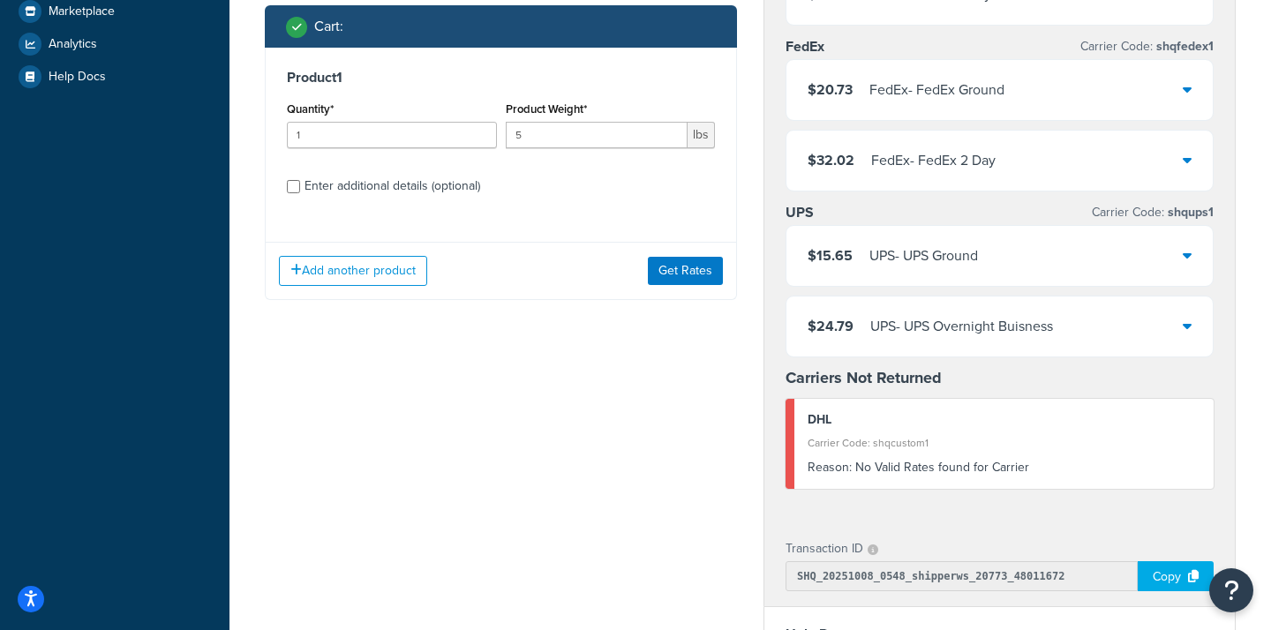
click at [679, 285] on button "Get Rates" at bounding box center [685, 271] width 75 height 28
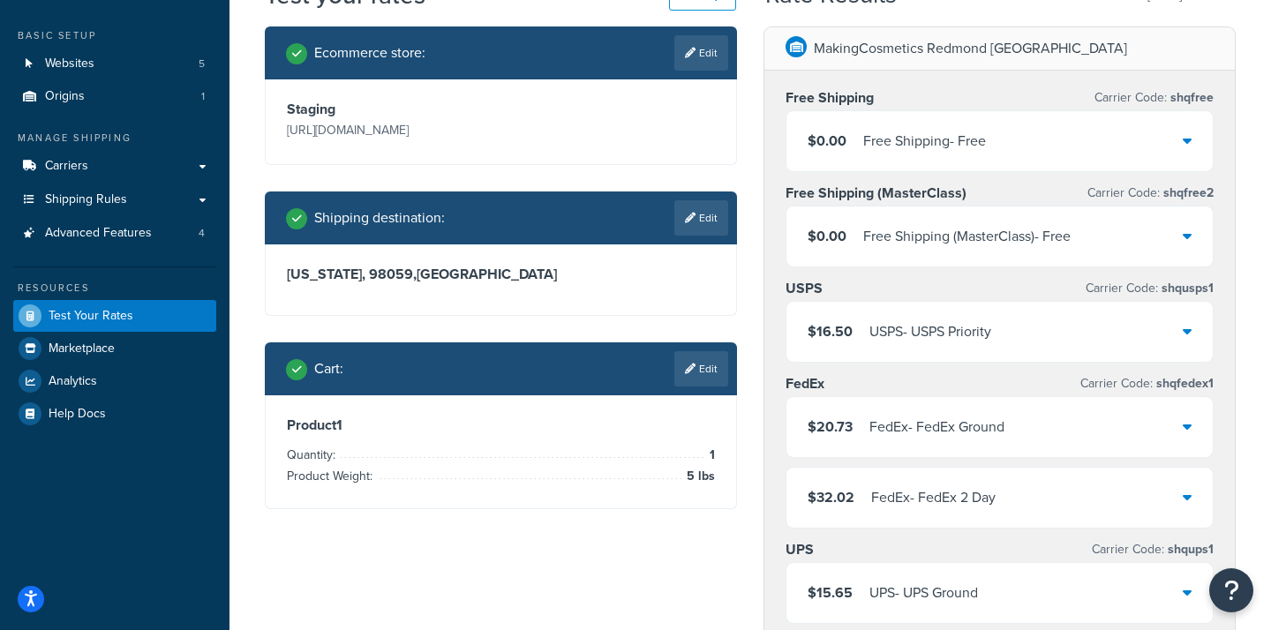
scroll to position [51, 0]
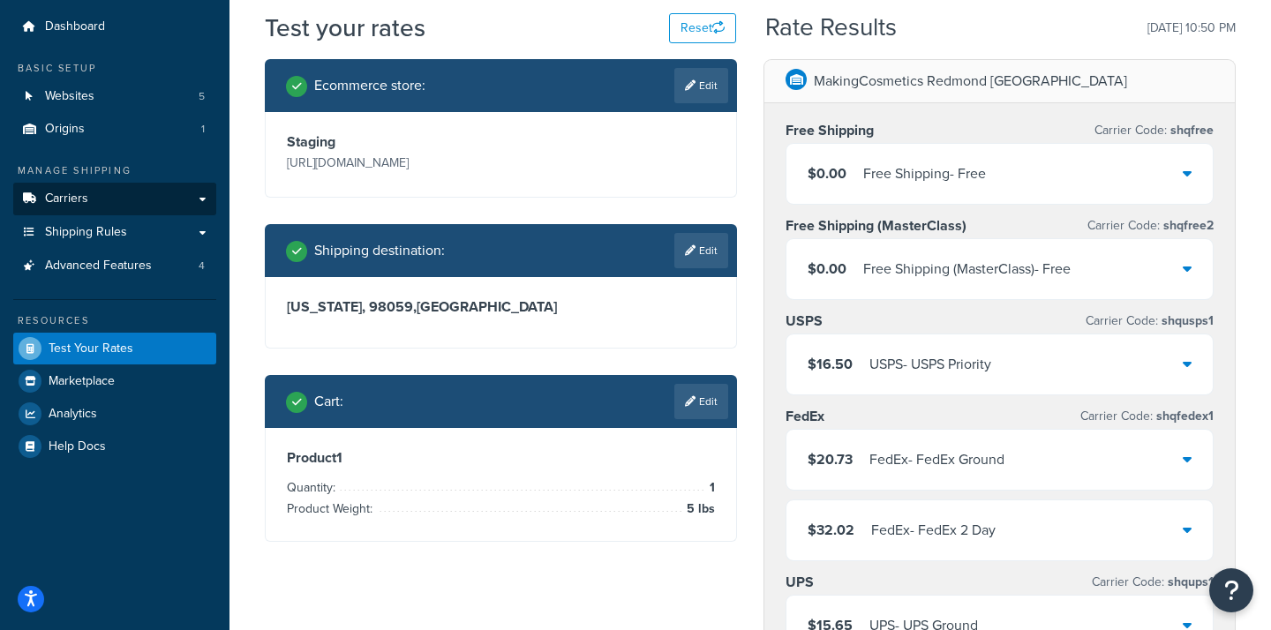
click at [82, 194] on span "Carriers" at bounding box center [66, 199] width 43 height 15
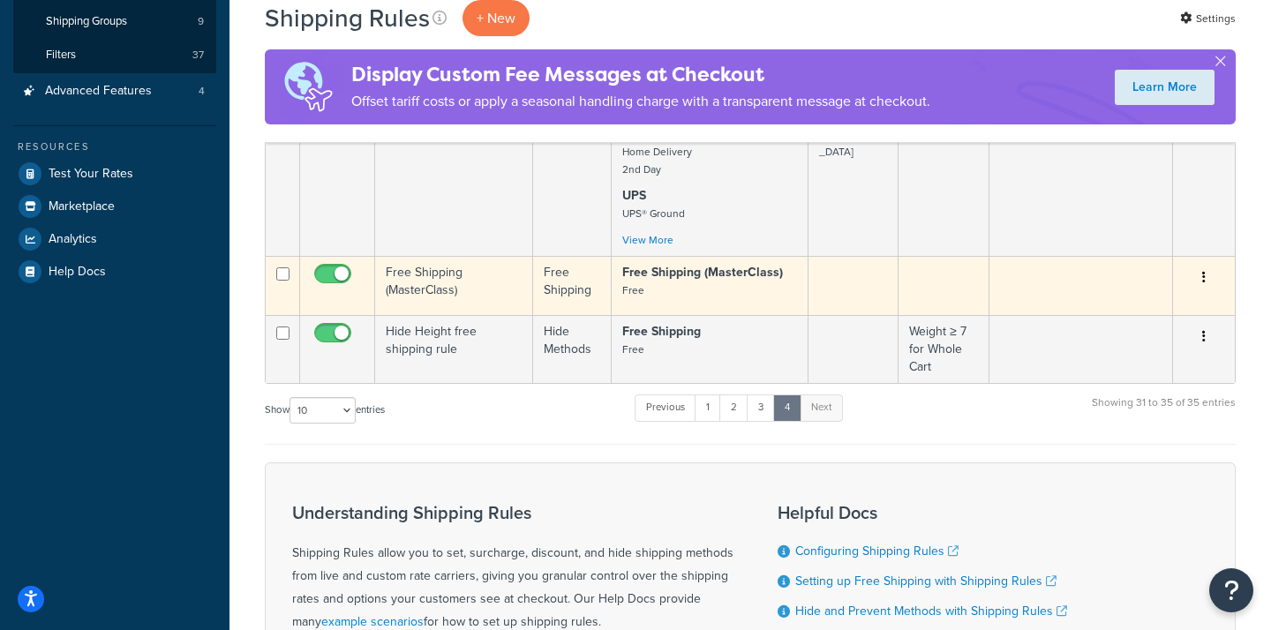
click at [349, 277] on input "checkbox" at bounding box center [335, 278] width 49 height 22
checkbox input "false"
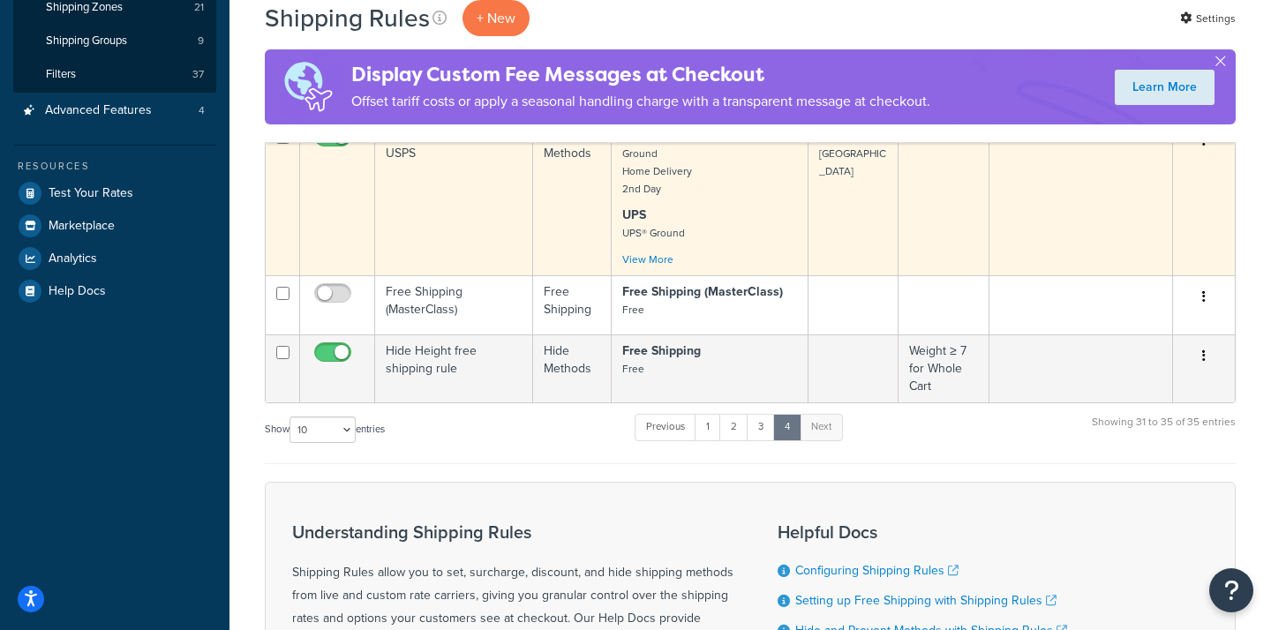
scroll to position [354, 0]
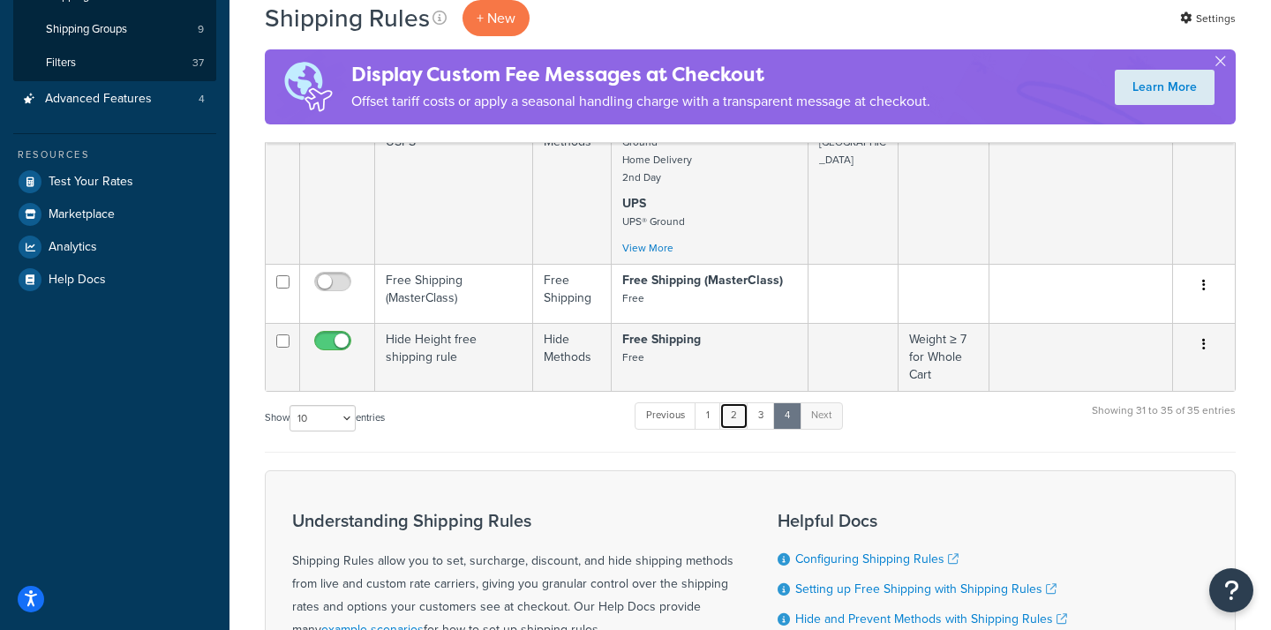
click at [736, 421] on link "2" at bounding box center [733, 415] width 29 height 26
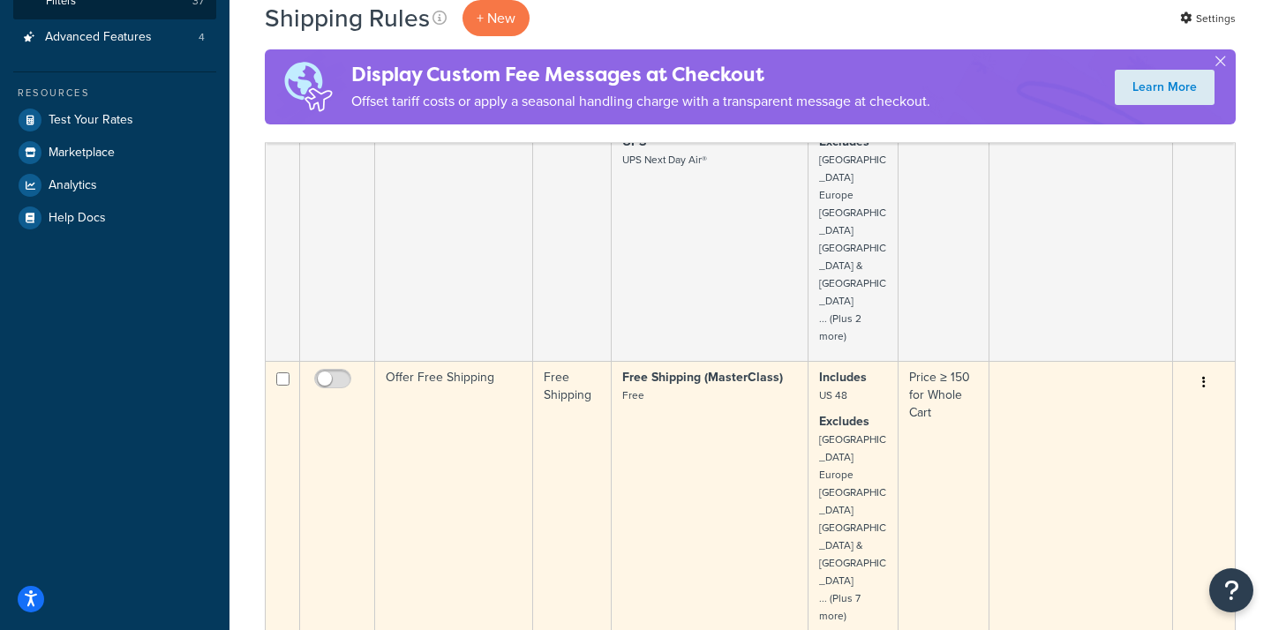
scroll to position [410, 0]
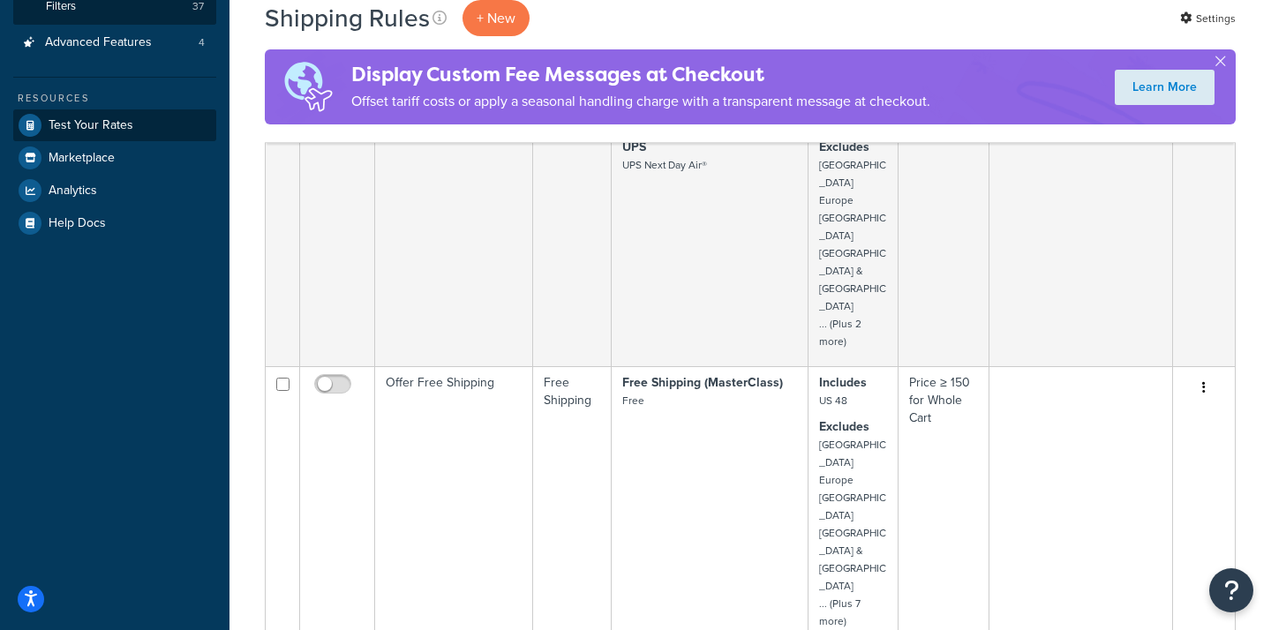
click at [107, 127] on link "Test Your Rates" at bounding box center [114, 125] width 203 height 32
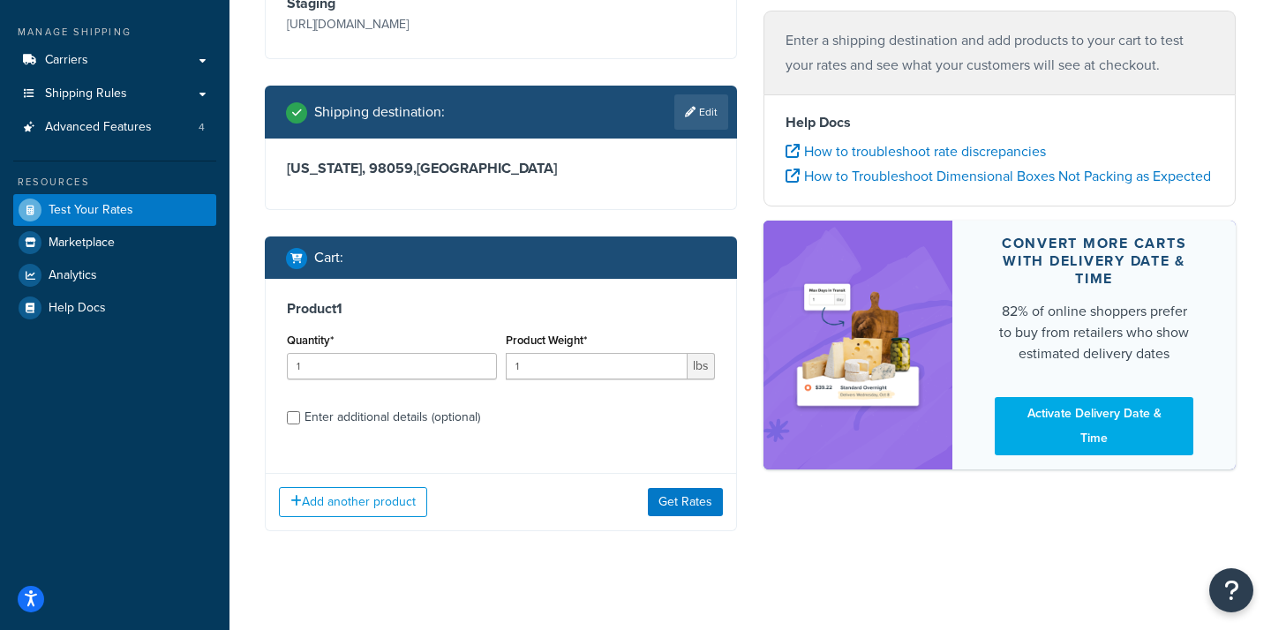
scroll to position [246, 0]
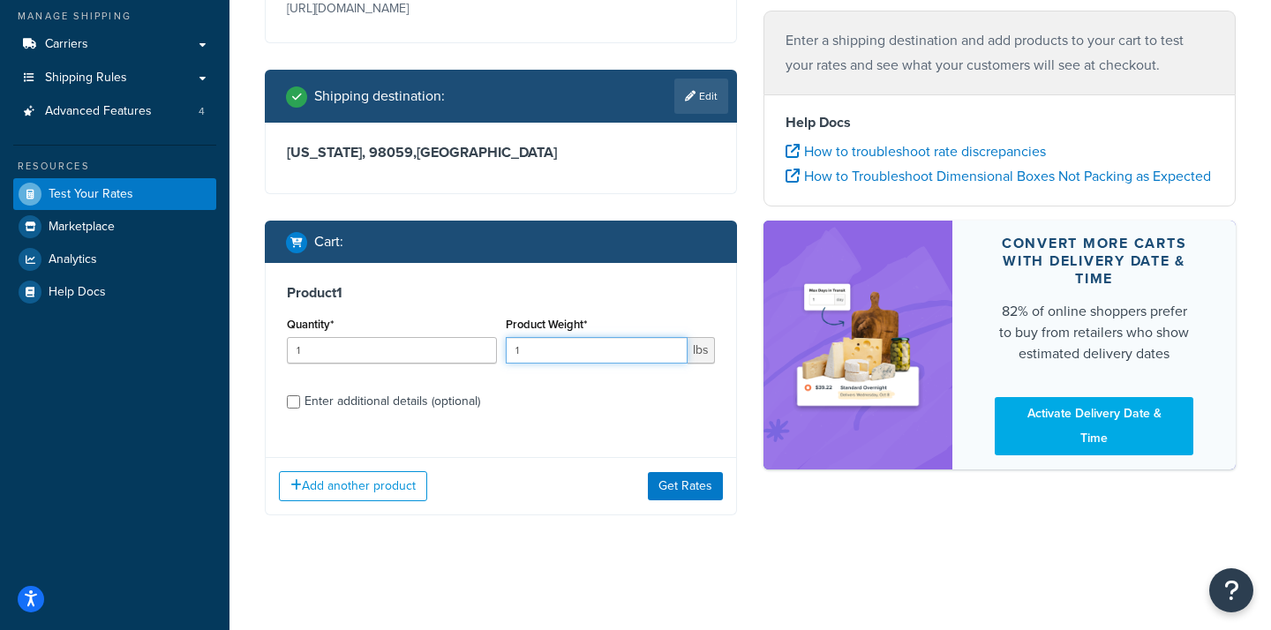
click at [552, 364] on input "1" at bounding box center [597, 350] width 183 height 26
click at [366, 407] on div "Enter additional details (optional)" at bounding box center [392, 401] width 176 height 25
click at [300, 407] on input "Enter additional details (optional)" at bounding box center [293, 401] width 13 height 13
checkbox input "true"
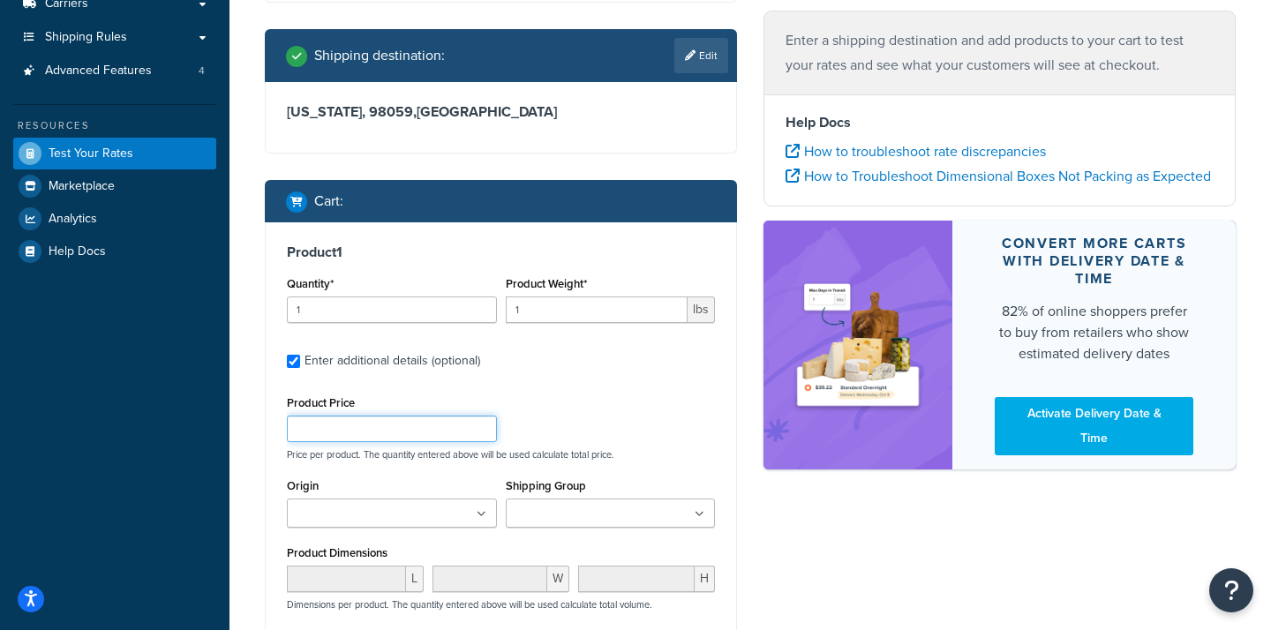
click at [451, 442] on input "Product Price" at bounding box center [392, 429] width 210 height 26
click at [540, 323] on input "1" at bounding box center [597, 310] width 183 height 26
type input "2"
click at [557, 373] on label "Enter additional details (optional)" at bounding box center [509, 359] width 410 height 28
click at [300, 368] on input "Enter additional details (optional)" at bounding box center [293, 361] width 13 height 13
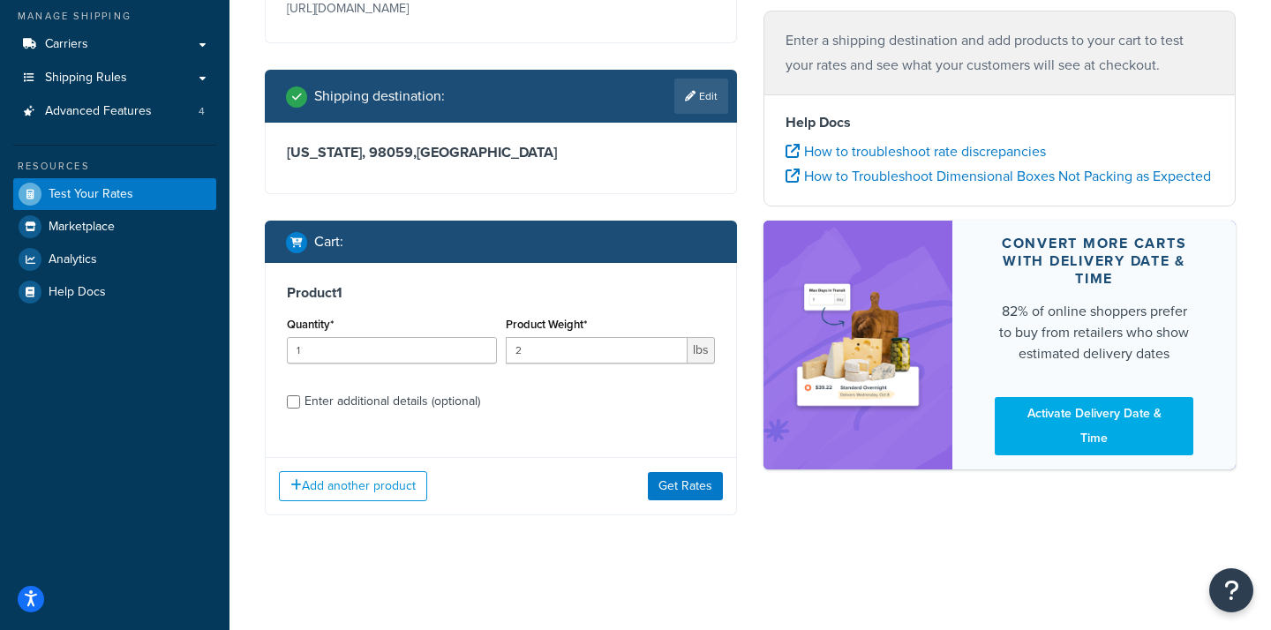
click at [388, 401] on div "Enter additional details (optional)" at bounding box center [392, 401] width 176 height 25
click at [300, 401] on input "Enter additional details (optional)" at bounding box center [293, 401] width 13 height 13
checkbox input "true"
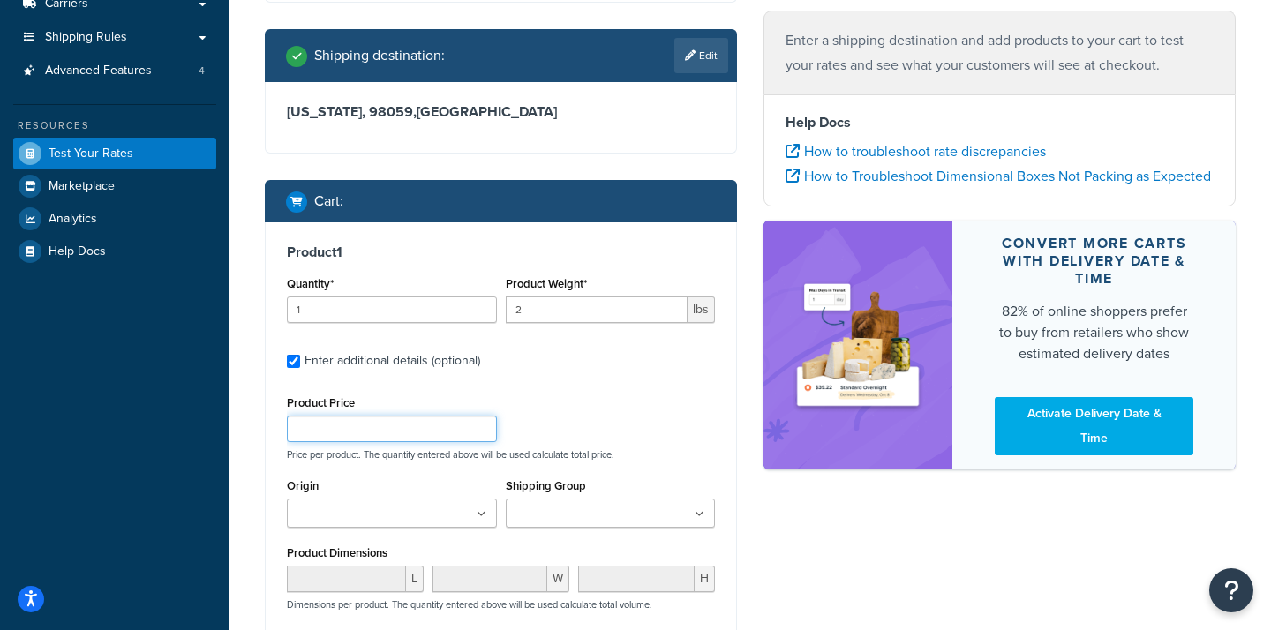
click at [372, 442] on input "Product Price" at bounding box center [392, 429] width 210 height 26
type input "140"
click at [561, 436] on div "Product 1 Quantity* 1 Product Weight* 2 lbs Enter additional details (optional)…" at bounding box center [501, 532] width 470 height 620
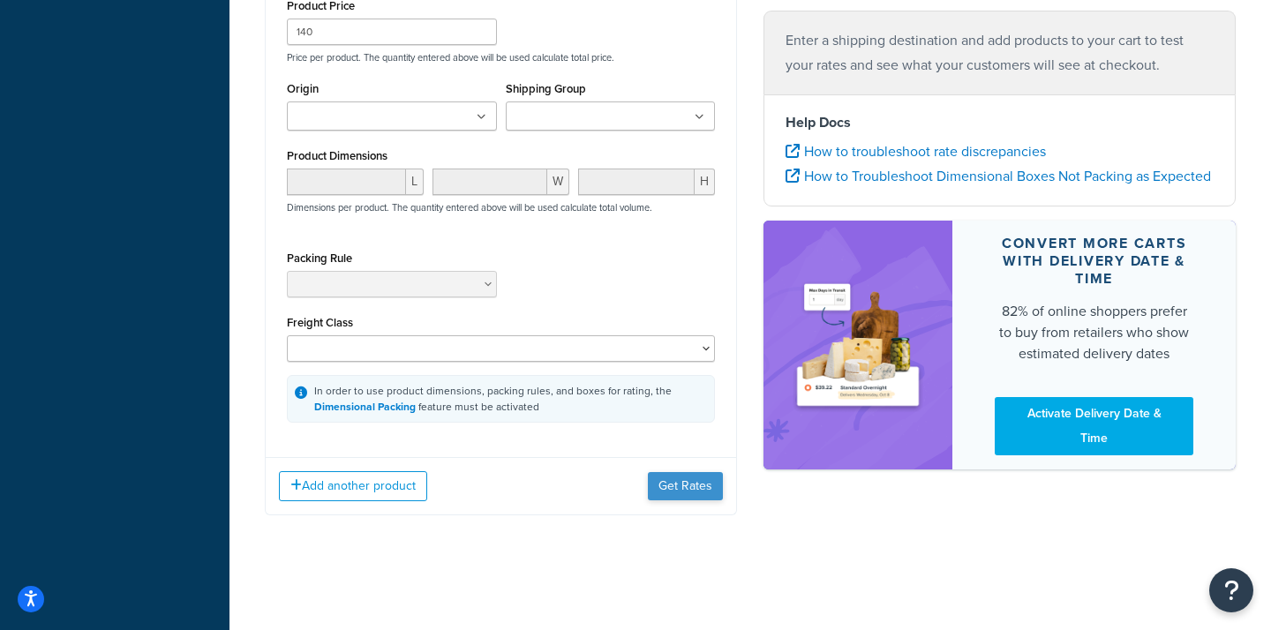
click at [676, 476] on button "Get Rates" at bounding box center [685, 486] width 75 height 28
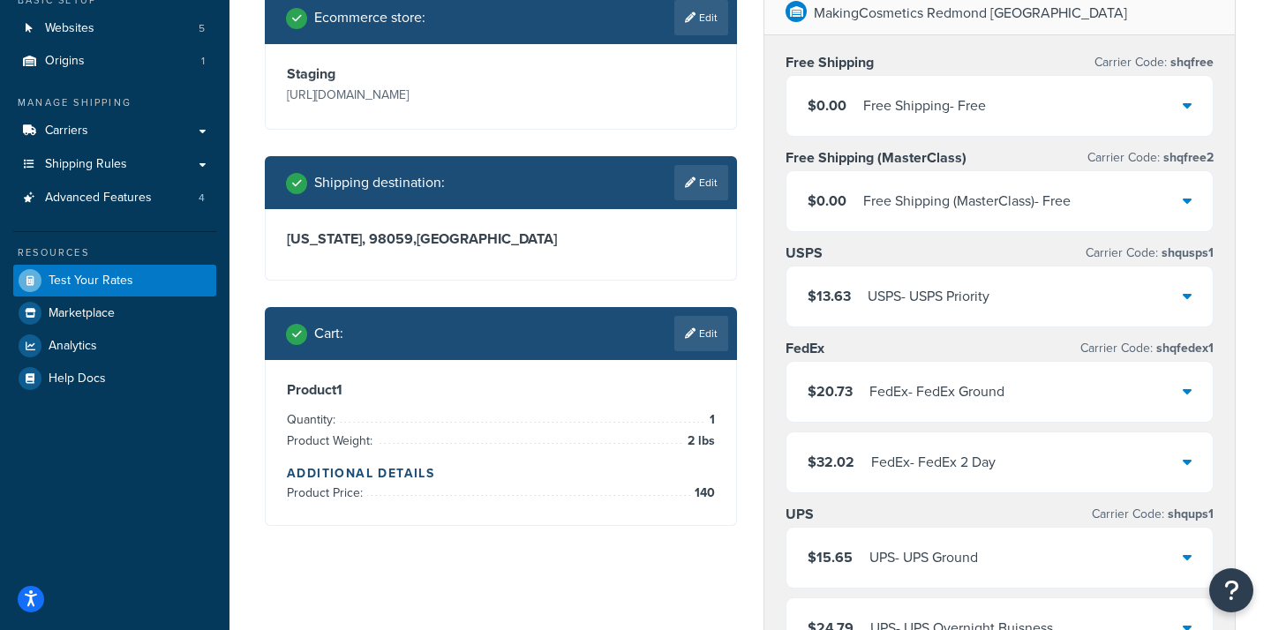
scroll to position [127, 0]
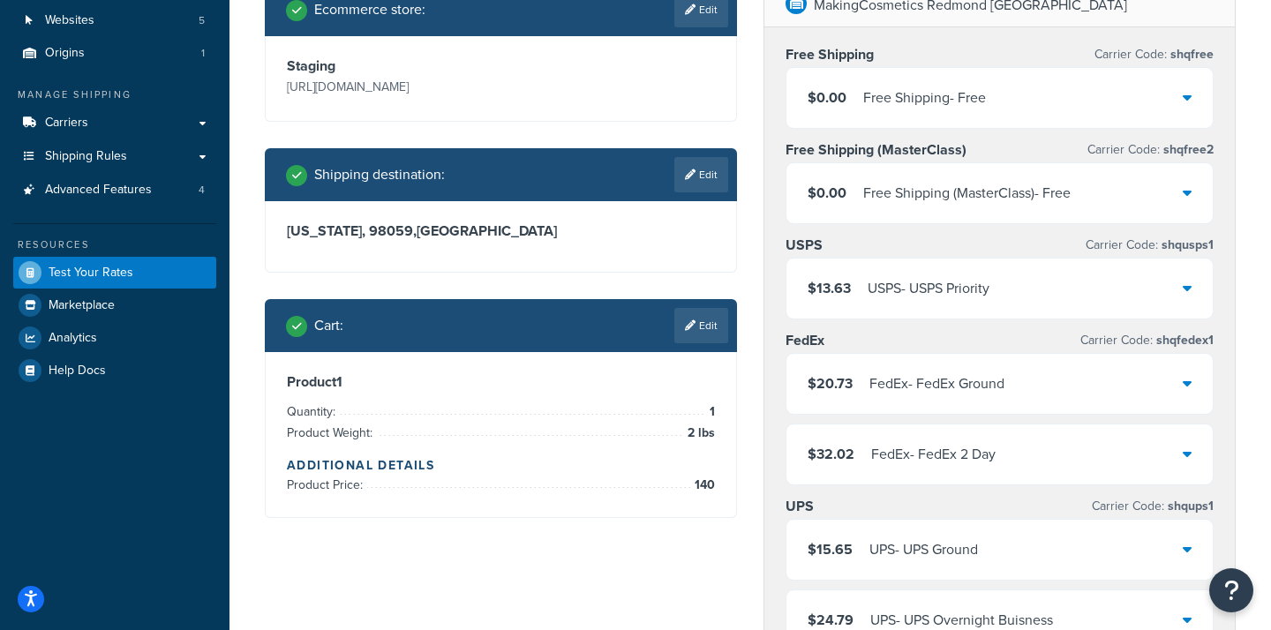
click at [1187, 197] on icon at bounding box center [1187, 192] width 9 height 14
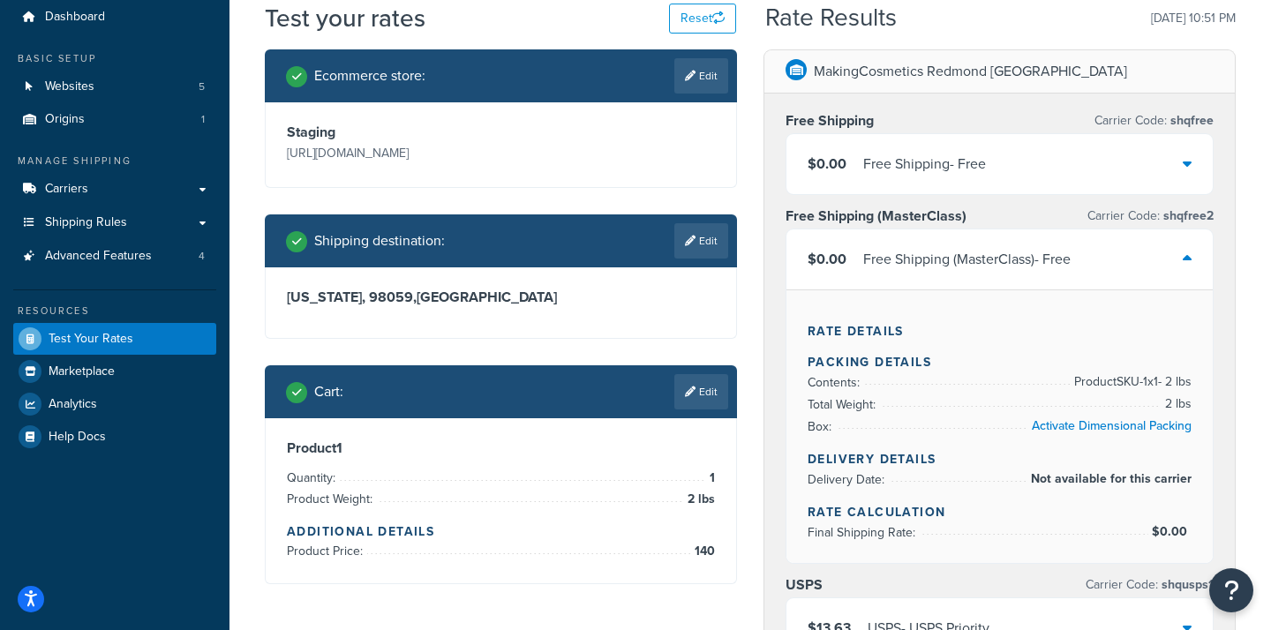
scroll to position [34, 0]
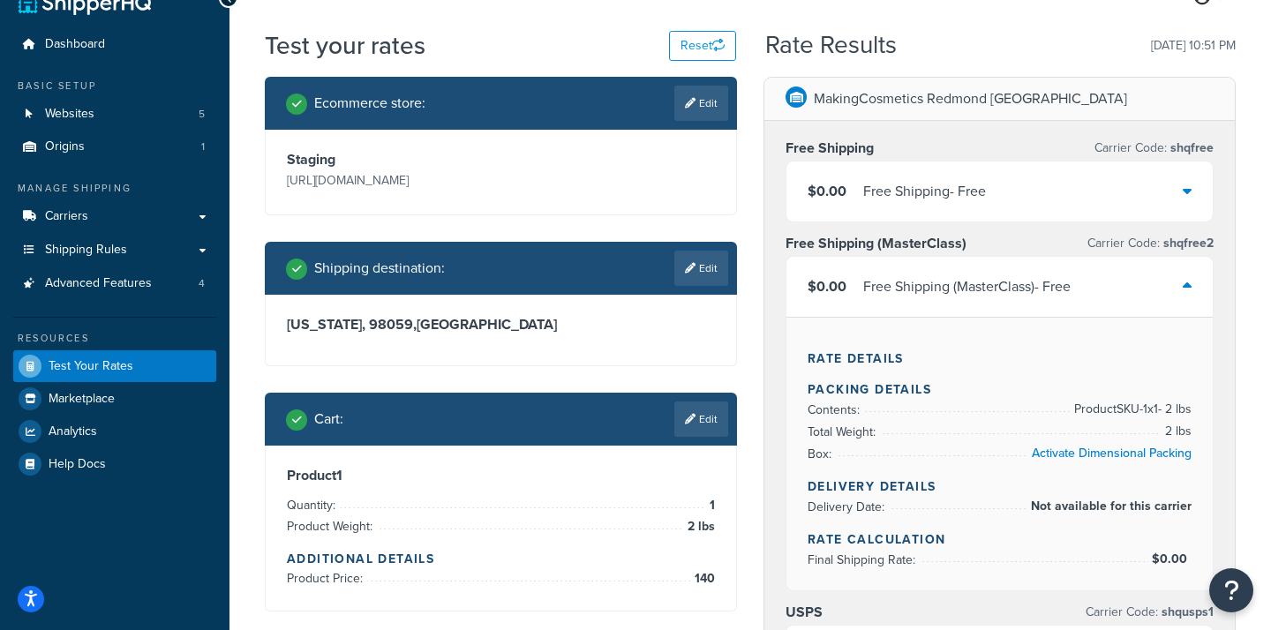
click at [1182, 285] on div "$0.00 Free Shipping (MasterClass) - Free" at bounding box center [999, 287] width 426 height 60
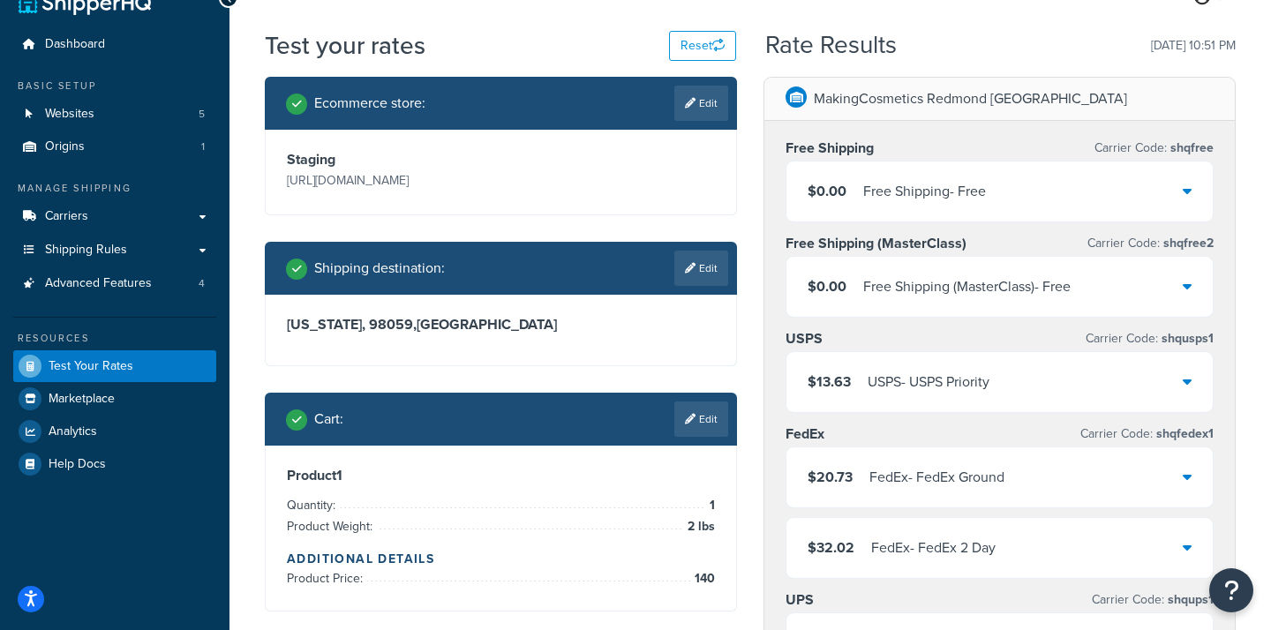
click at [1190, 197] on icon at bounding box center [1187, 191] width 9 height 14
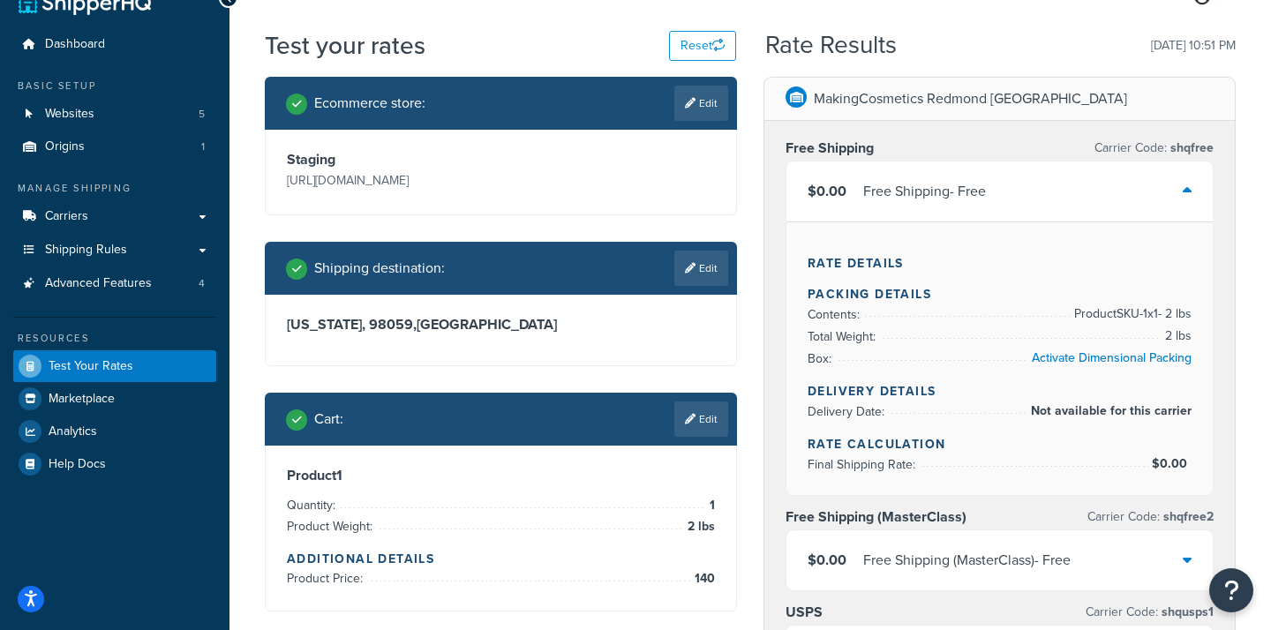
click at [1189, 193] on icon at bounding box center [1187, 191] width 9 height 14
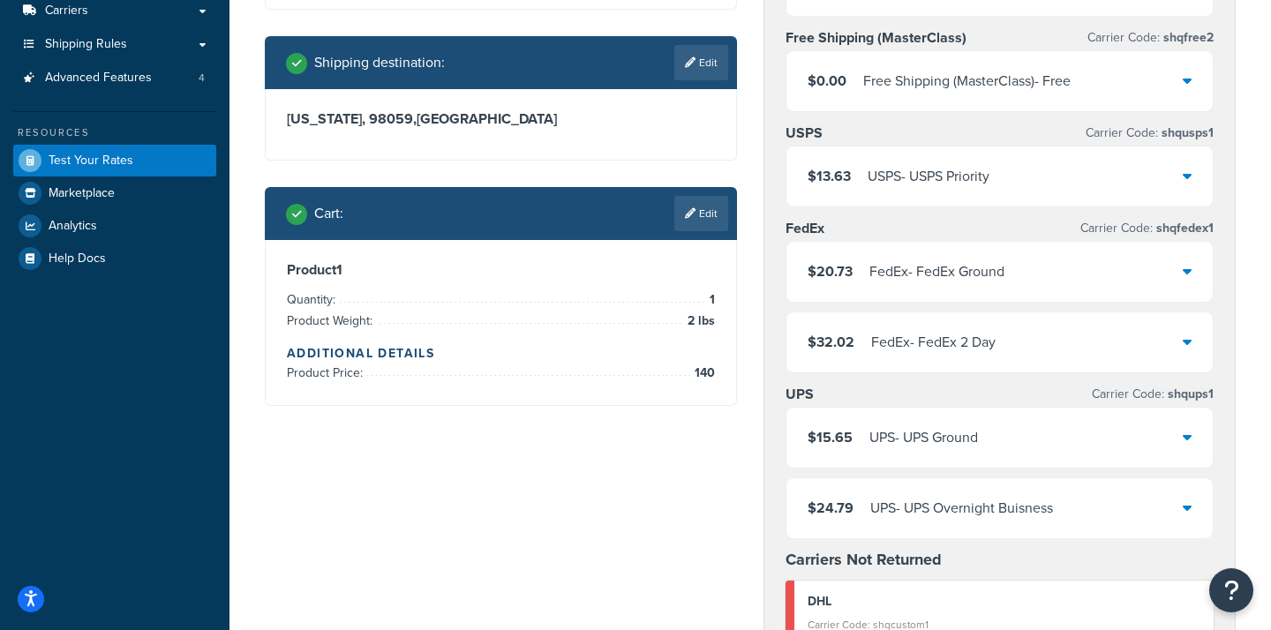
scroll to position [299, 0]
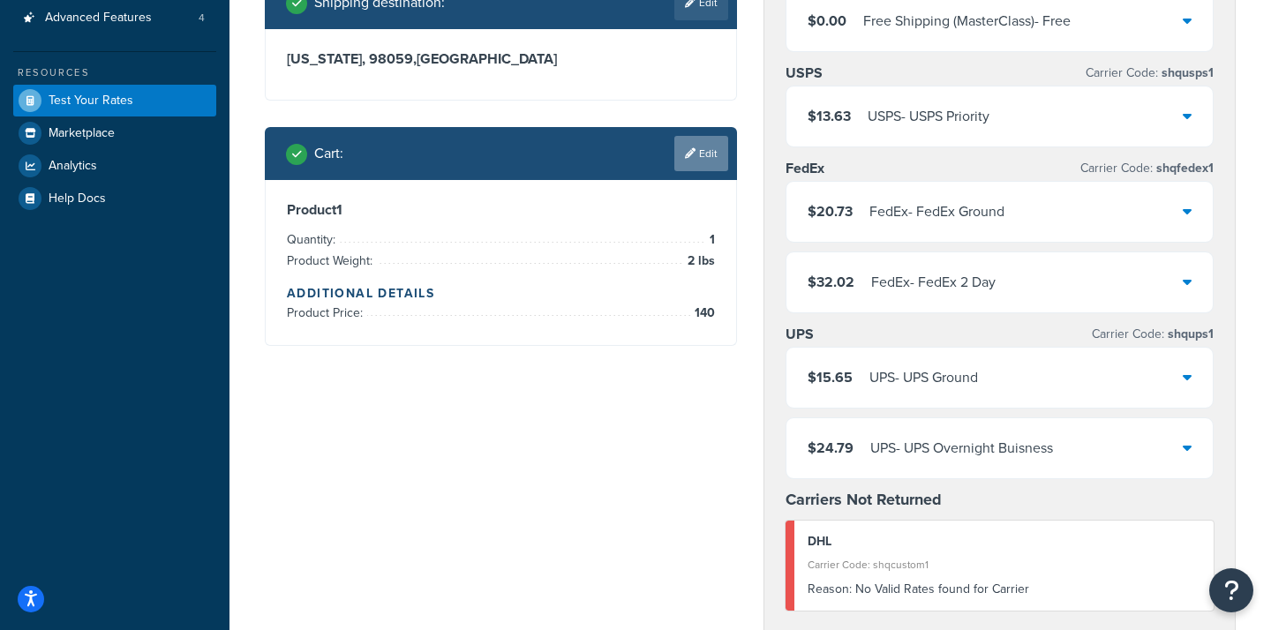
click at [702, 171] on link "Edit" at bounding box center [701, 153] width 54 height 35
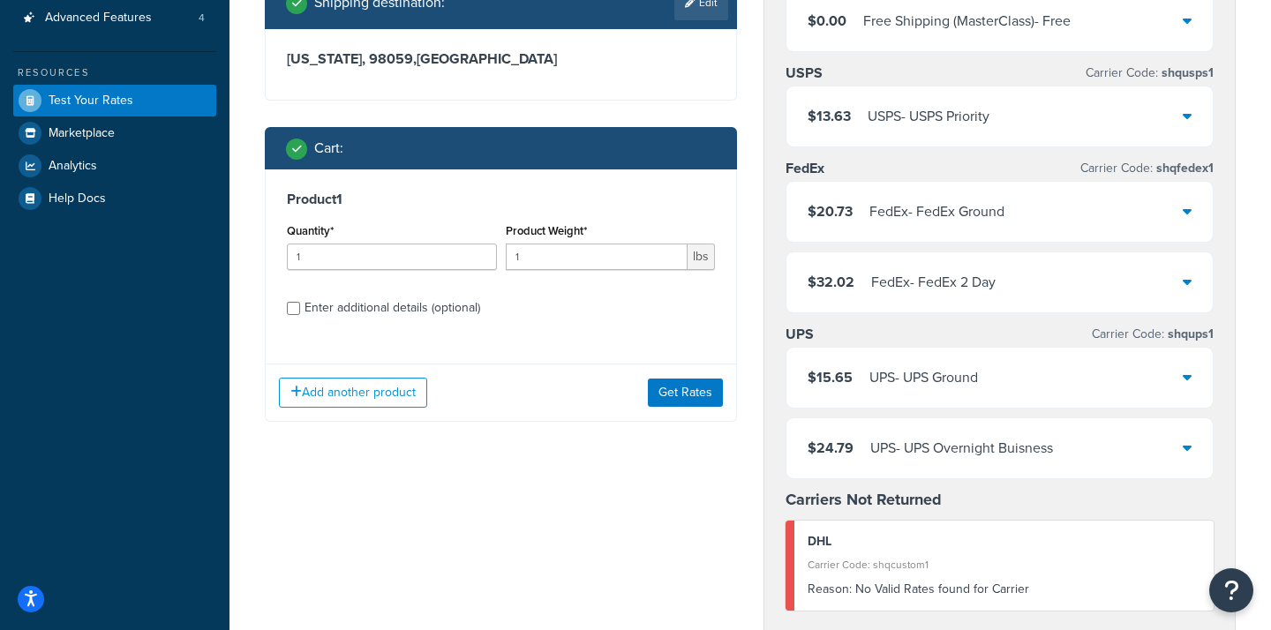
click at [453, 320] on div "Enter additional details (optional)" at bounding box center [392, 308] width 176 height 25
click at [300, 315] on input "Enter additional details (optional)" at bounding box center [293, 308] width 13 height 13
checkbox input "true"
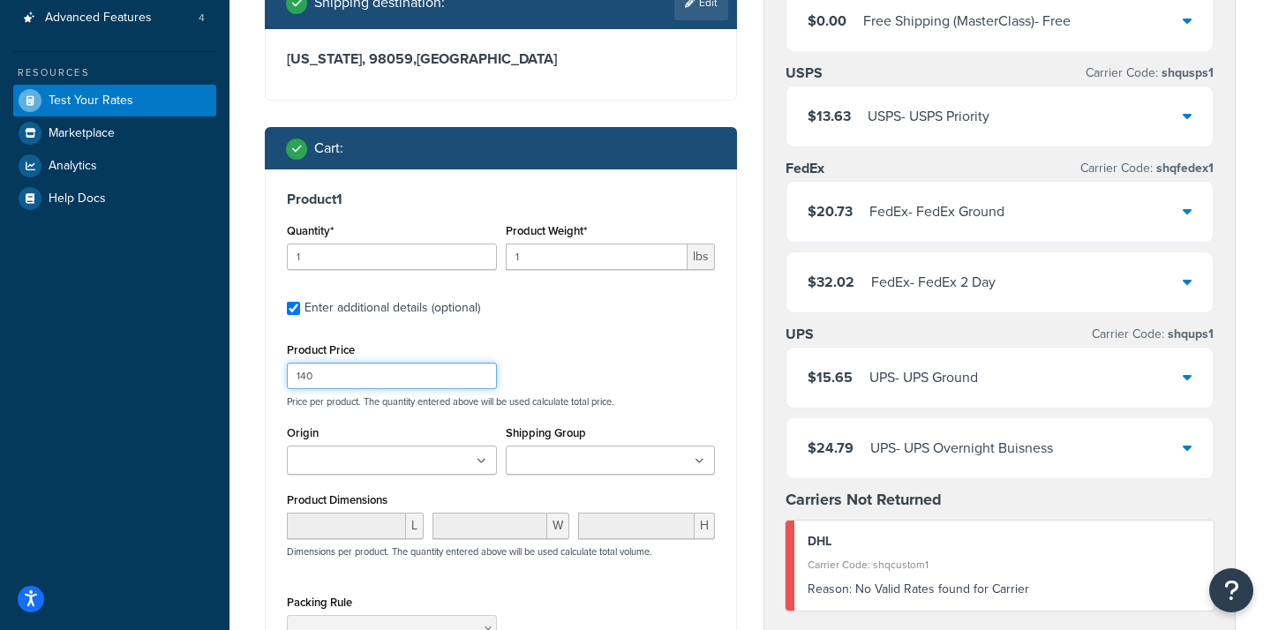
click at [439, 389] on input "140" at bounding box center [392, 376] width 210 height 26
type input "150"
click at [536, 270] on input "1" at bounding box center [597, 257] width 183 height 26
type input "7"
click at [563, 320] on label "Enter additional details (optional)" at bounding box center [509, 306] width 410 height 28
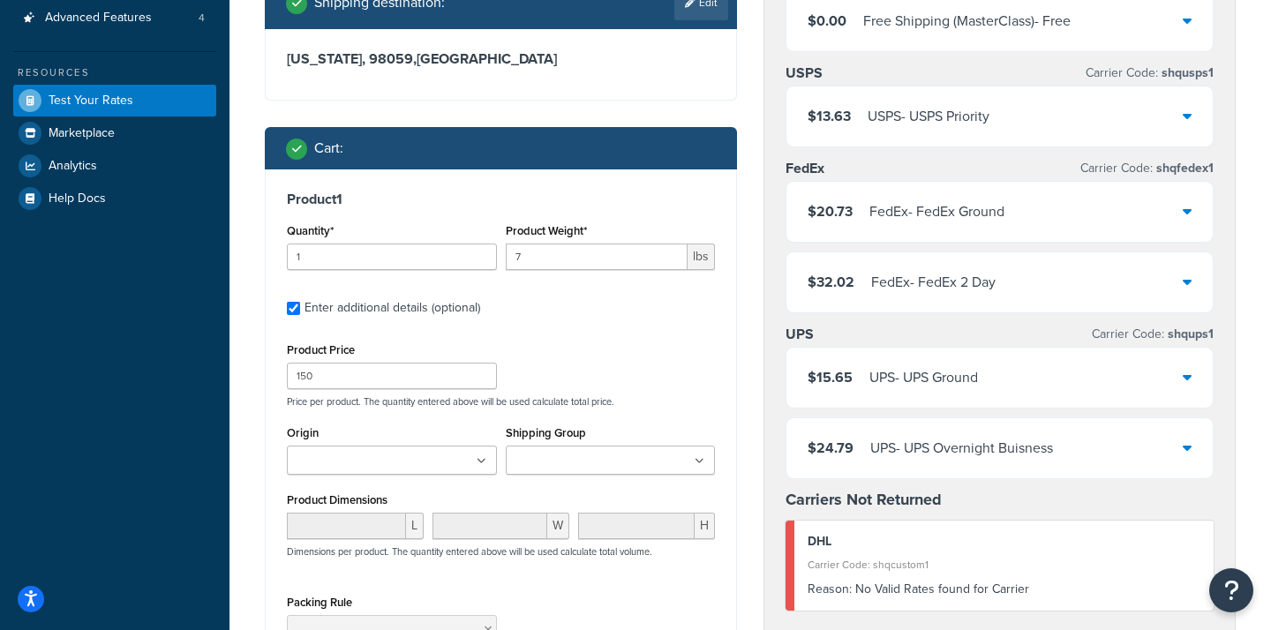
click at [300, 315] on input "Enter additional details (optional)" at bounding box center [293, 308] width 13 height 13
checkbox input "false"
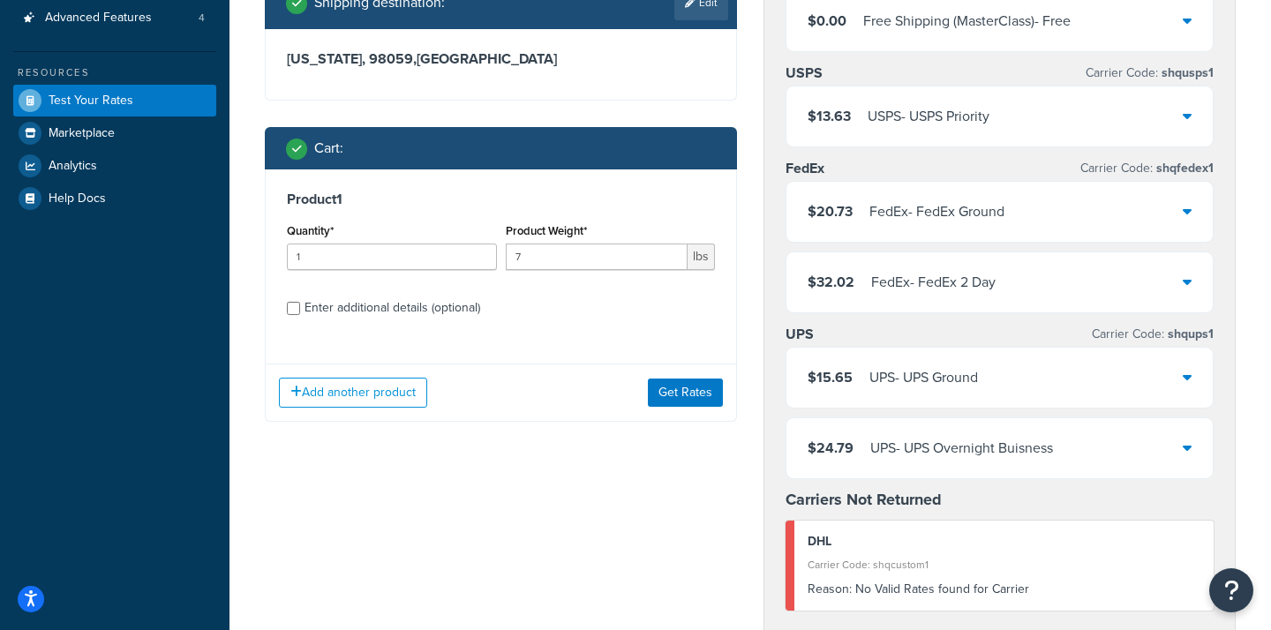
click at [675, 421] on div "Add another product Get Rates" at bounding box center [501, 392] width 470 height 57
click at [698, 407] on button "Get Rates" at bounding box center [685, 393] width 75 height 28
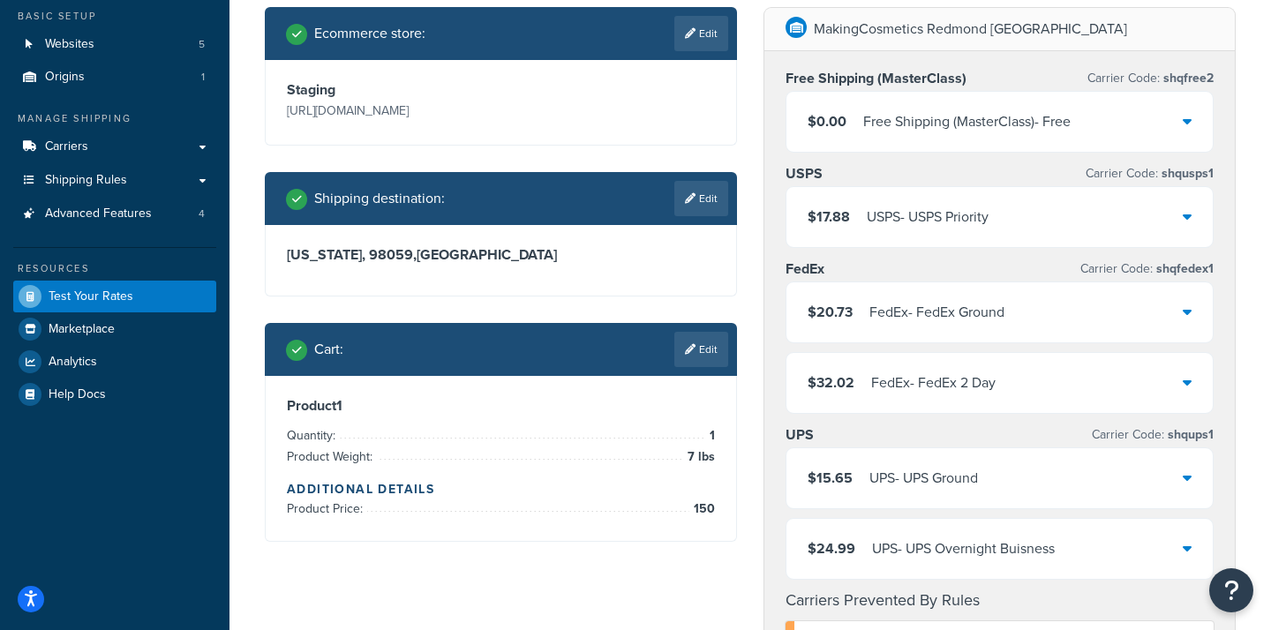
scroll to position [92, 0]
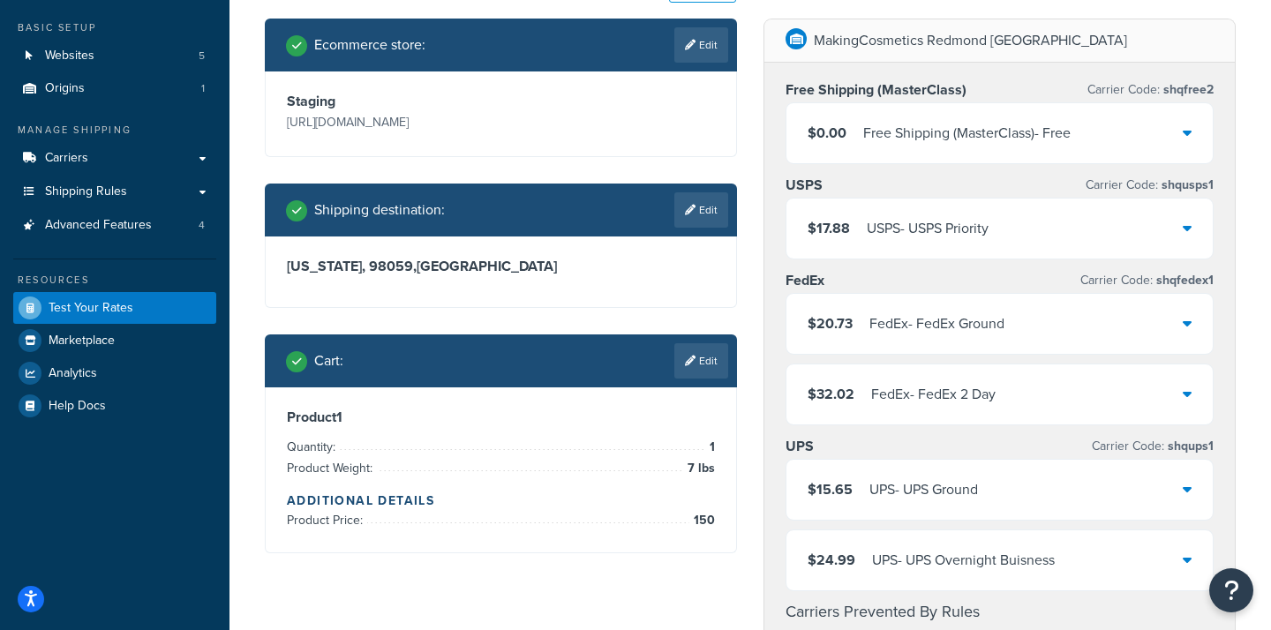
click at [1185, 130] on icon at bounding box center [1187, 132] width 9 height 14
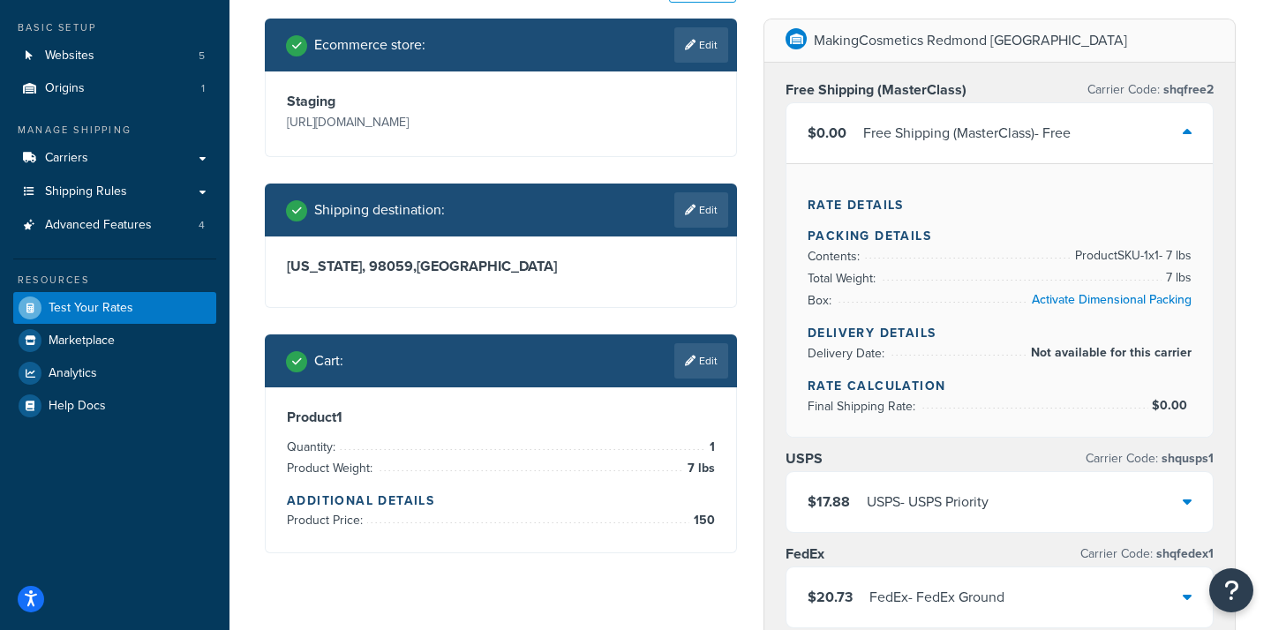
click at [1184, 128] on icon at bounding box center [1187, 132] width 9 height 14
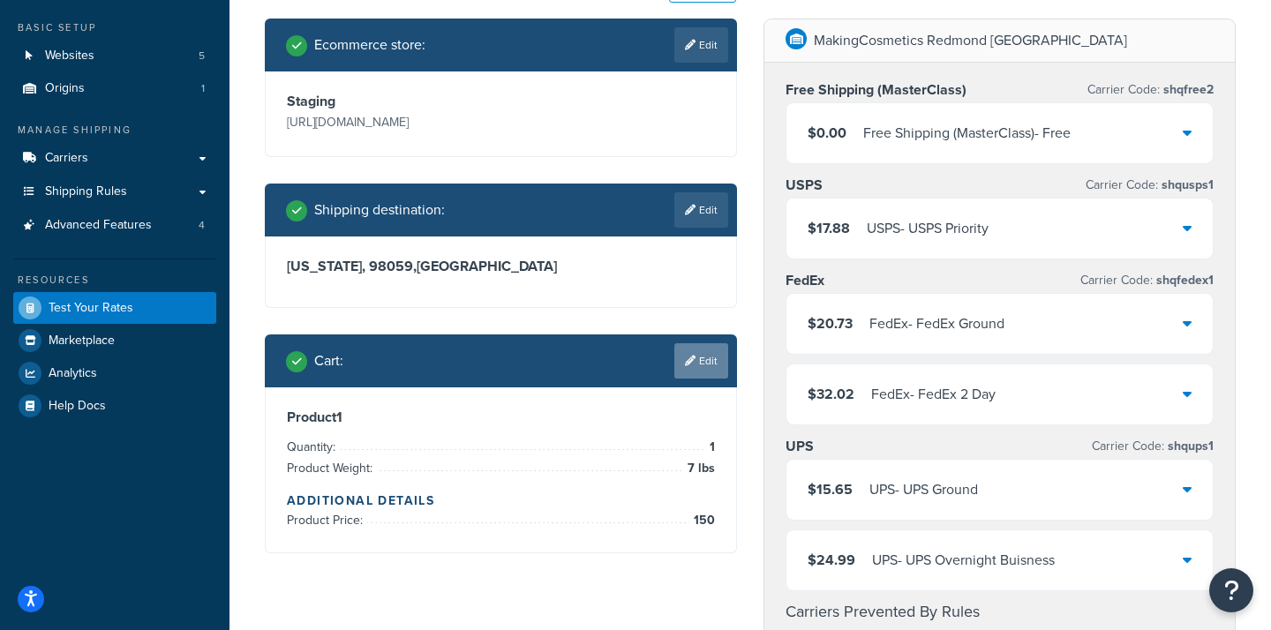
click at [695, 379] on link "Edit" at bounding box center [701, 360] width 54 height 35
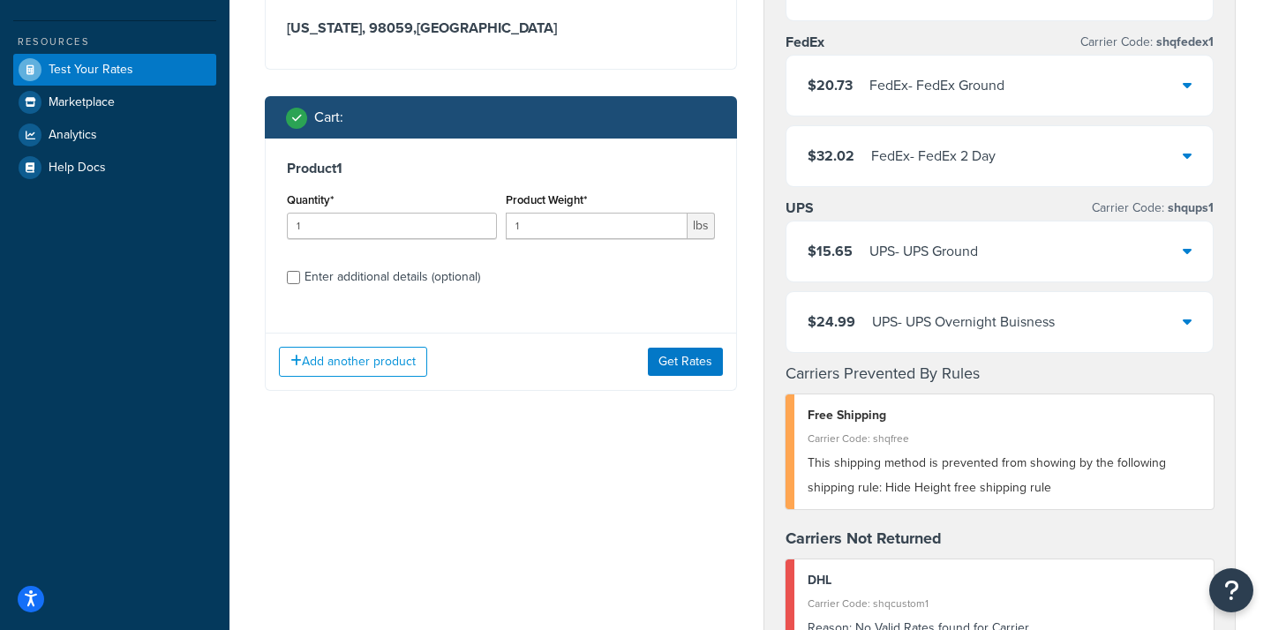
scroll to position [413, 0]
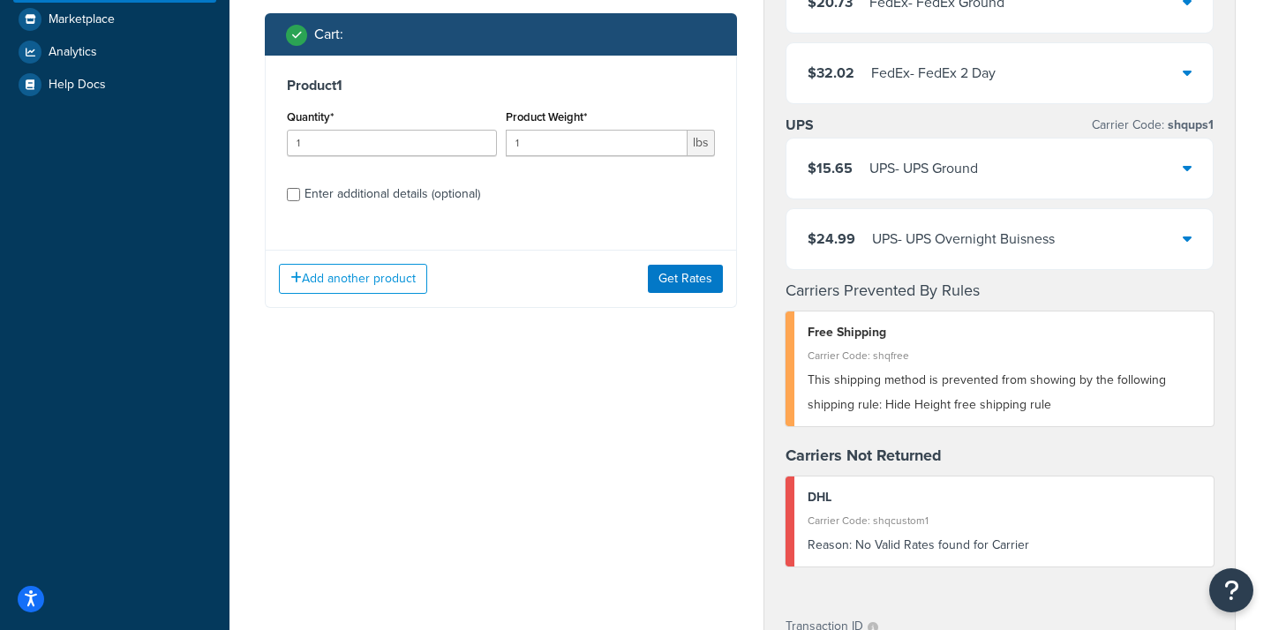
click at [367, 207] on div "Enter additional details (optional)" at bounding box center [392, 194] width 176 height 25
click at [300, 201] on input "Enter additional details (optional)" at bounding box center [293, 194] width 13 height 13
checkbox input "true"
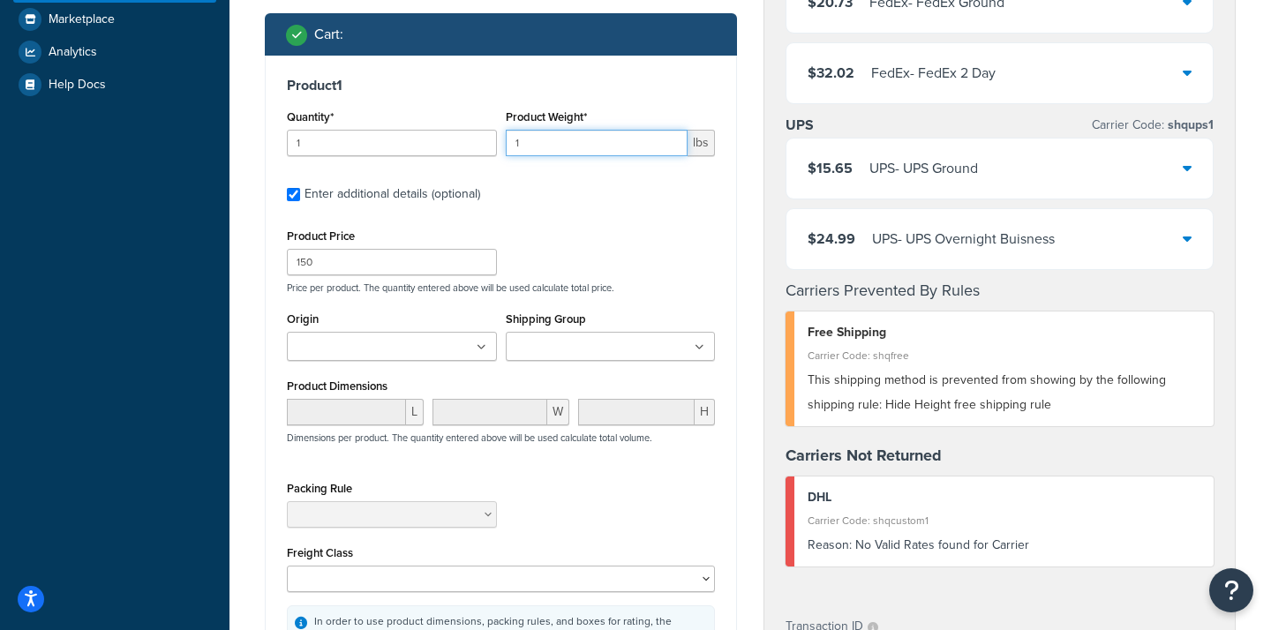
click at [565, 156] on input "1" at bounding box center [597, 143] width 183 height 26
type input "5"
click at [595, 207] on label "Enter additional details (optional)" at bounding box center [509, 192] width 410 height 28
click at [300, 201] on input "Enter additional details (optional)" at bounding box center [293, 194] width 13 height 13
checkbox input "false"
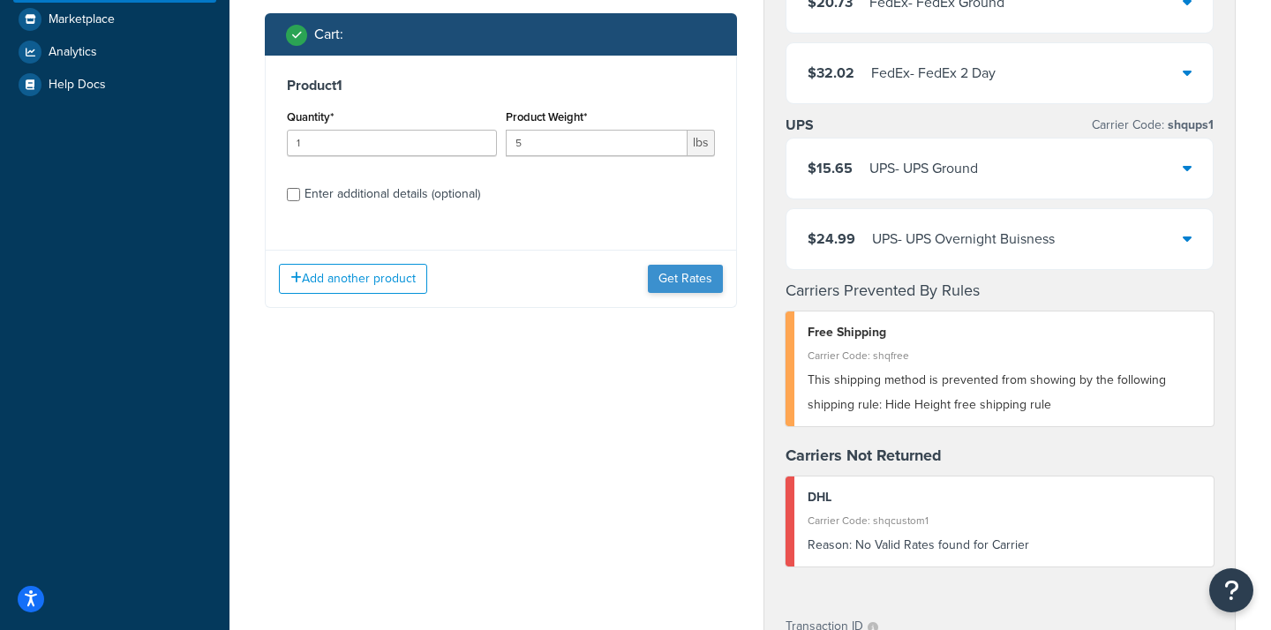
click at [672, 293] on button "Get Rates" at bounding box center [685, 279] width 75 height 28
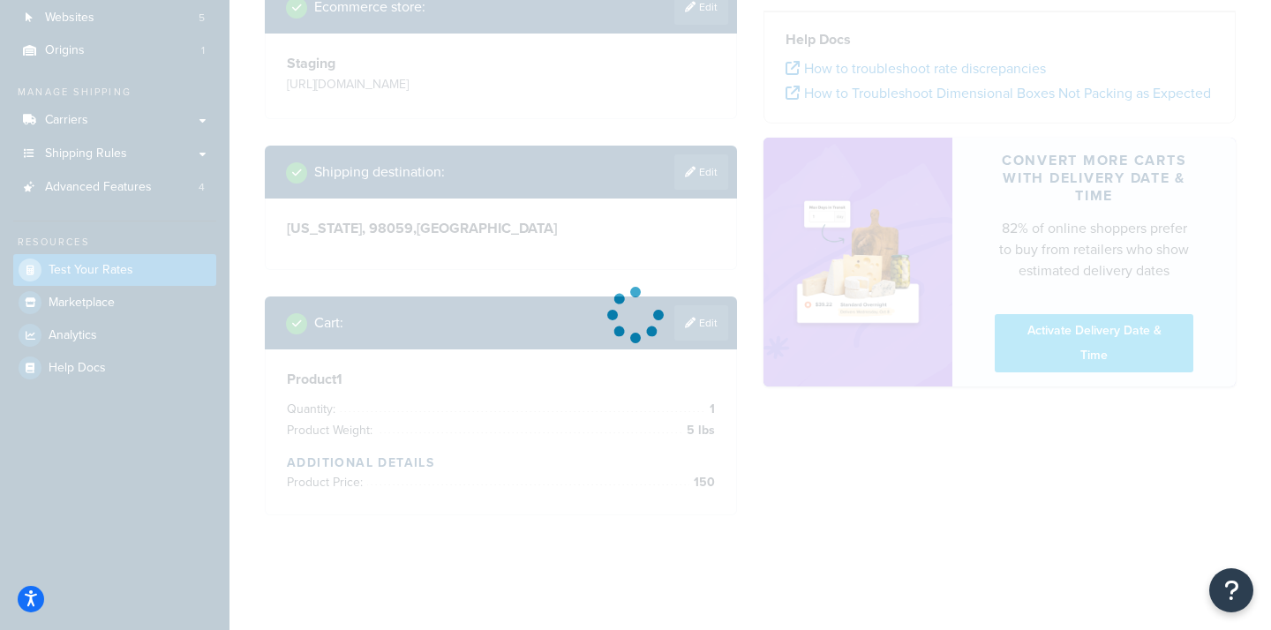
scroll to position [179, 0]
